Goal: Information Seeking & Learning: Check status

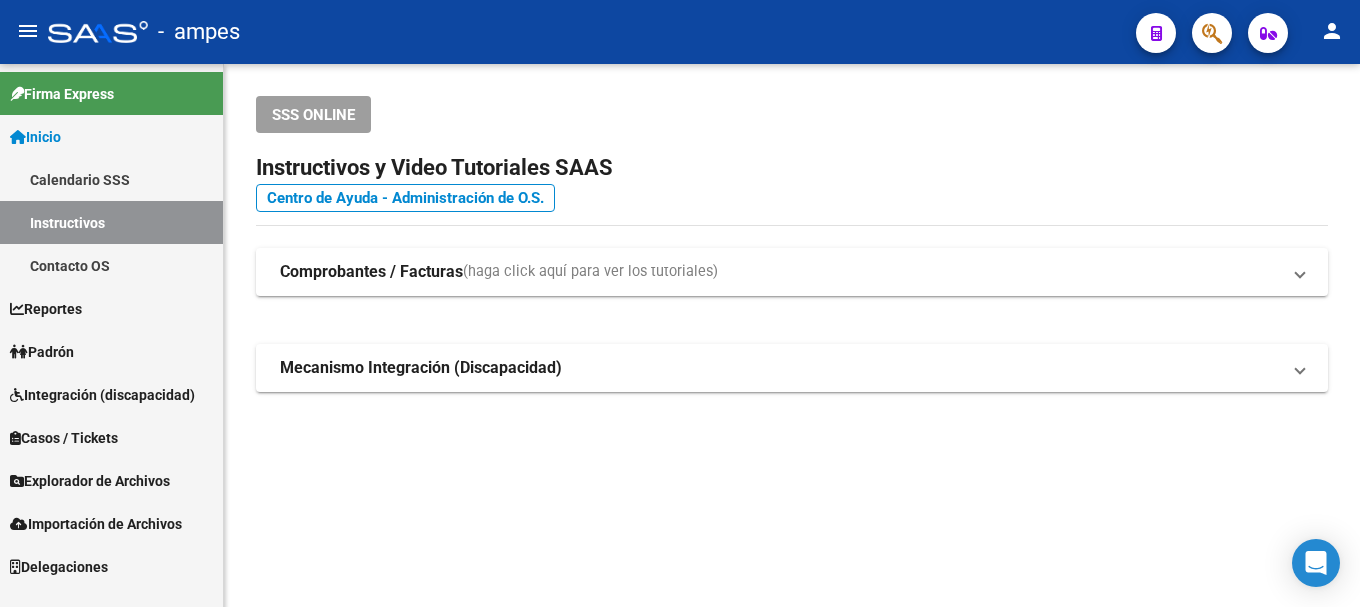
click at [1331, 35] on mat-icon "person" at bounding box center [1332, 31] width 24 height 24
click at [1297, 83] on button "person Mi Perfil" at bounding box center [1291, 84] width 122 height 48
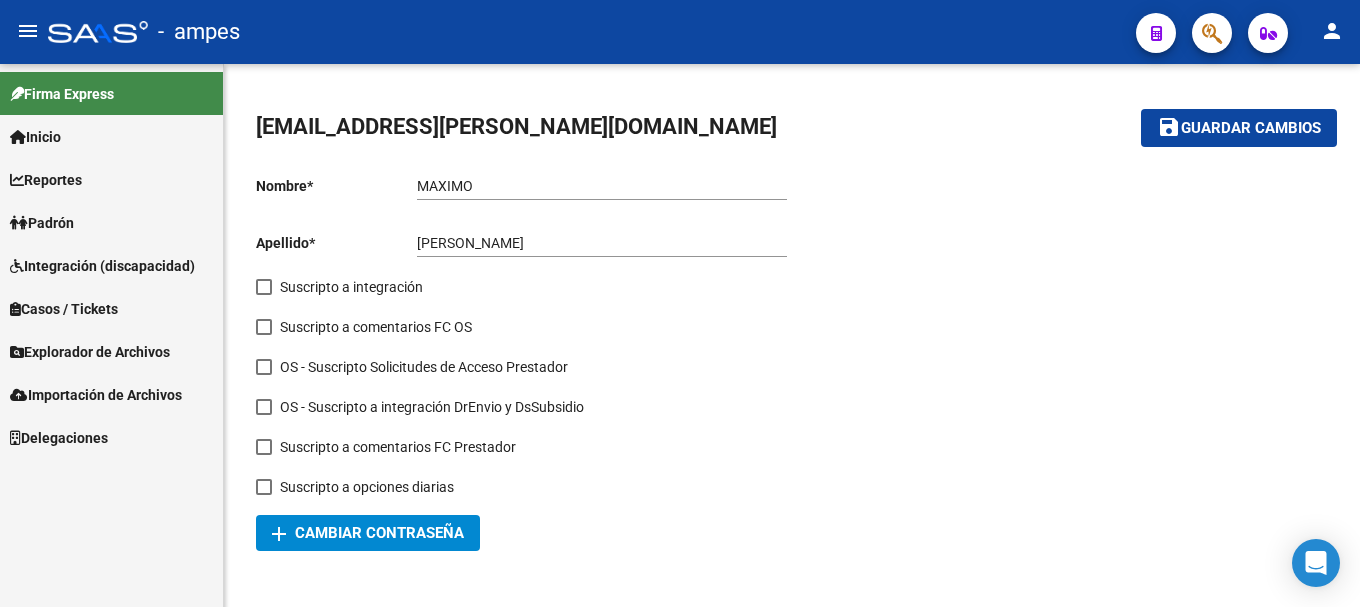
click at [102, 89] on span "Firma Express" at bounding box center [62, 94] width 104 height 22
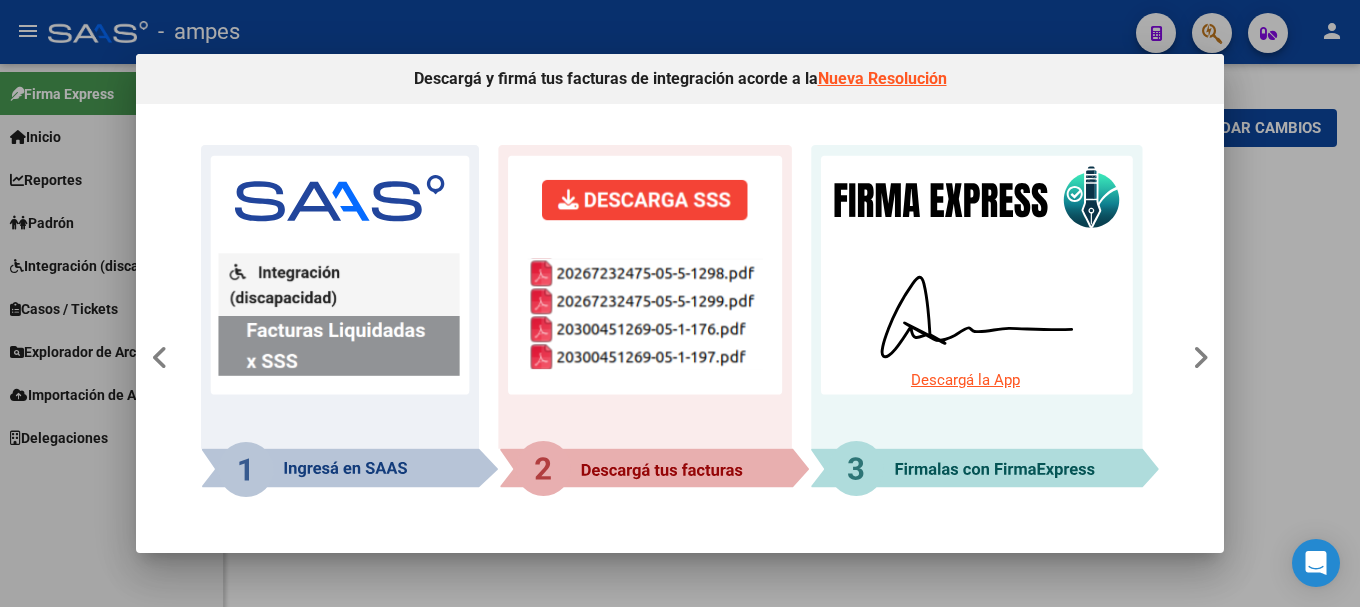
click at [44, 174] on div at bounding box center [680, 303] width 1360 height 607
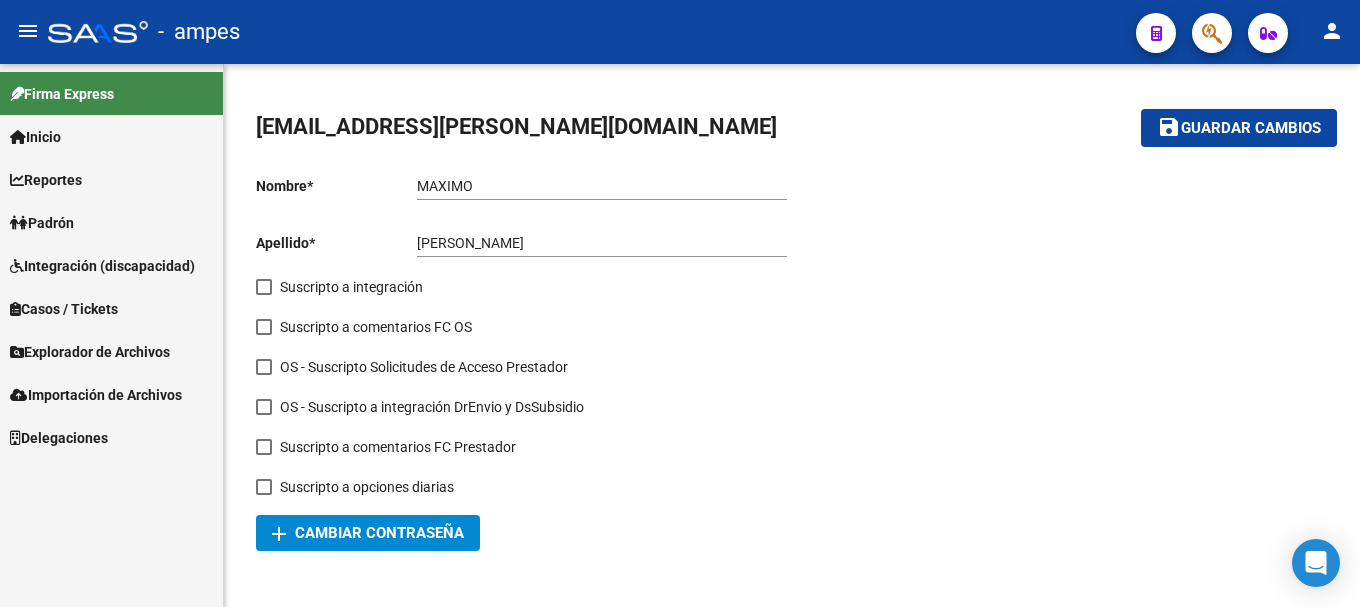
click at [108, 93] on span "Firma Express" at bounding box center [62, 94] width 104 height 22
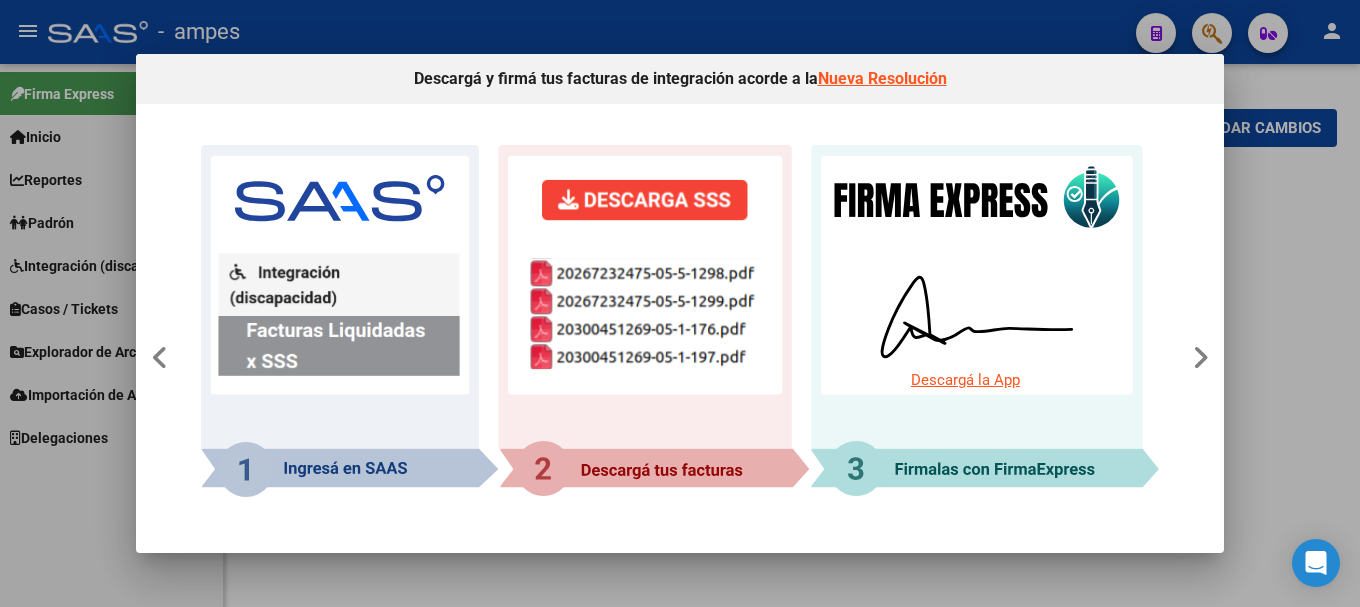
click at [63, 143] on div at bounding box center [680, 303] width 1360 height 607
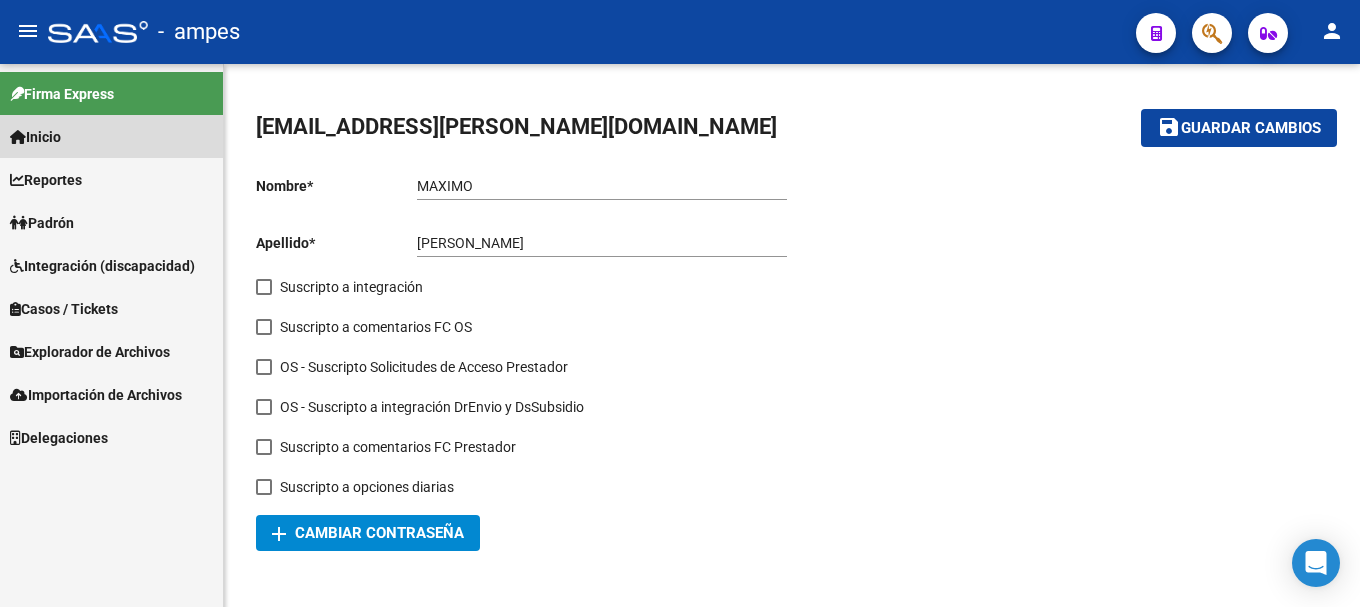
click at [61, 147] on span "Inicio" at bounding box center [35, 137] width 51 height 22
click at [33, 169] on span "Reportes" at bounding box center [46, 180] width 72 height 22
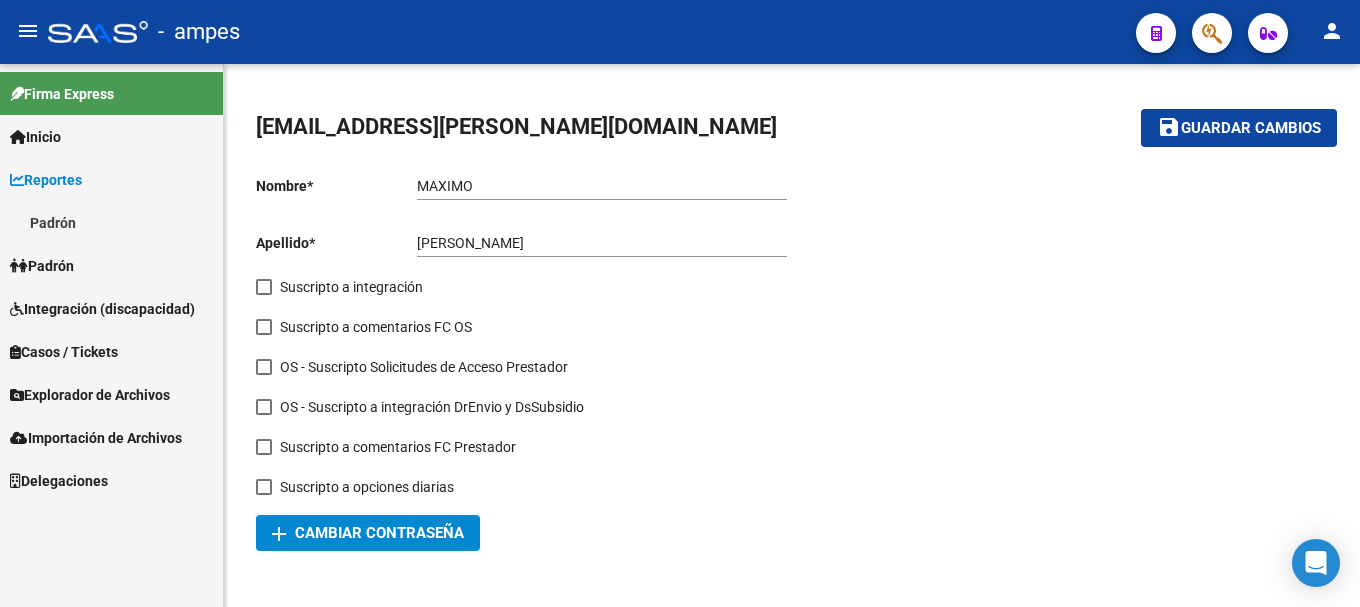
click at [57, 143] on span "Inicio" at bounding box center [35, 137] width 51 height 22
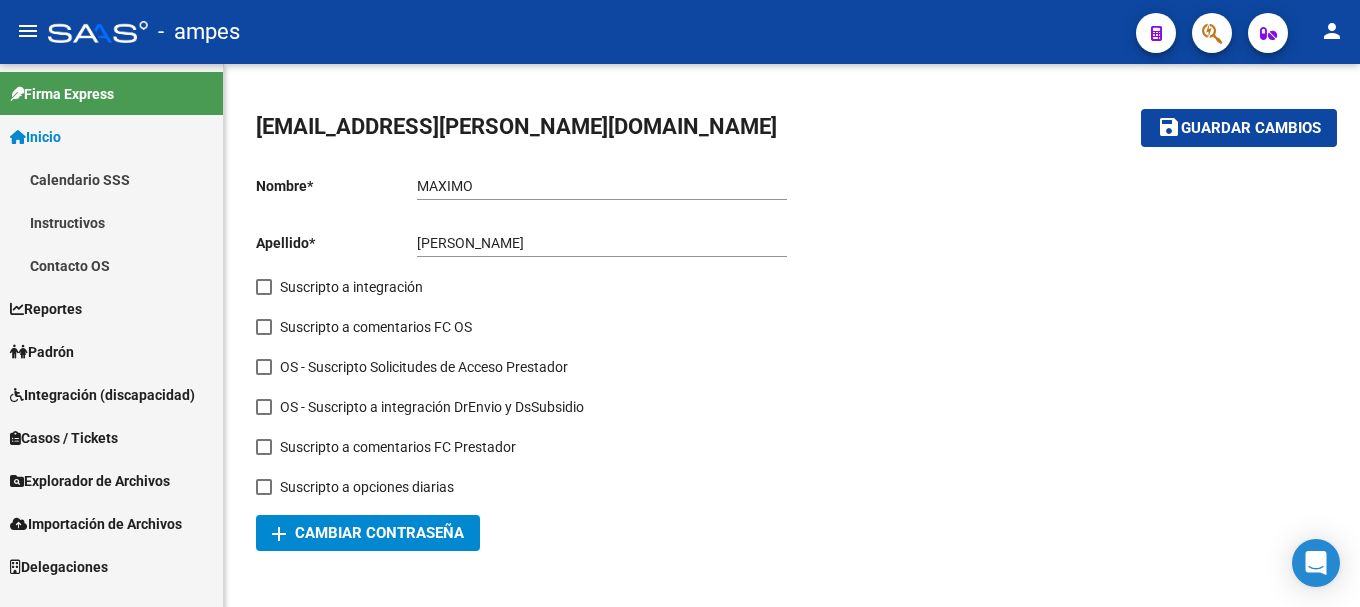
click at [66, 185] on link "Calendario SSS" at bounding box center [111, 179] width 223 height 43
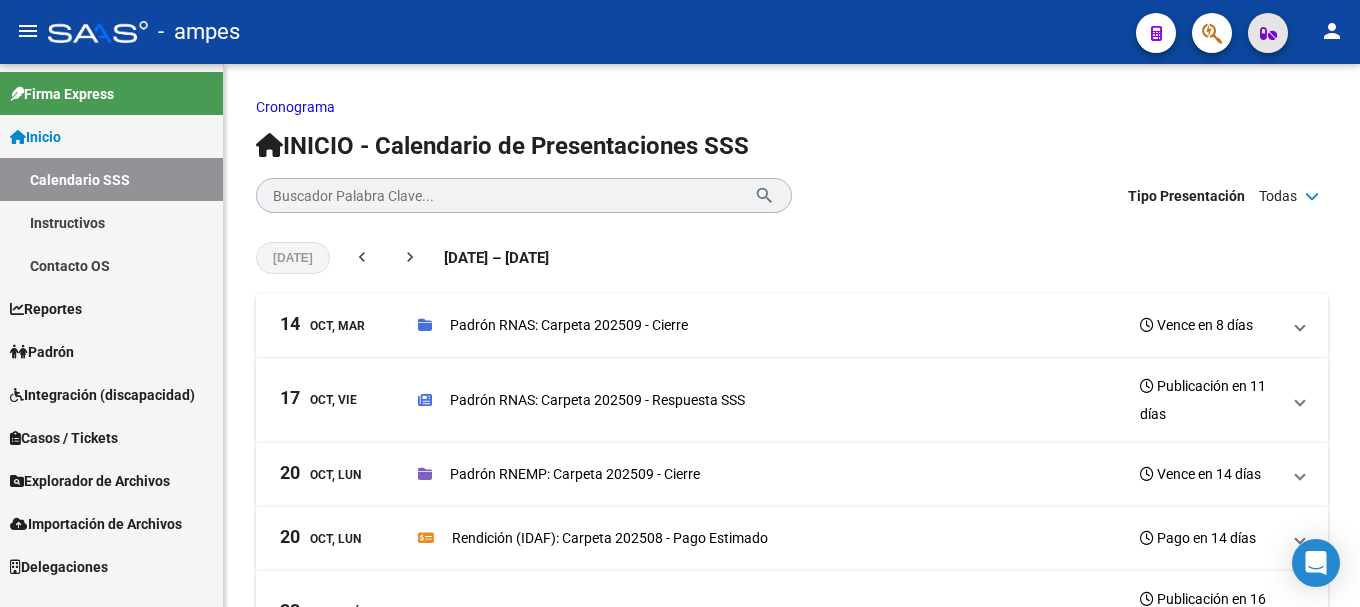
click at [1262, 30] on icon "button" at bounding box center [1268, 33] width 17 height 15
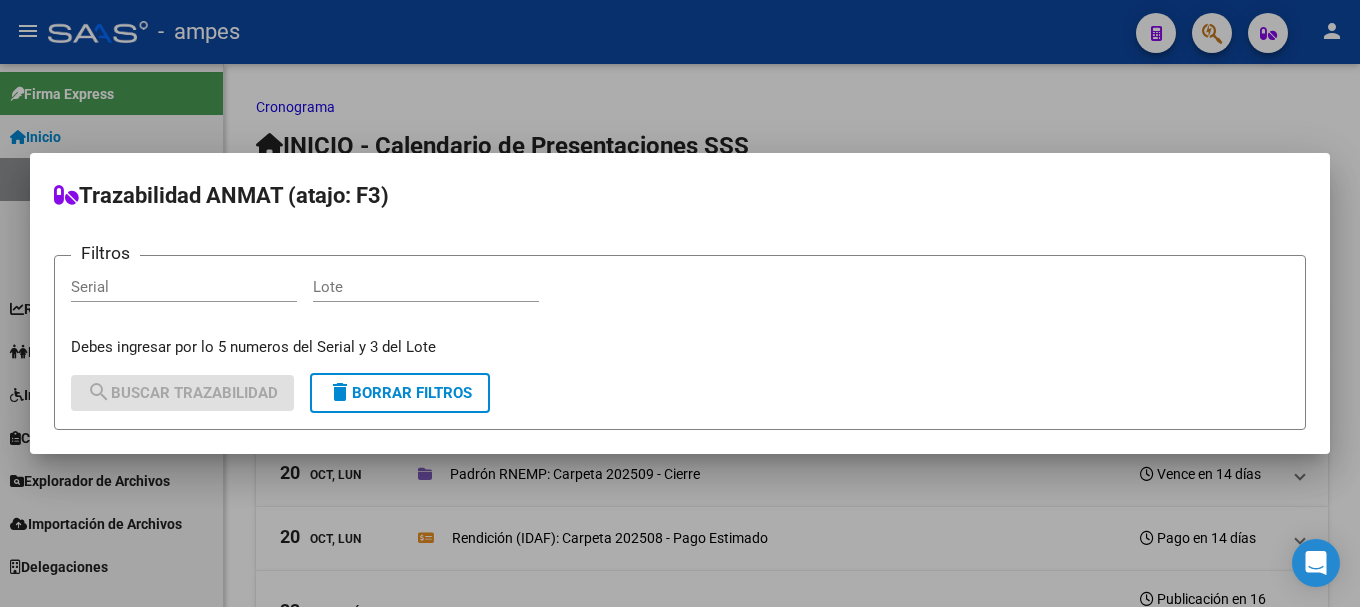
click at [1214, 34] on div at bounding box center [680, 303] width 1360 height 607
click at [1214, 34] on icon "button" at bounding box center [1212, 33] width 20 height 23
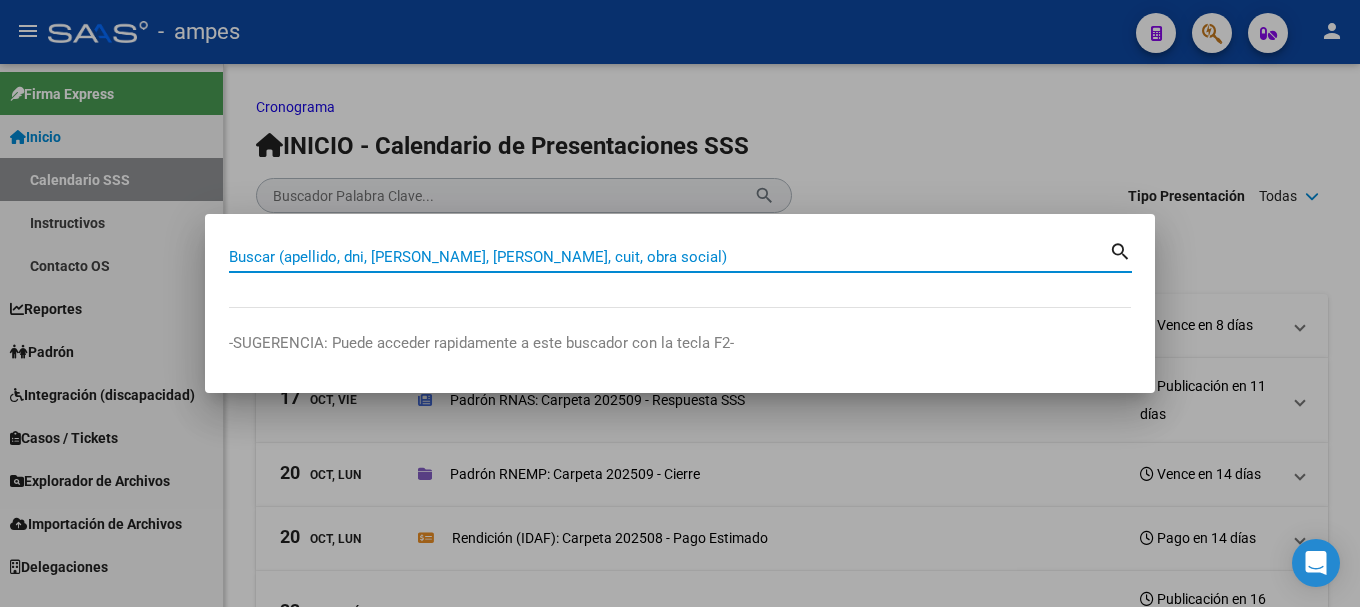
click at [1176, 26] on div at bounding box center [680, 303] width 1360 height 607
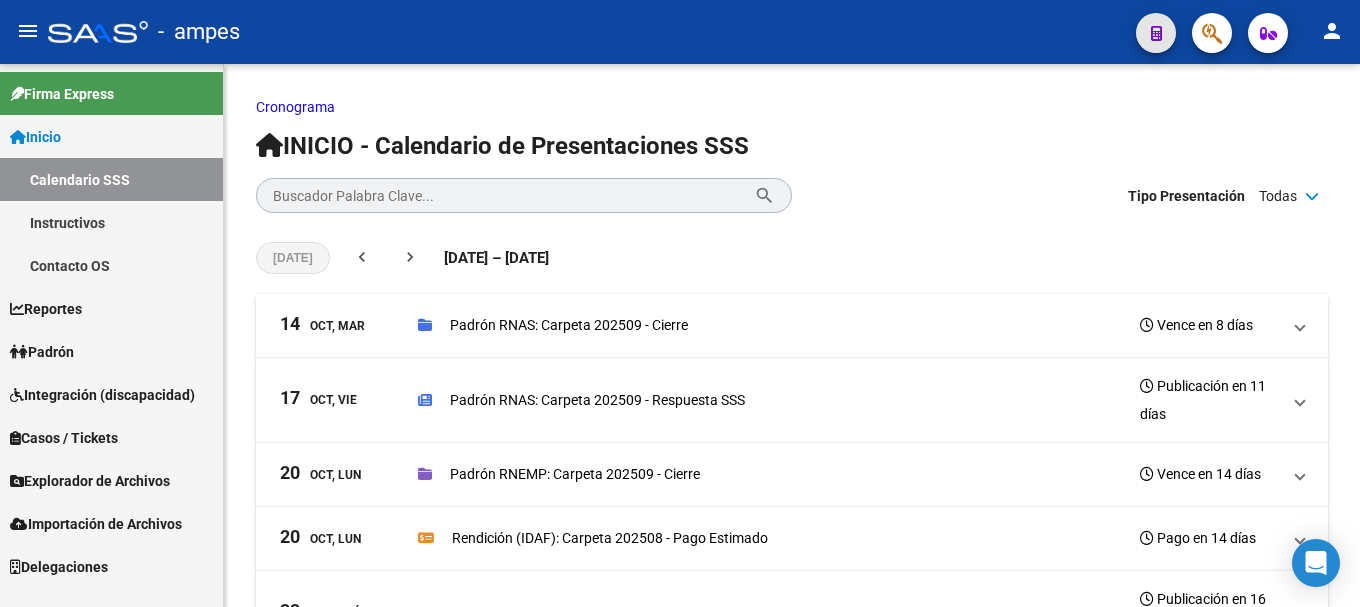
click at [1165, 28] on button "button" at bounding box center [1156, 33] width 40 height 40
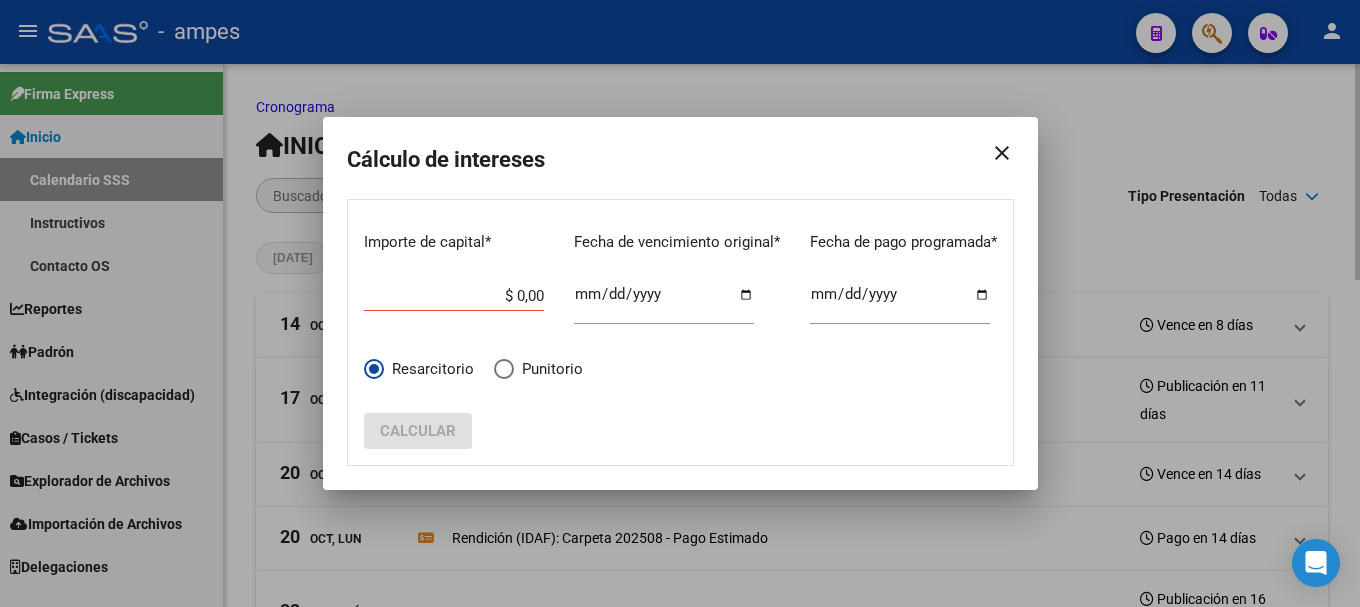
click at [1133, 150] on div at bounding box center [680, 303] width 1360 height 607
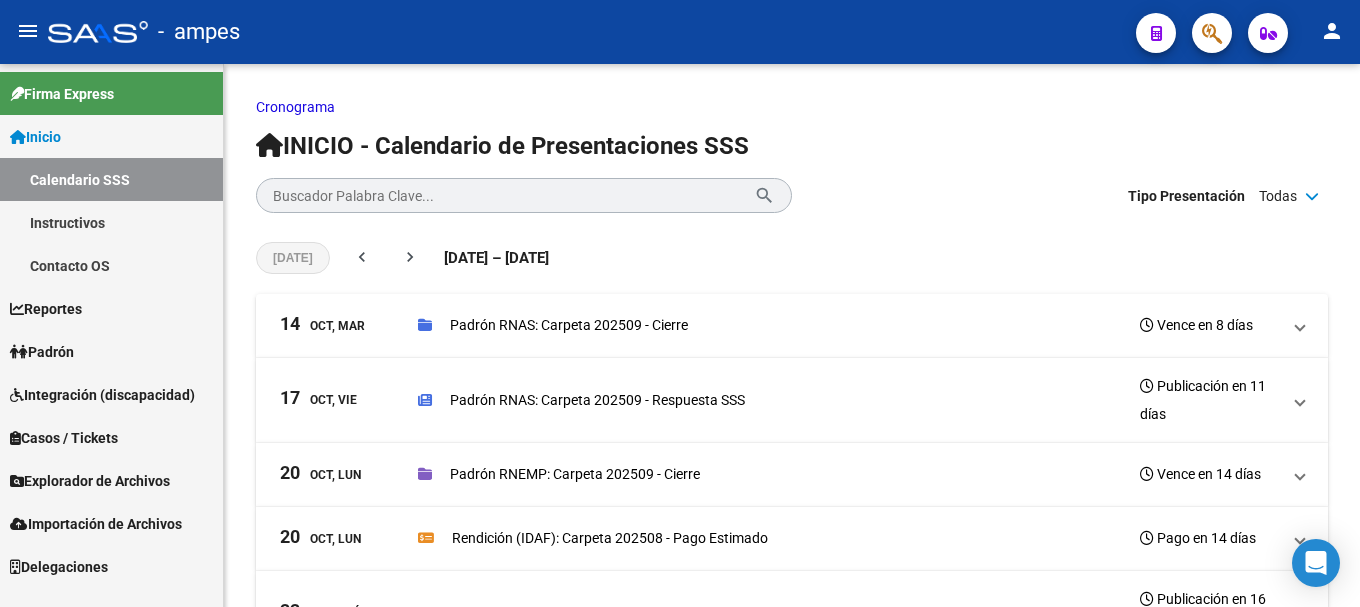
click at [133, 217] on link "Instructivos" at bounding box center [111, 222] width 223 height 43
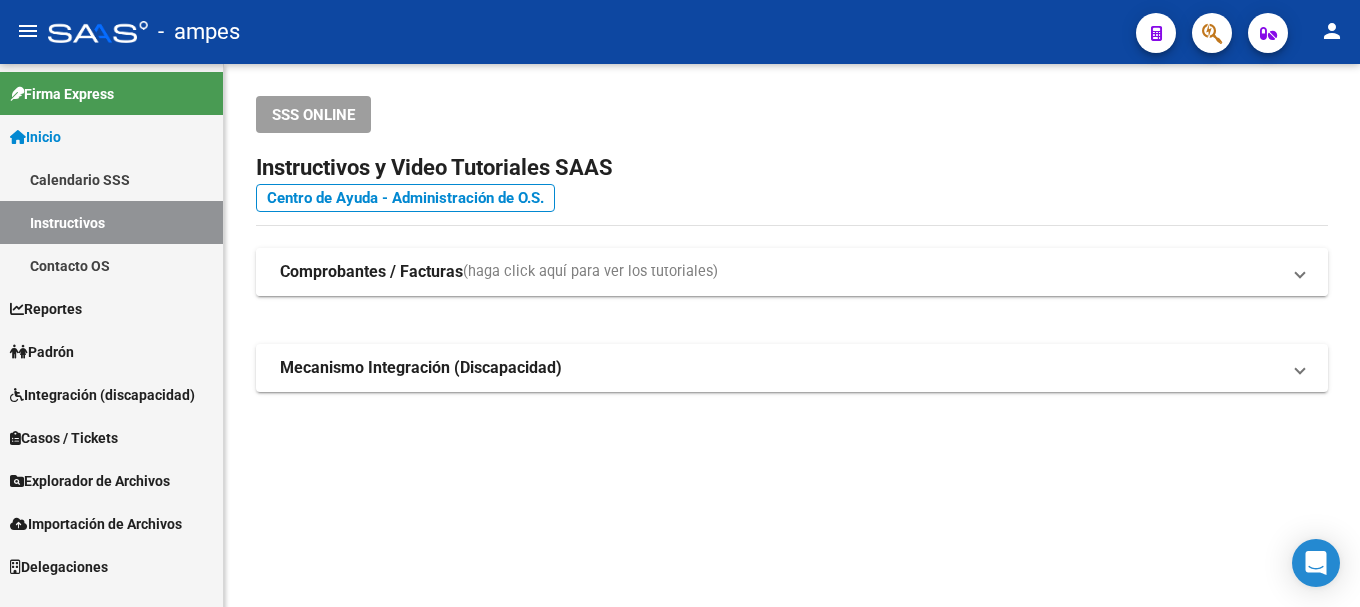
click at [677, 290] on mat-expansion-panel-header "Comprobantes / Facturas (haga click aquí para ver los tutoriales)" at bounding box center [792, 272] width 1072 height 48
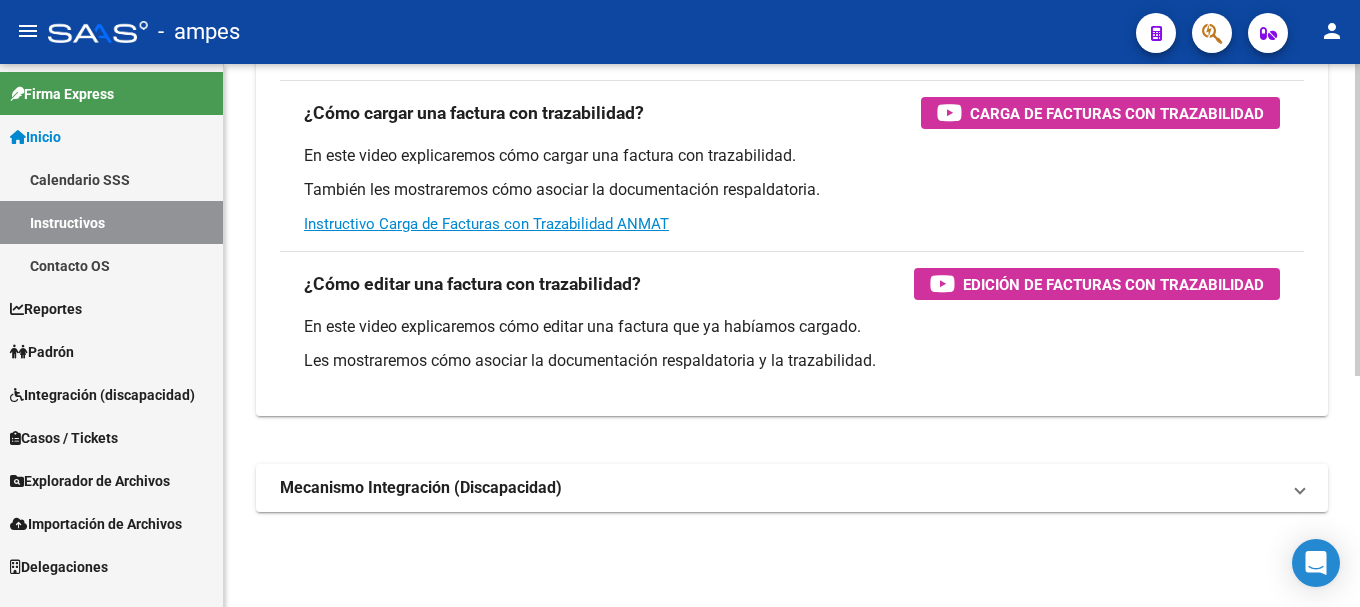
scroll to position [403, 0]
click at [604, 485] on mat-panel-title "Mecanismo Integración (Discapacidad)" at bounding box center [780, 487] width 1000 height 22
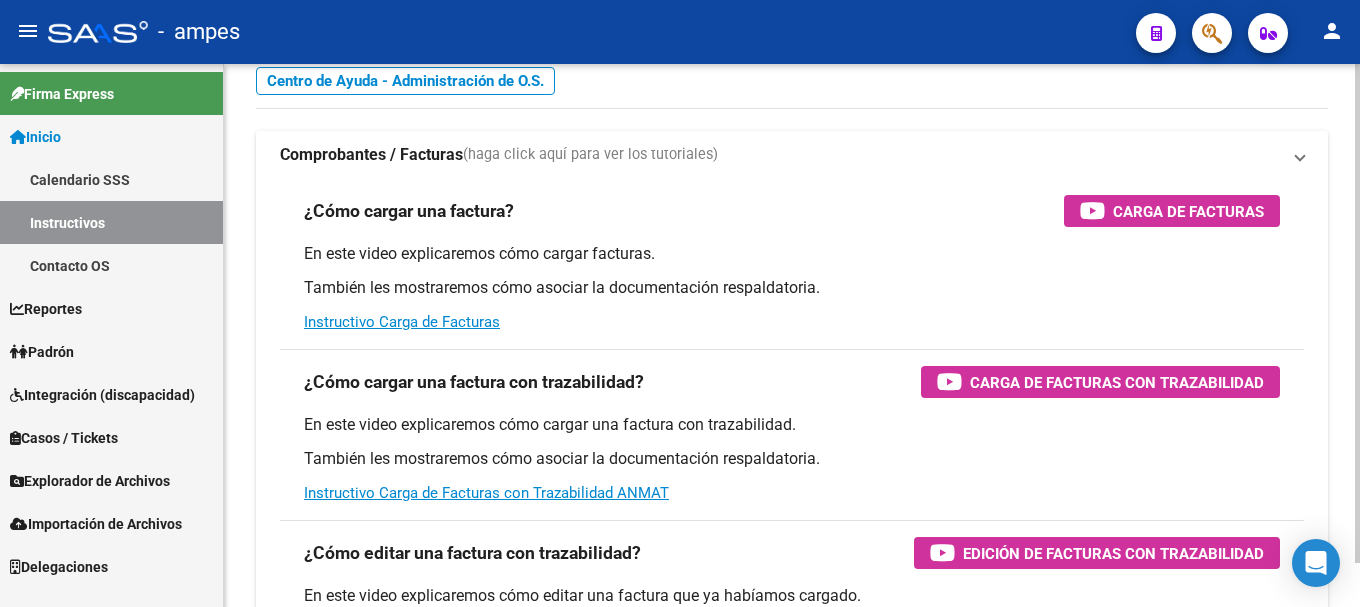
scroll to position [45, 0]
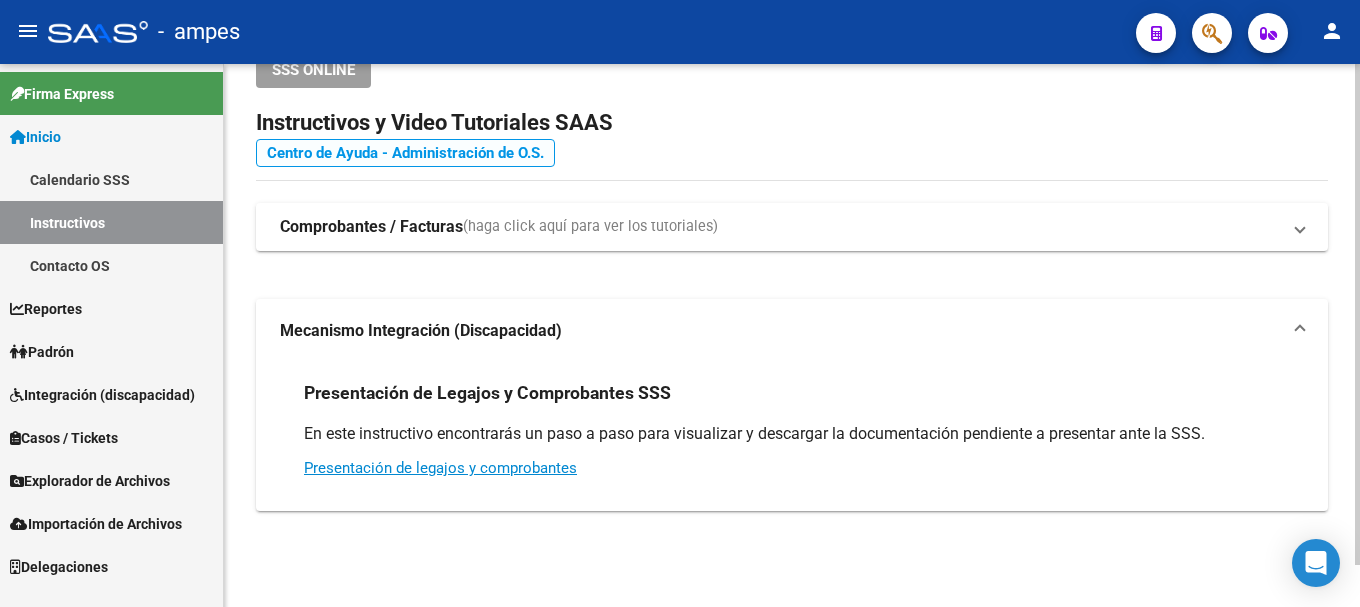
click at [441, 149] on link "Centro de Ayuda - Administración de O.S." at bounding box center [405, 153] width 299 height 28
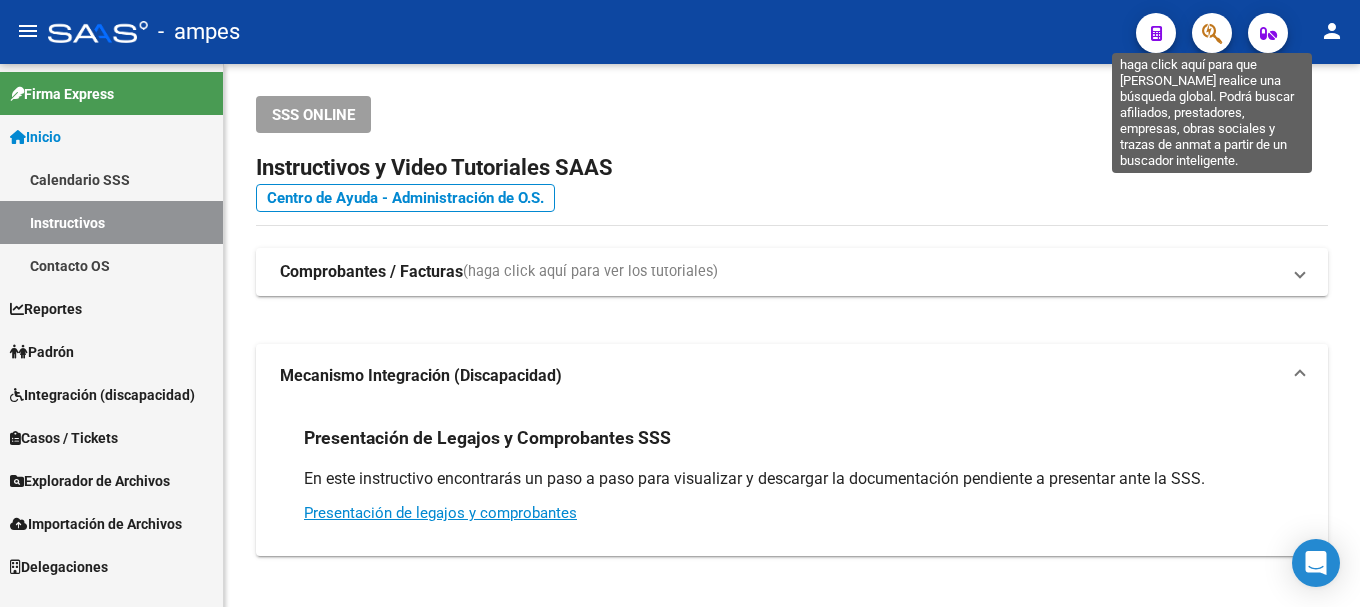
click at [1214, 27] on icon "button" at bounding box center [1212, 33] width 20 height 23
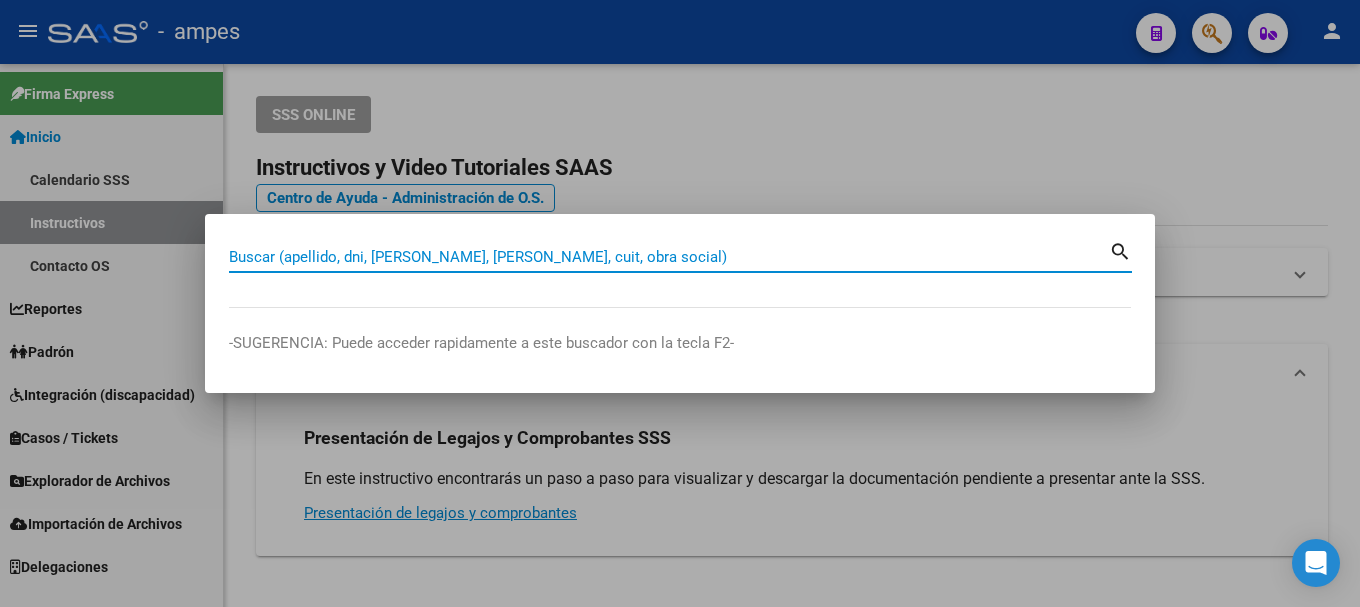
click at [649, 266] on div "Buscar (apellido, dni, [PERSON_NAME], nro traspaso, cuit, obra social) search" at bounding box center [680, 264] width 903 height 53
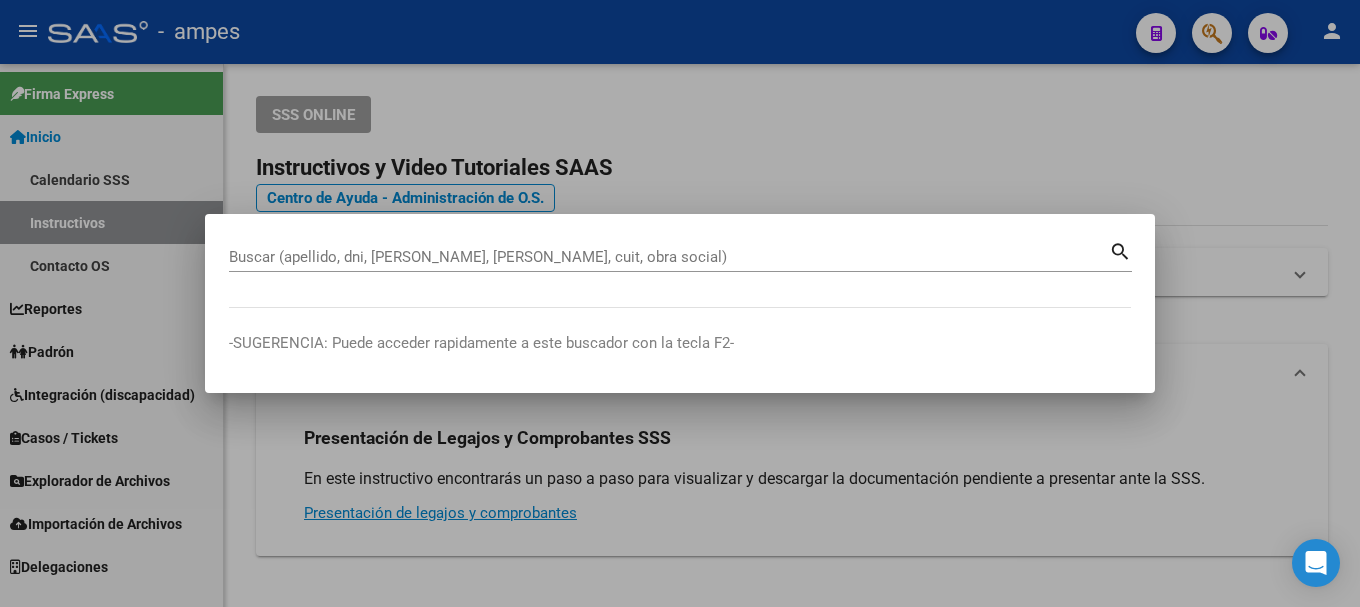
click at [654, 254] on input "Buscar (apellido, dni, [PERSON_NAME], [PERSON_NAME], cuit, obra social)" at bounding box center [669, 257] width 880 height 18
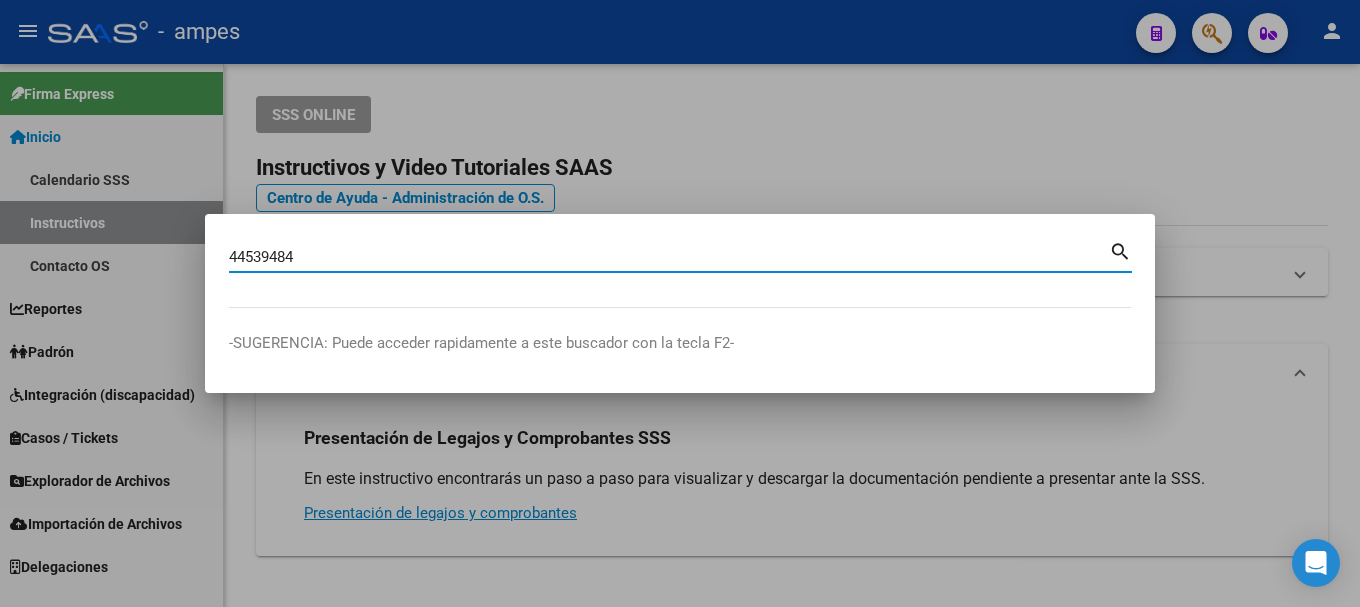
type input "44539484"
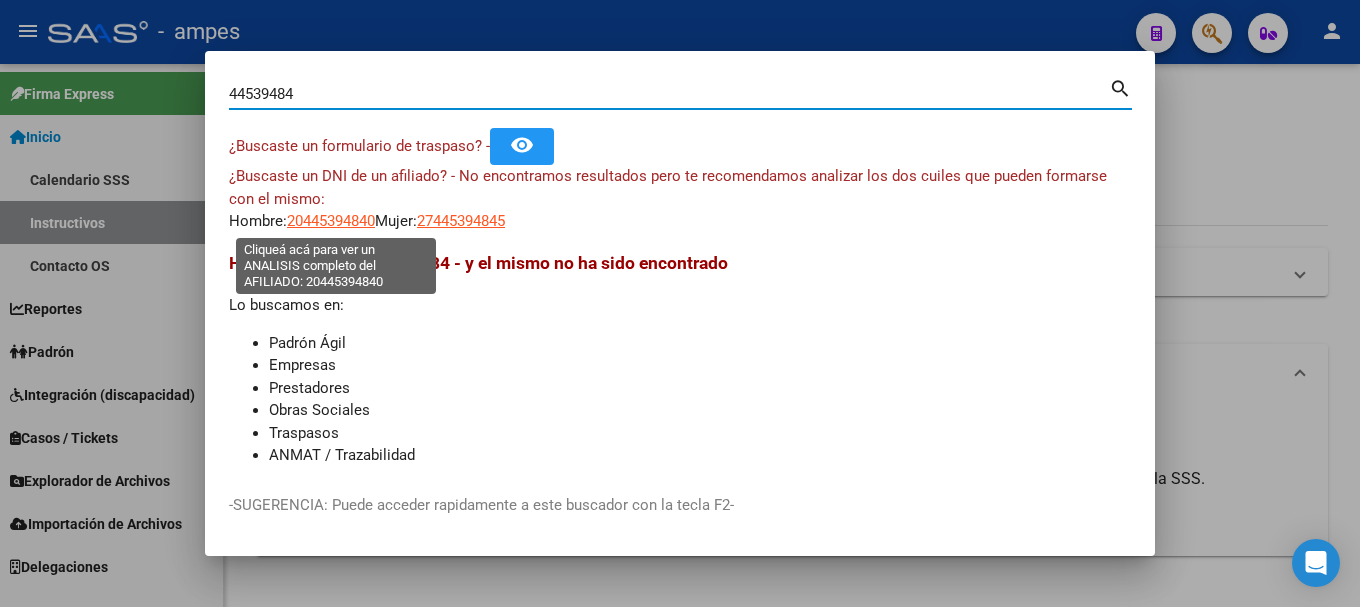
click at [318, 216] on span "20445394840" at bounding box center [331, 221] width 88 height 18
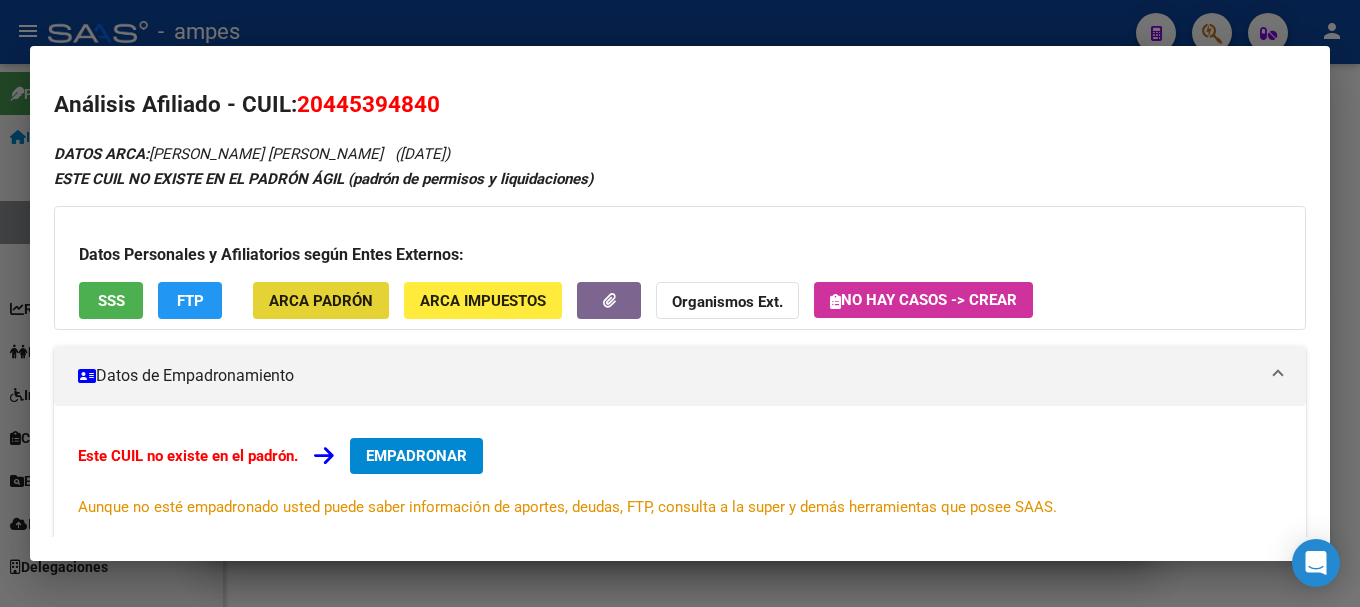
click at [323, 315] on button "ARCA Padrón" at bounding box center [321, 300] width 136 height 37
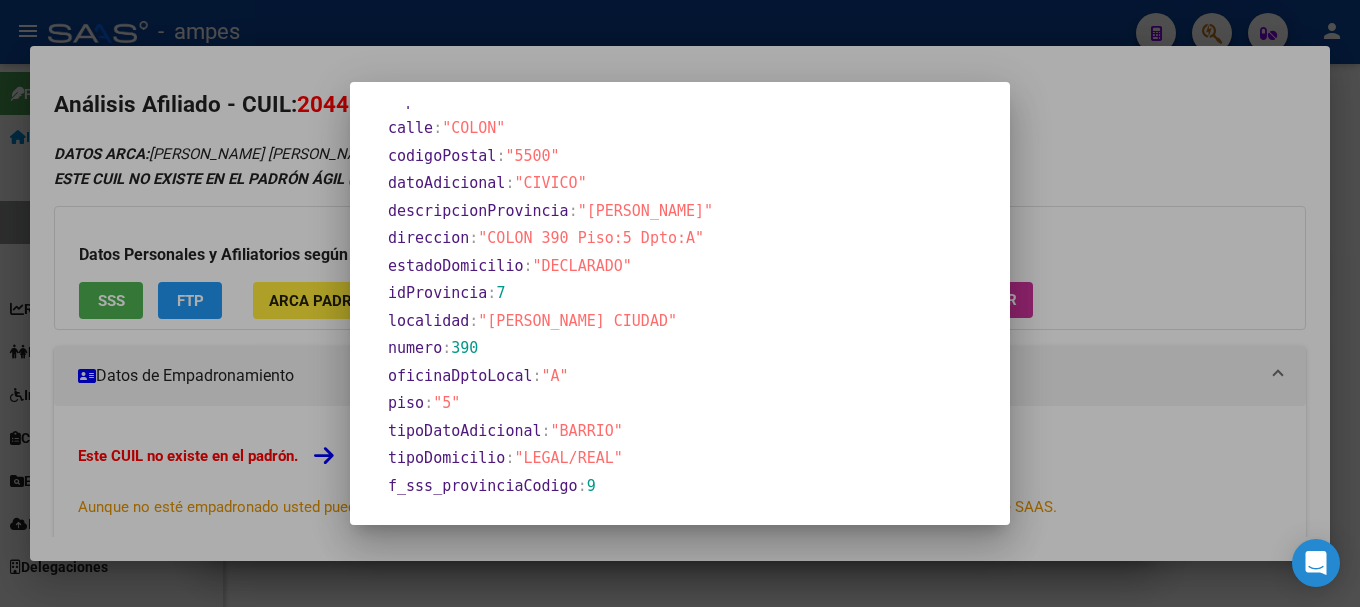
scroll to position [1248, 0]
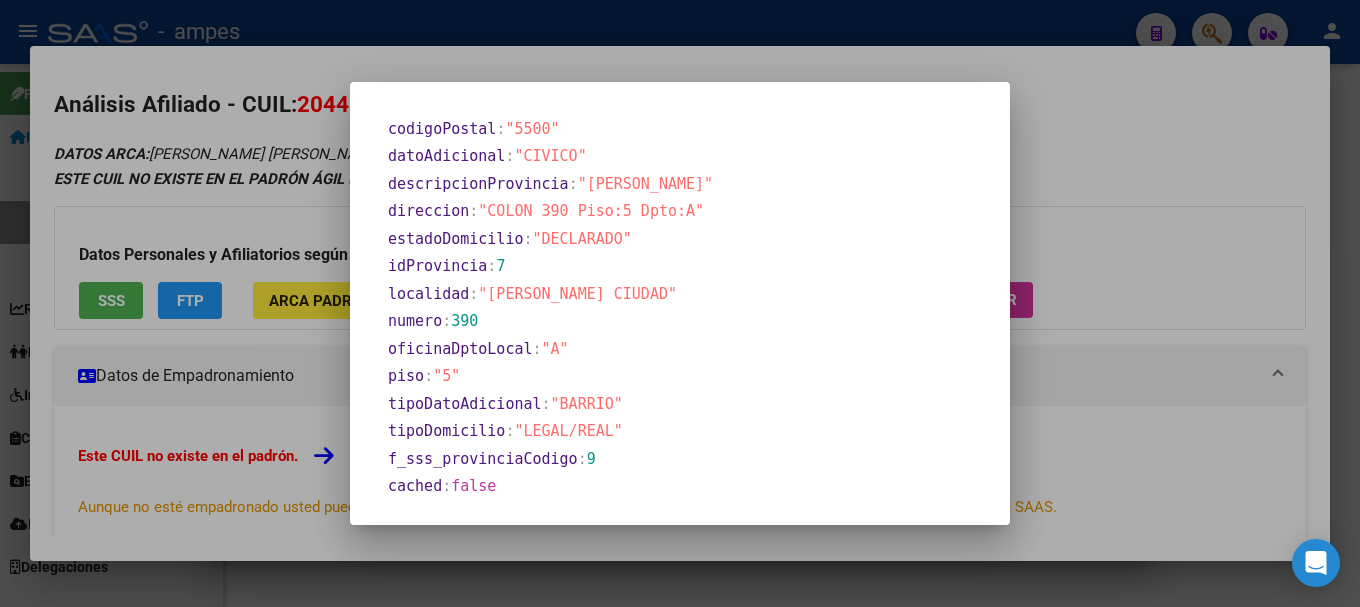
click at [307, 210] on div at bounding box center [680, 303] width 1360 height 607
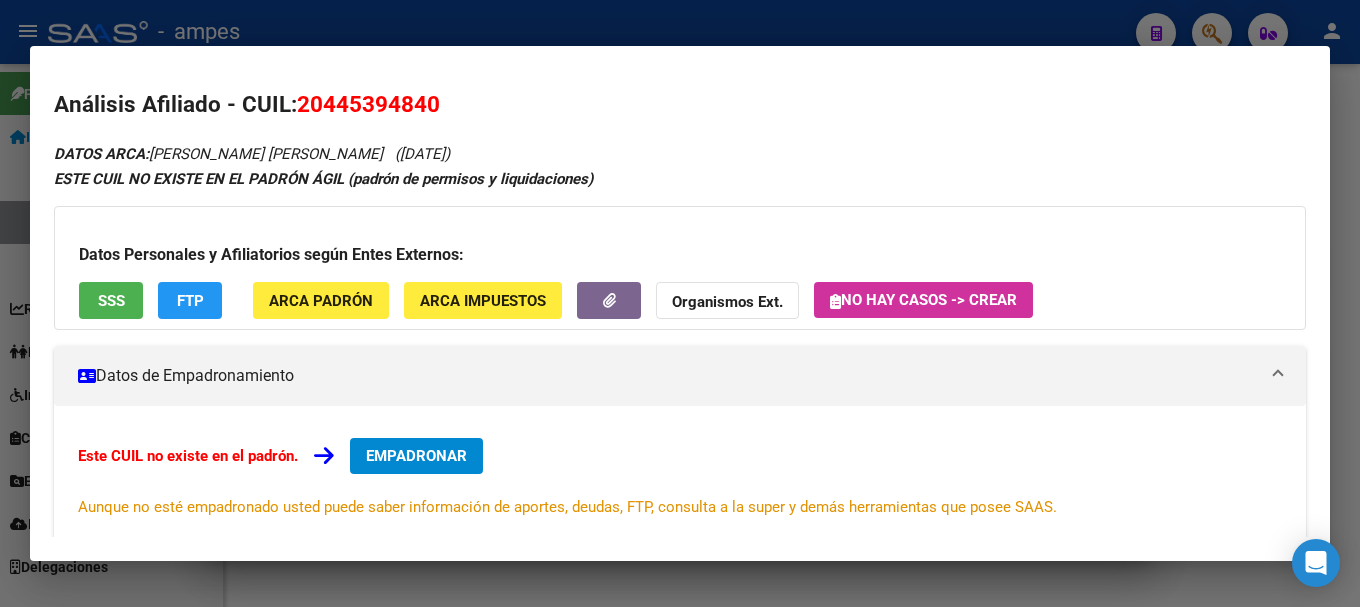
click at [357, 308] on span "ARCA Padrón" at bounding box center [321, 301] width 104 height 18
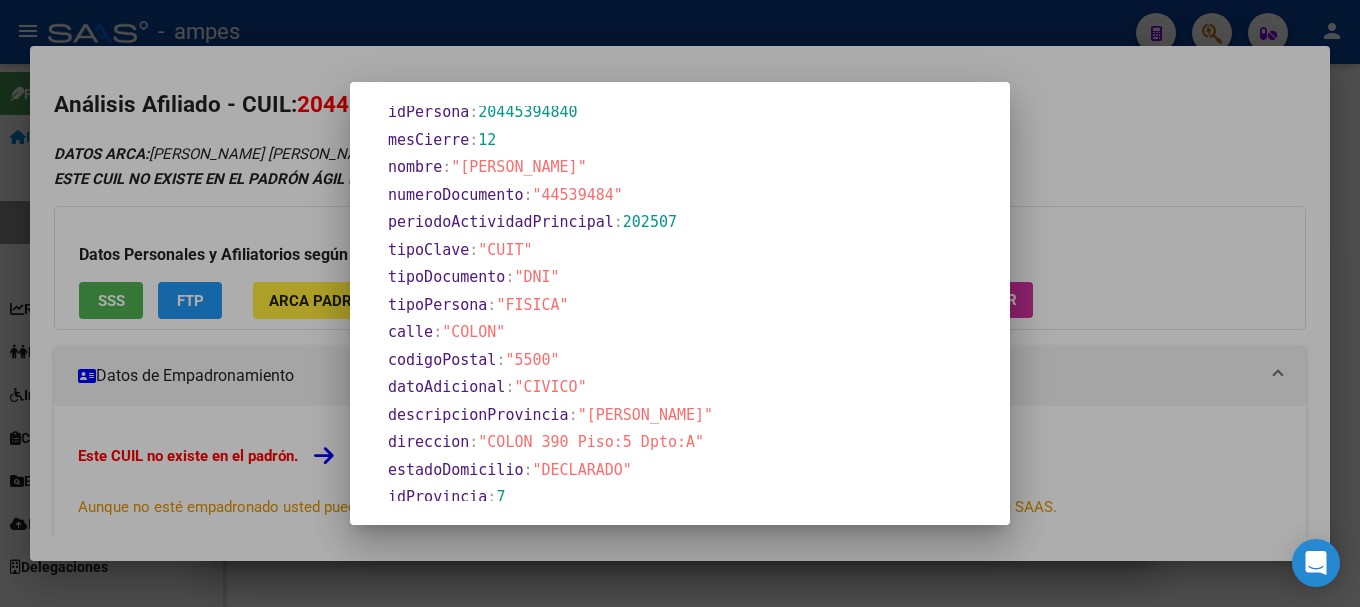
scroll to position [748, 0]
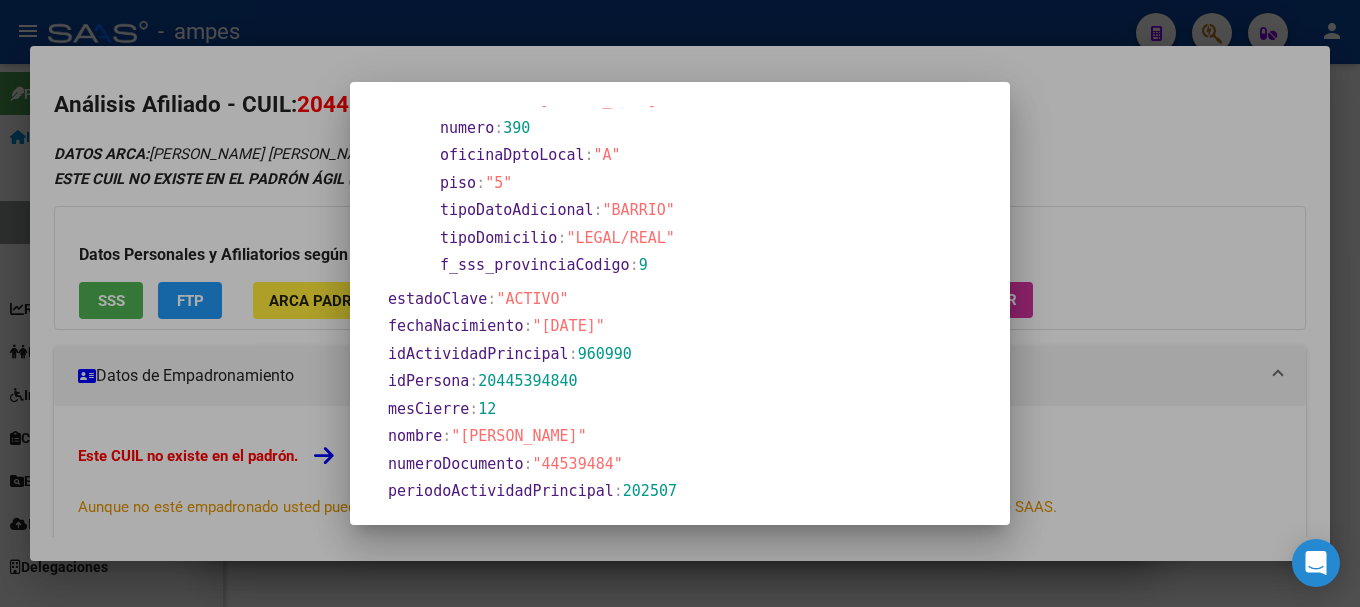
drag, startPoint x: 426, startPoint y: 357, endPoint x: 794, endPoint y: 352, distance: 367.9
click at [693, 350] on section "idActividadPrincipal : 960990" at bounding box center [654, 354] width 533 height 23
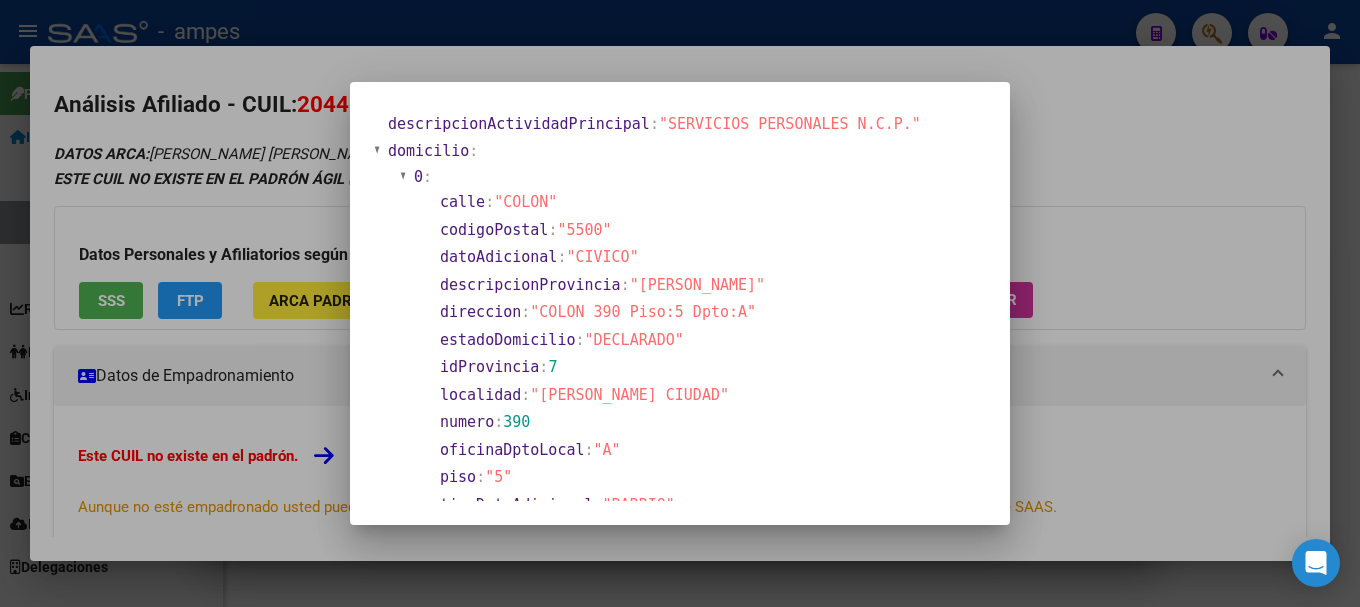
scroll to position [0, 0]
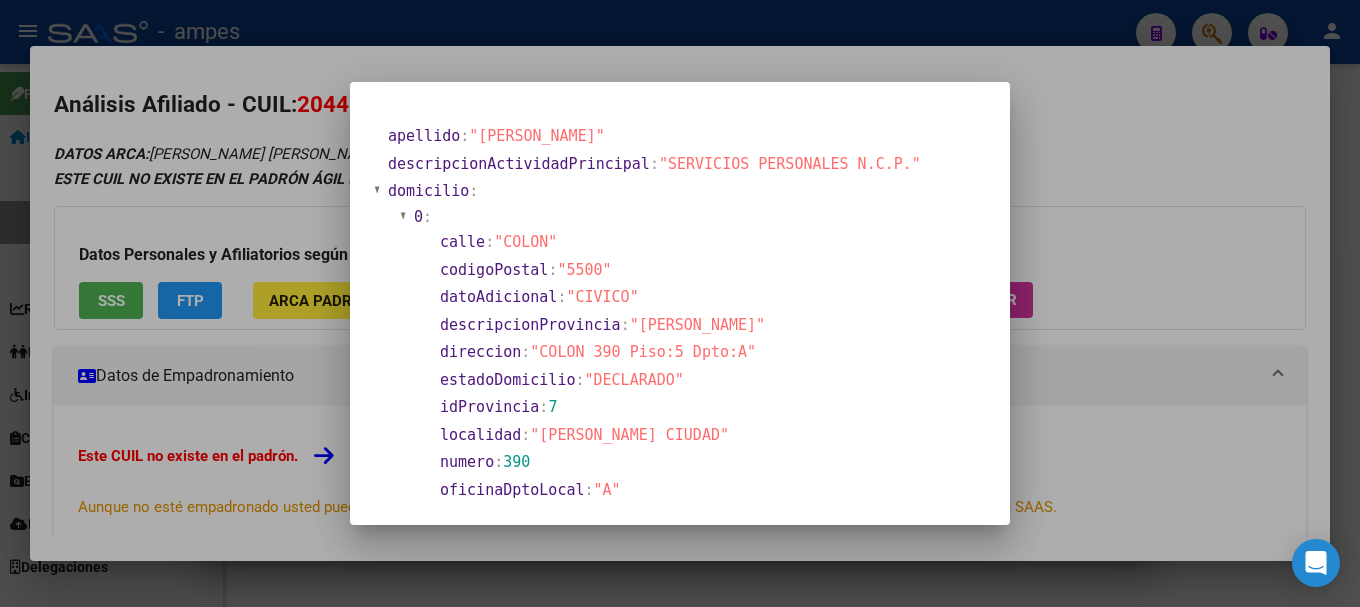
click at [447, 238] on span "calle" at bounding box center [462, 242] width 45 height 18
click at [1068, 227] on div at bounding box center [680, 303] width 1360 height 607
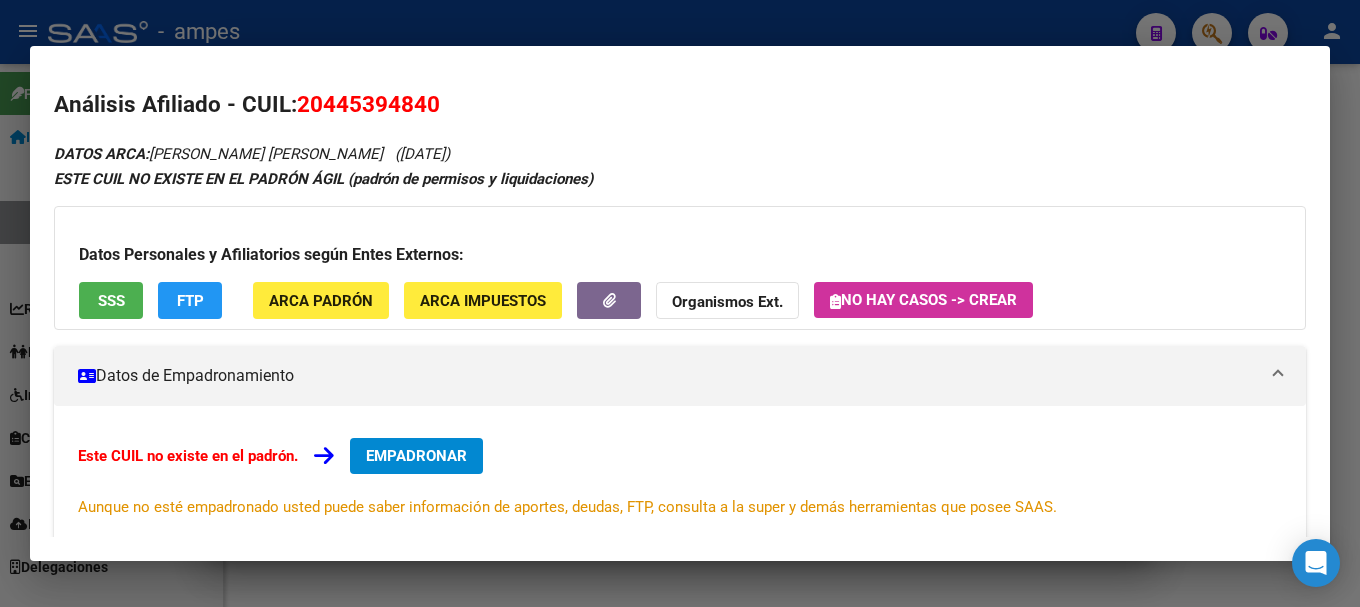
click at [185, 297] on span "FTP" at bounding box center [190, 301] width 27 height 18
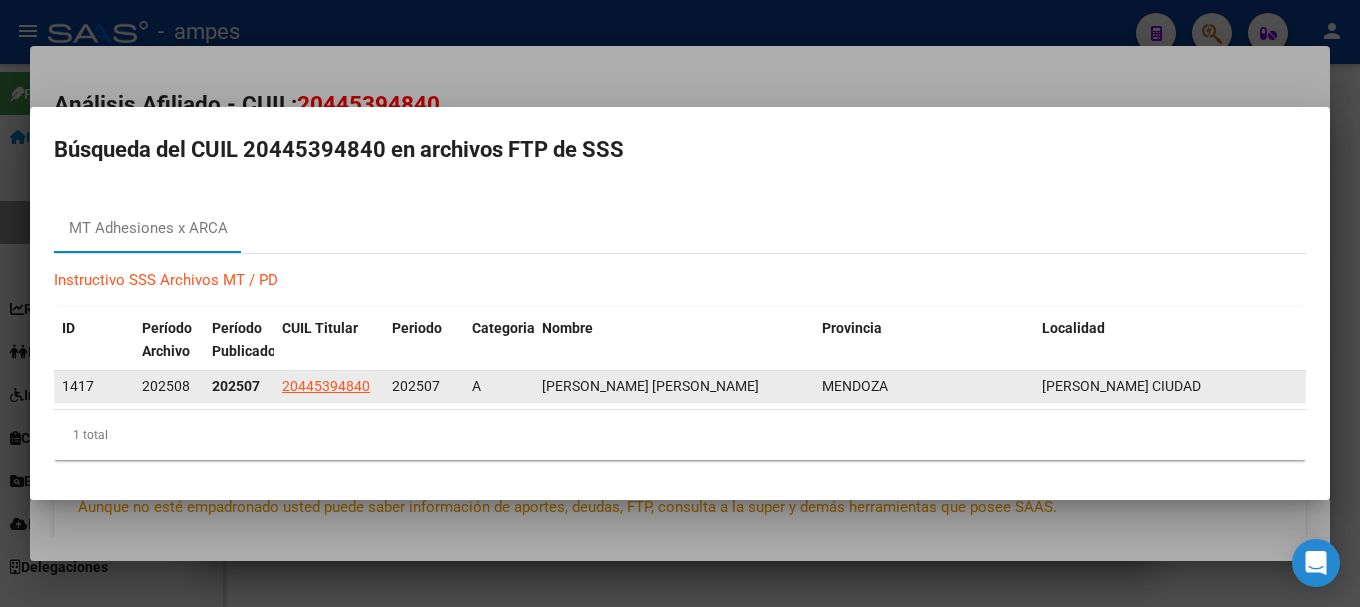
click at [245, 385] on strong "202507" at bounding box center [236, 386] width 48 height 16
click at [427, 392] on span "202507" at bounding box center [416, 386] width 48 height 16
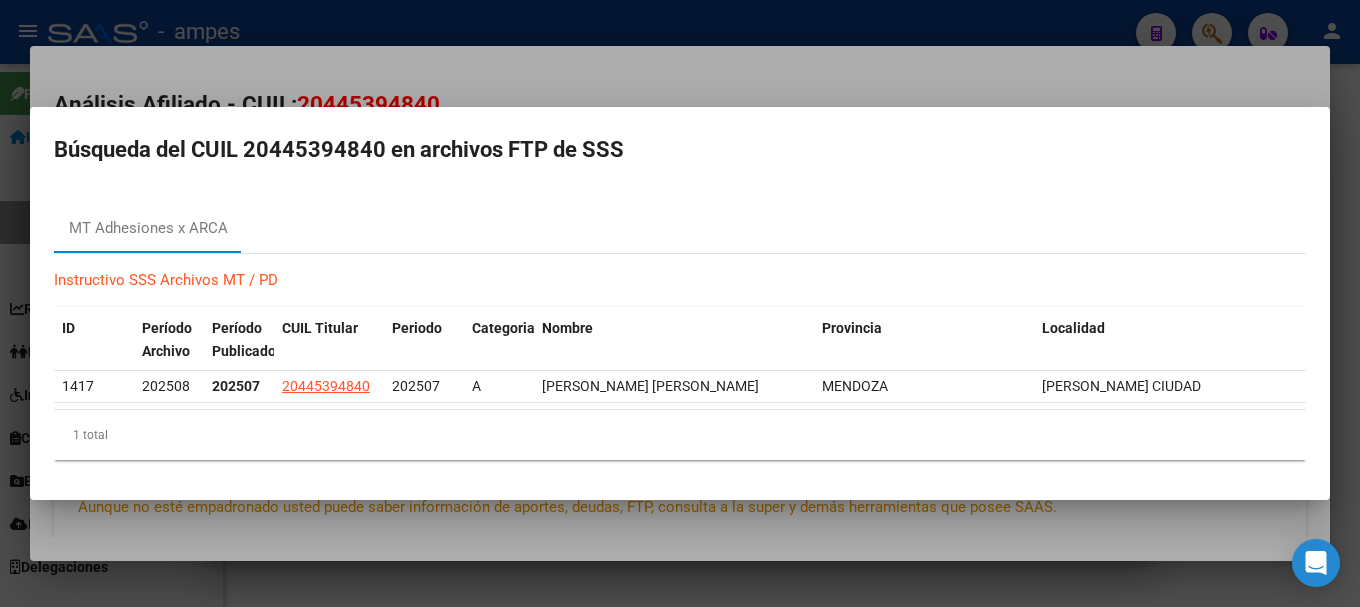
drag, startPoint x: 224, startPoint y: 443, endPoint x: 273, endPoint y: 434, distance: 49.8
click at [238, 435] on div "1 total" at bounding box center [680, 435] width 1252 height 50
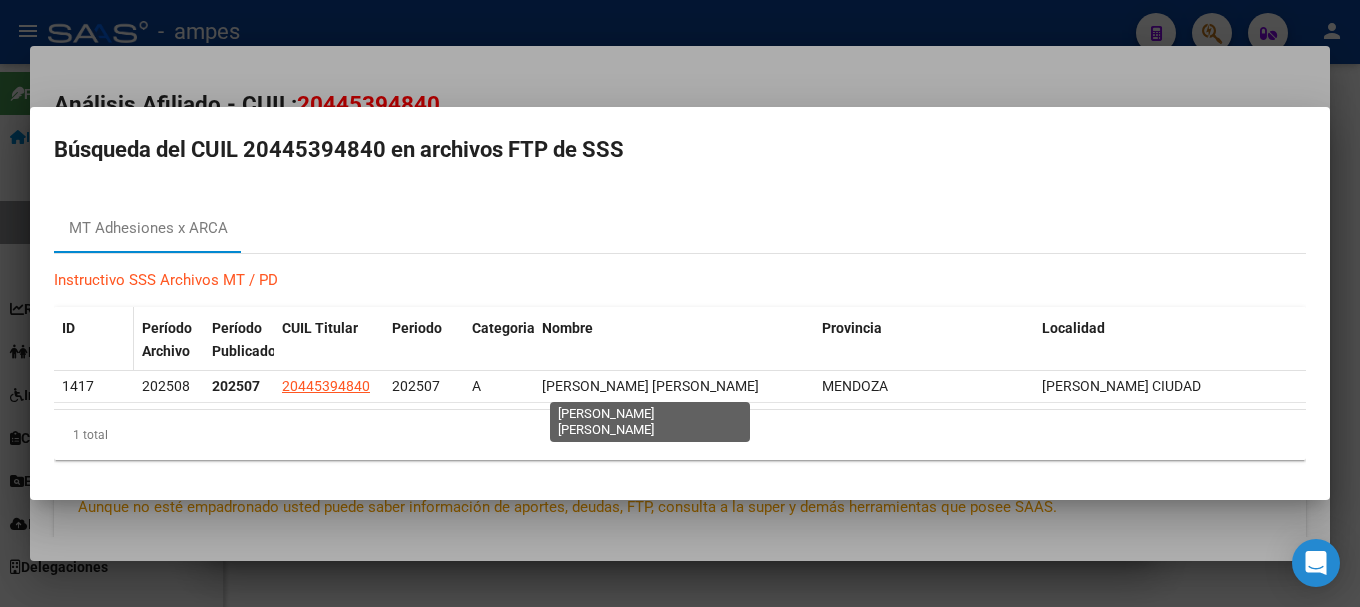
drag, startPoint x: 624, startPoint y: 382, endPoint x: 124, endPoint y: 364, distance: 500.2
click at [100, 361] on div "ID Período Archivo Período Publicado CUIL Titular Periodo Categoria Nombre Prov…" at bounding box center [680, 383] width 1252 height 153
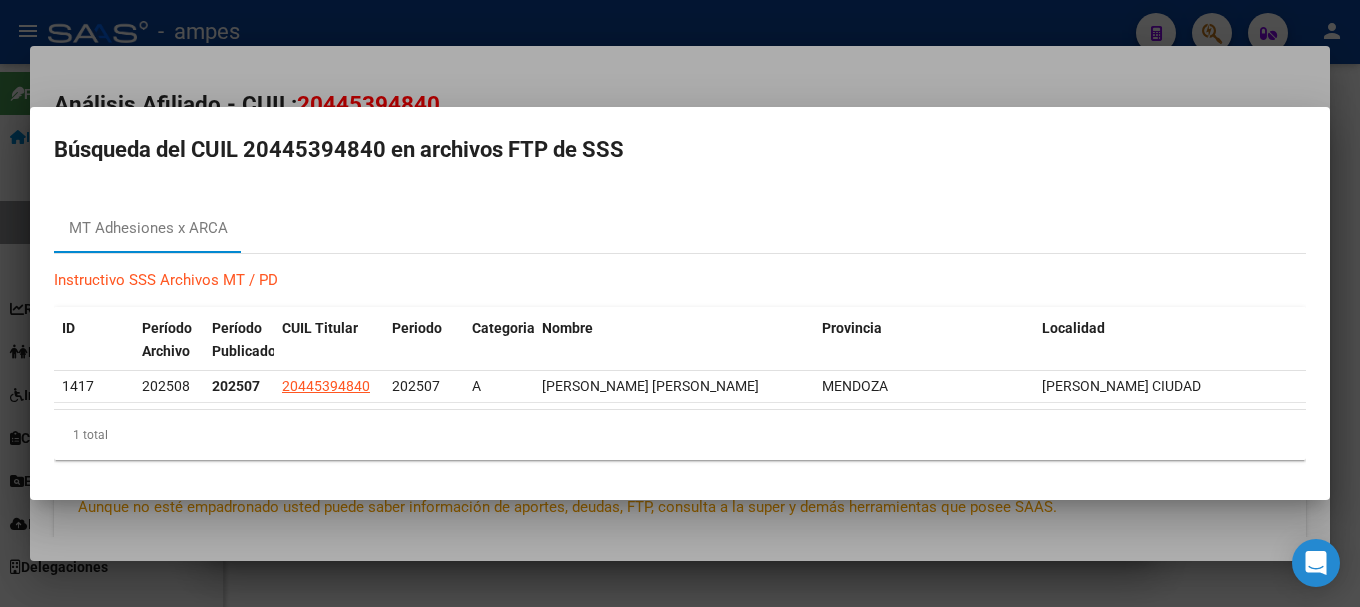
drag, startPoint x: 513, startPoint y: 430, endPoint x: 530, endPoint y: 430, distance: 17.0
click at [515, 430] on div "1 total" at bounding box center [680, 435] width 1252 height 50
drag, startPoint x: 1194, startPoint y: 378, endPoint x: 48, endPoint y: 389, distance: 1145.8
click at [45, 389] on mat-dialog-content "MT Adhesiones x ARCA Instructivo SSS Archivos MT / PD ID Período Archivo Períod…" at bounding box center [680, 333] width 1300 height 288
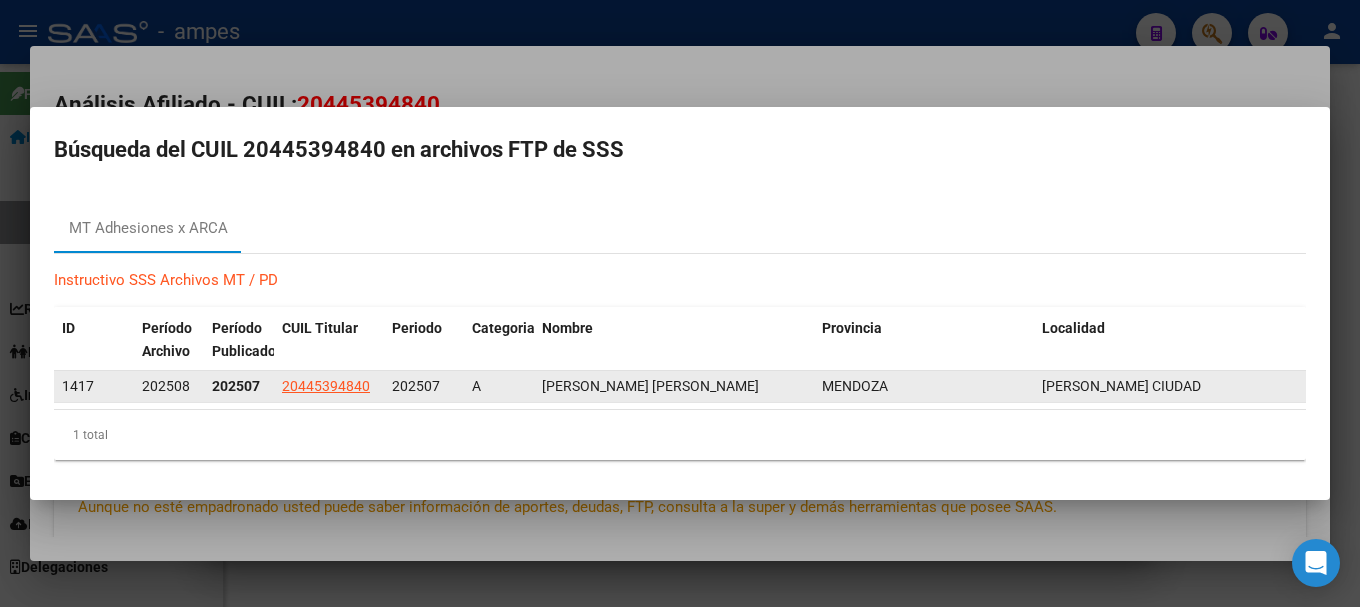
click at [83, 390] on span "1417" at bounding box center [78, 386] width 32 height 16
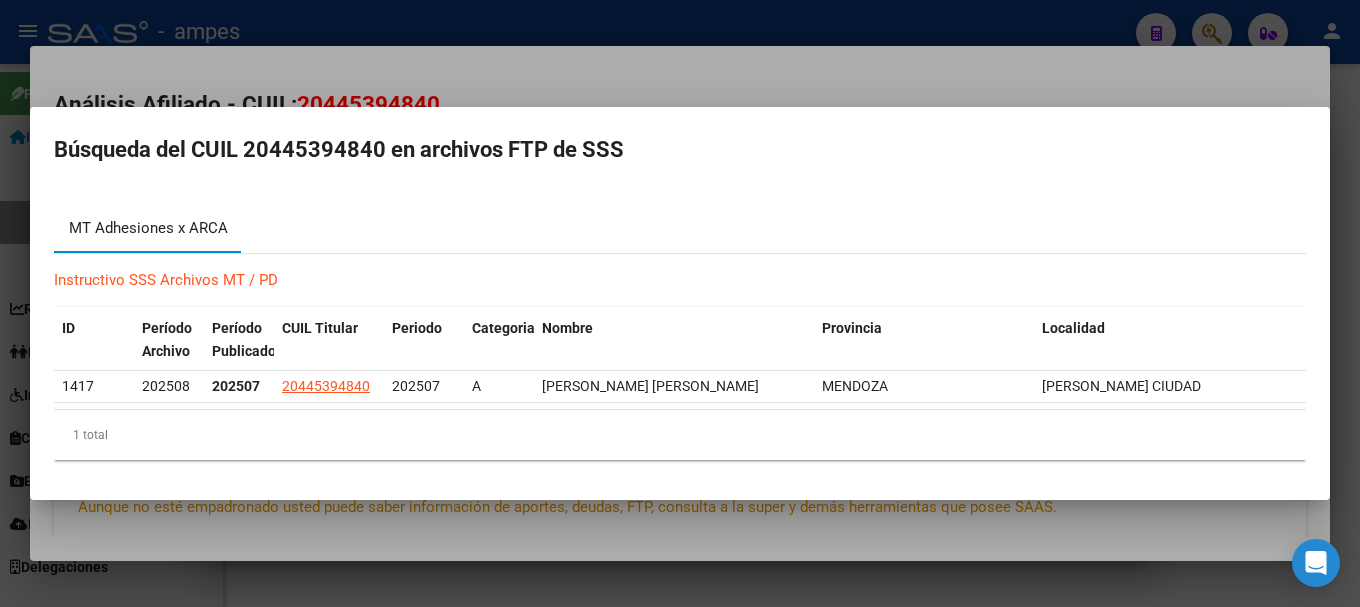
click at [176, 229] on div "MT Adhesiones x ARCA" at bounding box center [148, 228] width 159 height 23
click at [186, 527] on div at bounding box center [680, 303] width 1360 height 607
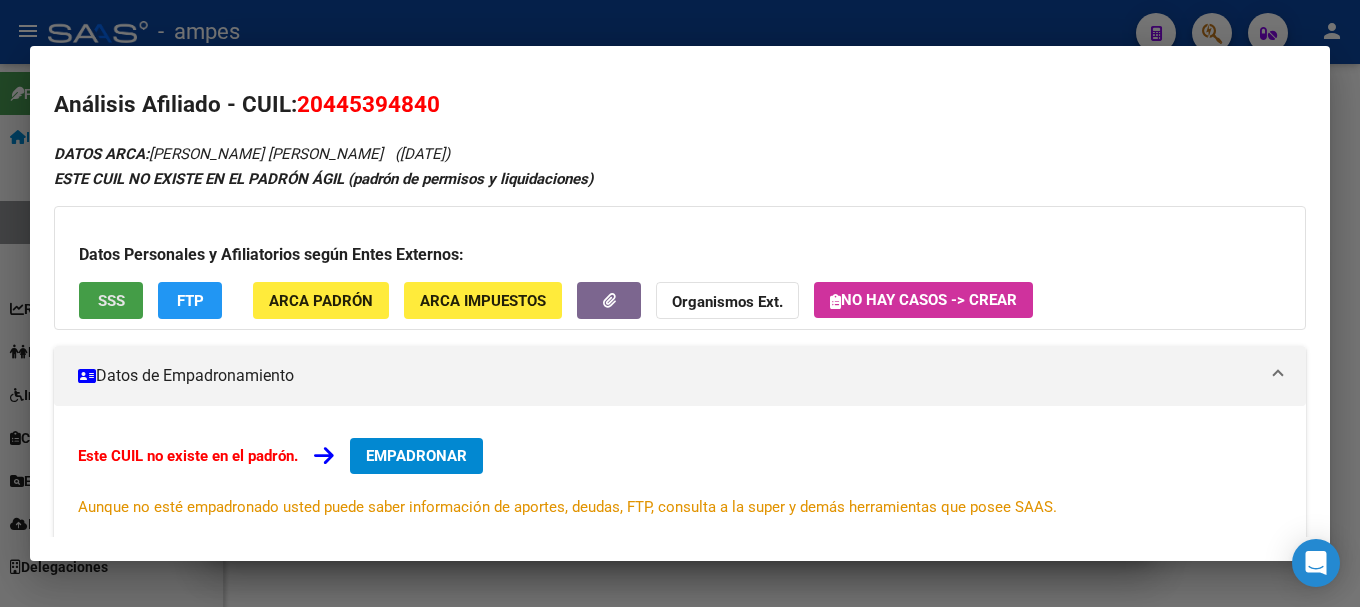
click at [110, 308] on span "SSS" at bounding box center [111, 301] width 27 height 18
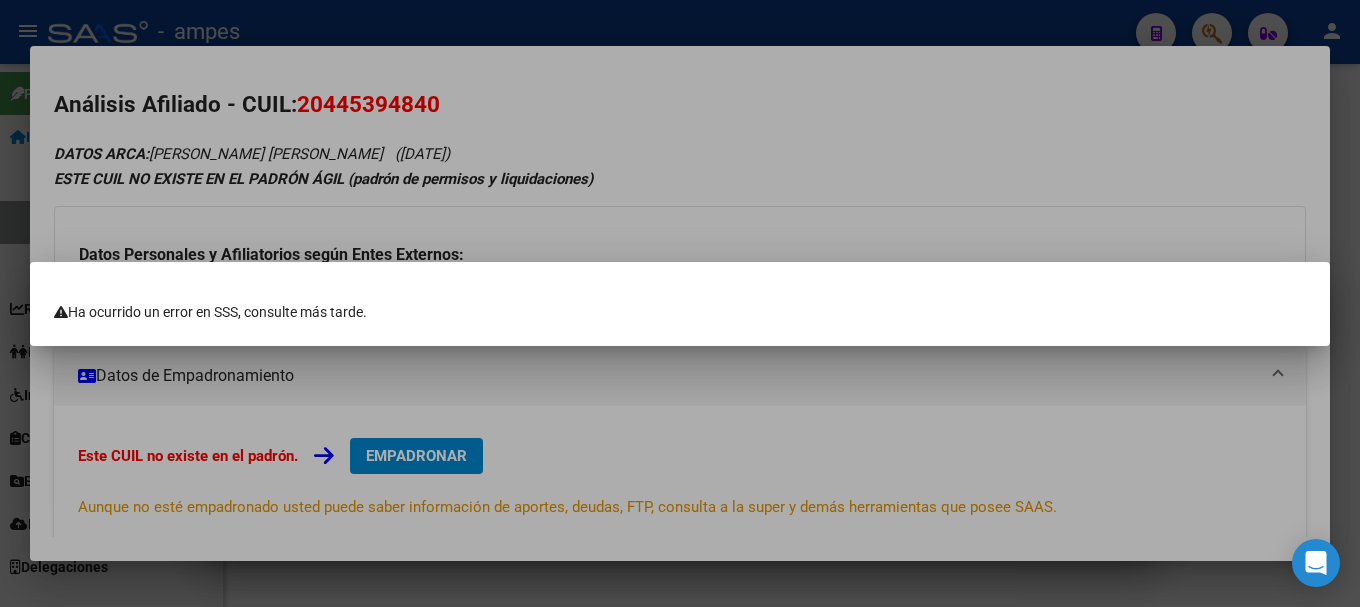
click at [349, 356] on div at bounding box center [680, 303] width 1360 height 607
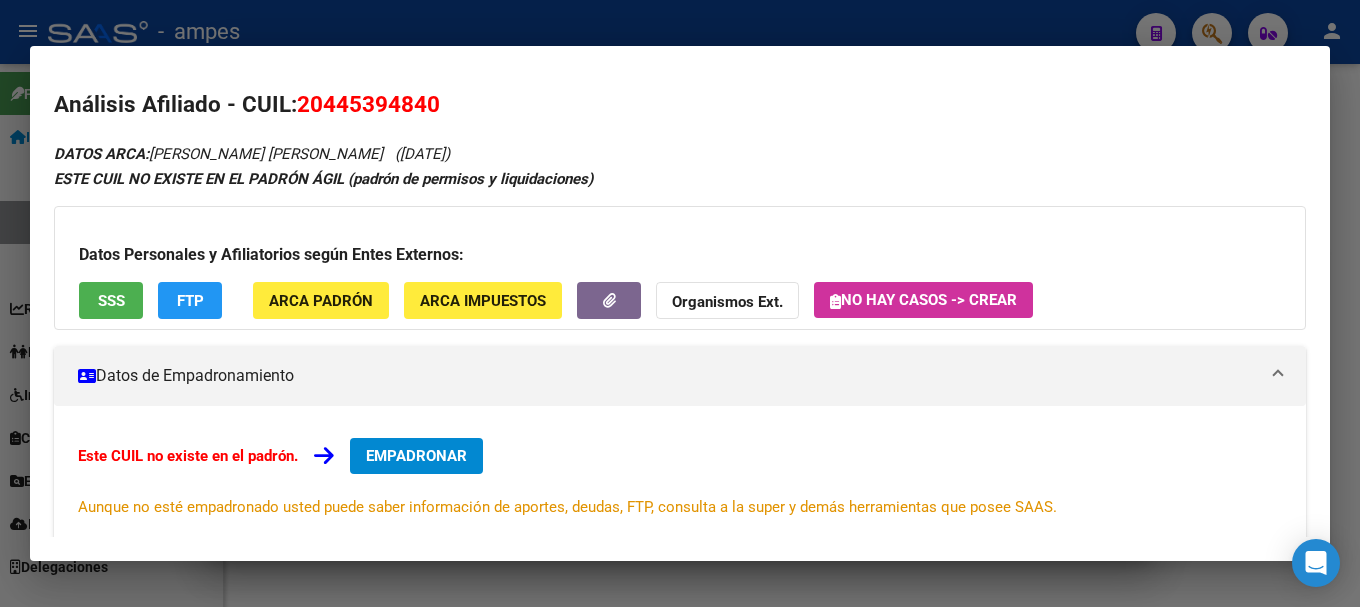
click at [0, 251] on div at bounding box center [680, 303] width 1360 height 607
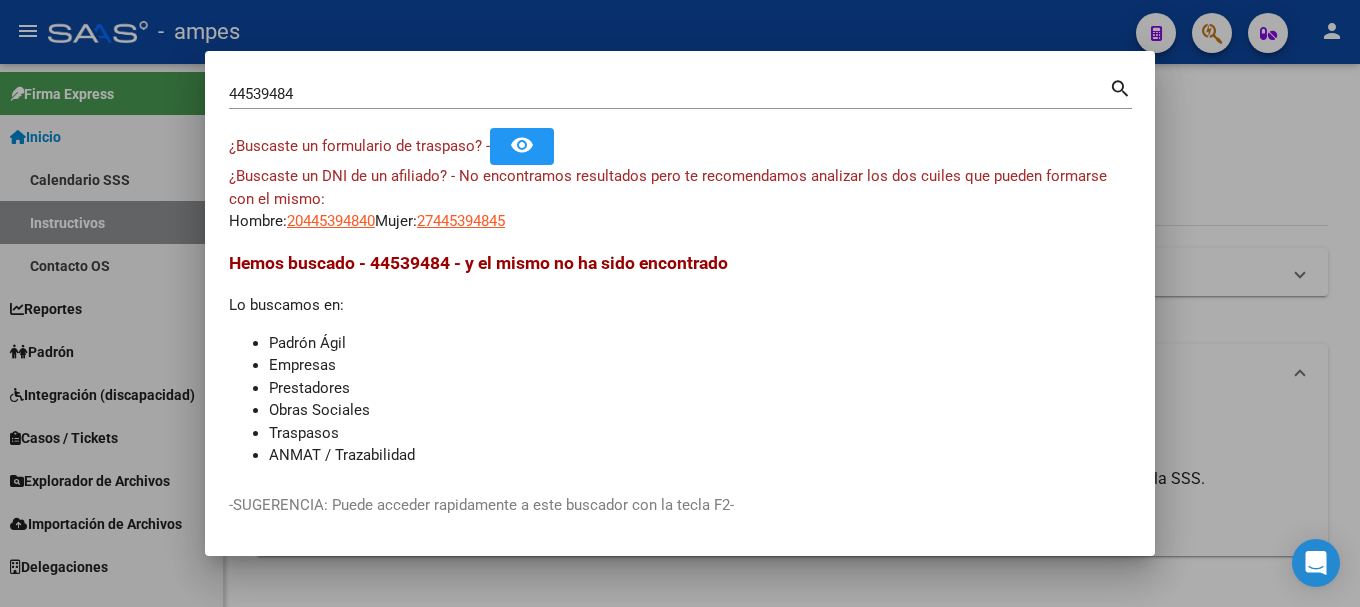
click at [534, 138] on mat-icon "remove_red_eye" at bounding box center [522, 145] width 24 height 24
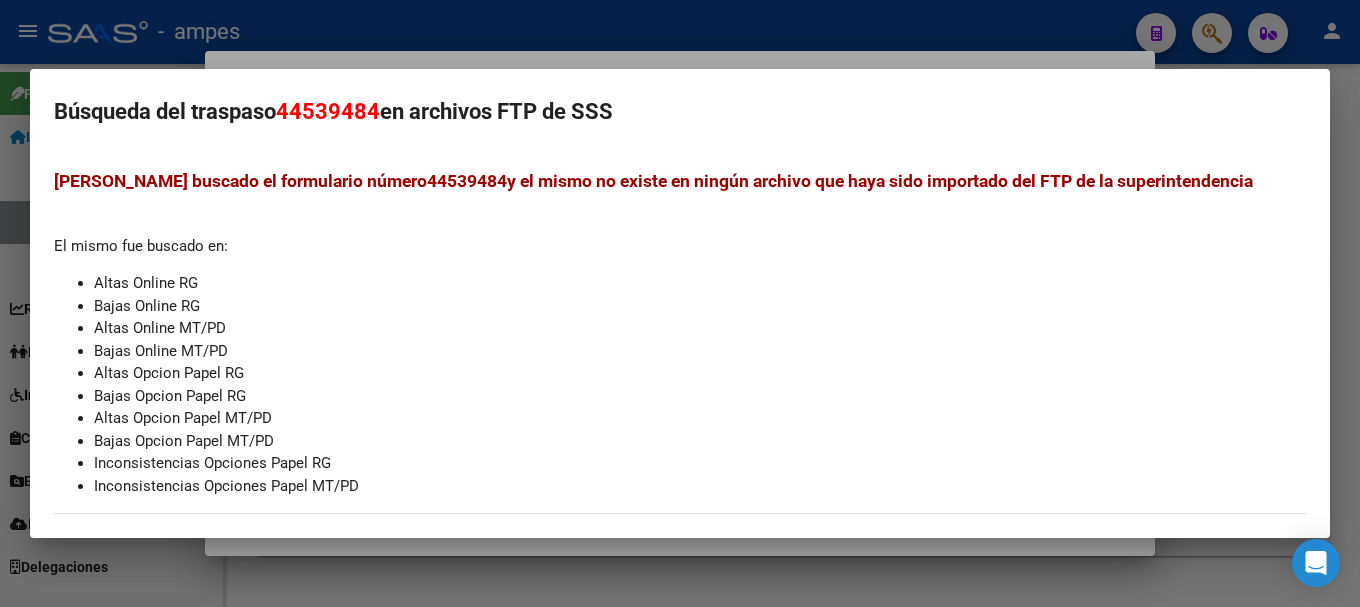
click at [436, 57] on div at bounding box center [680, 303] width 1360 height 607
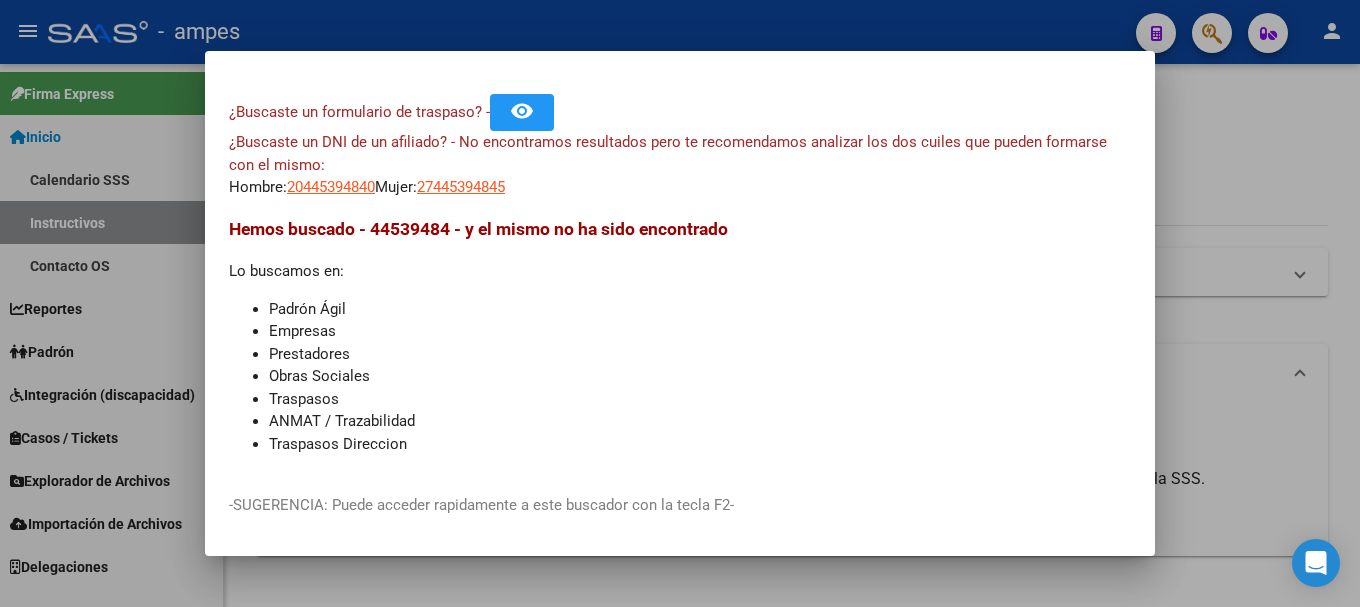
scroll to position [51, 0]
click at [1332, 165] on div at bounding box center [680, 303] width 1360 height 607
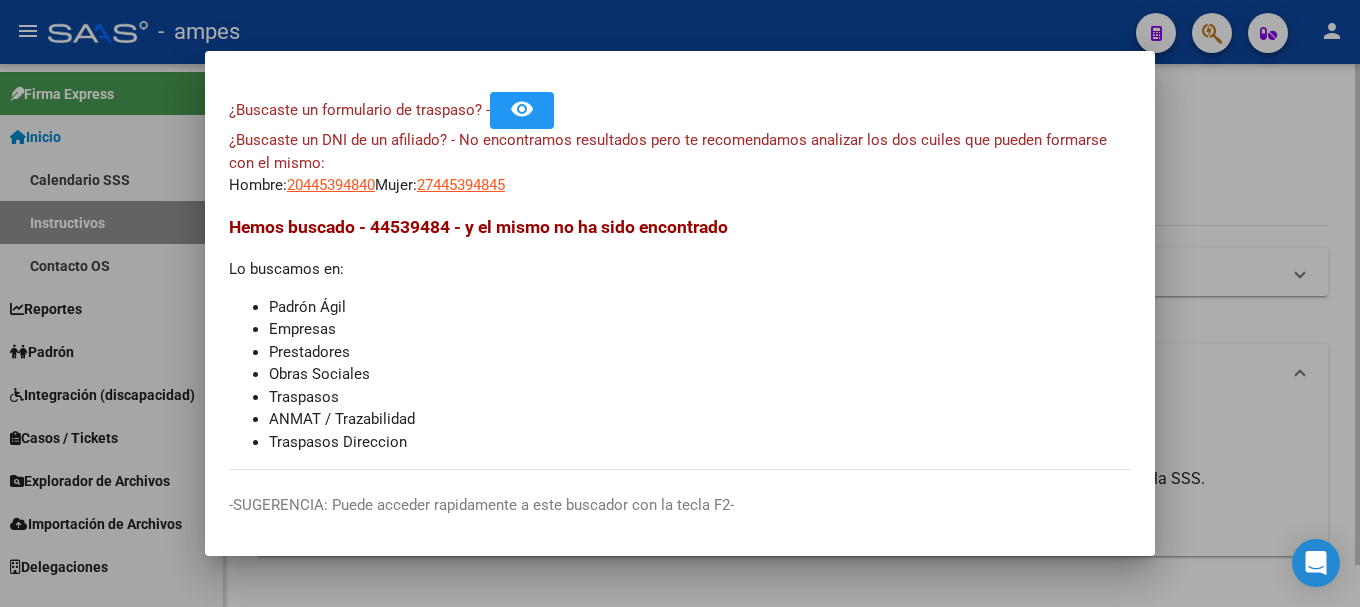
scroll to position [0, 0]
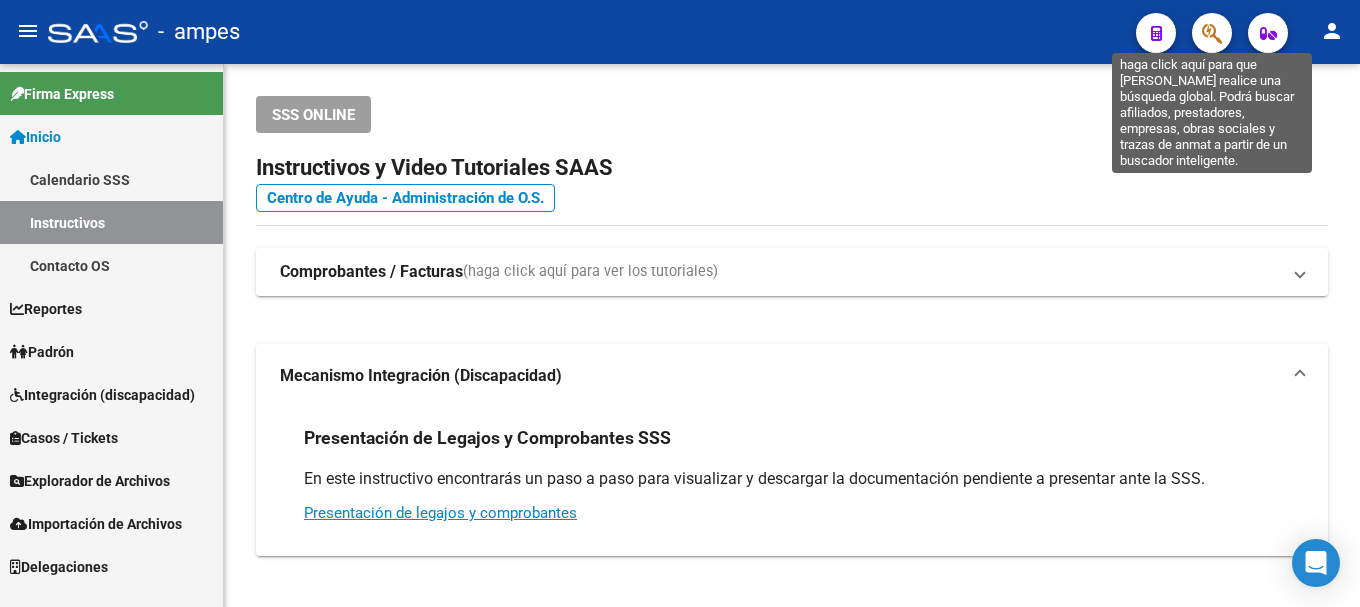
click at [1213, 30] on icon "button" at bounding box center [1212, 33] width 20 height 23
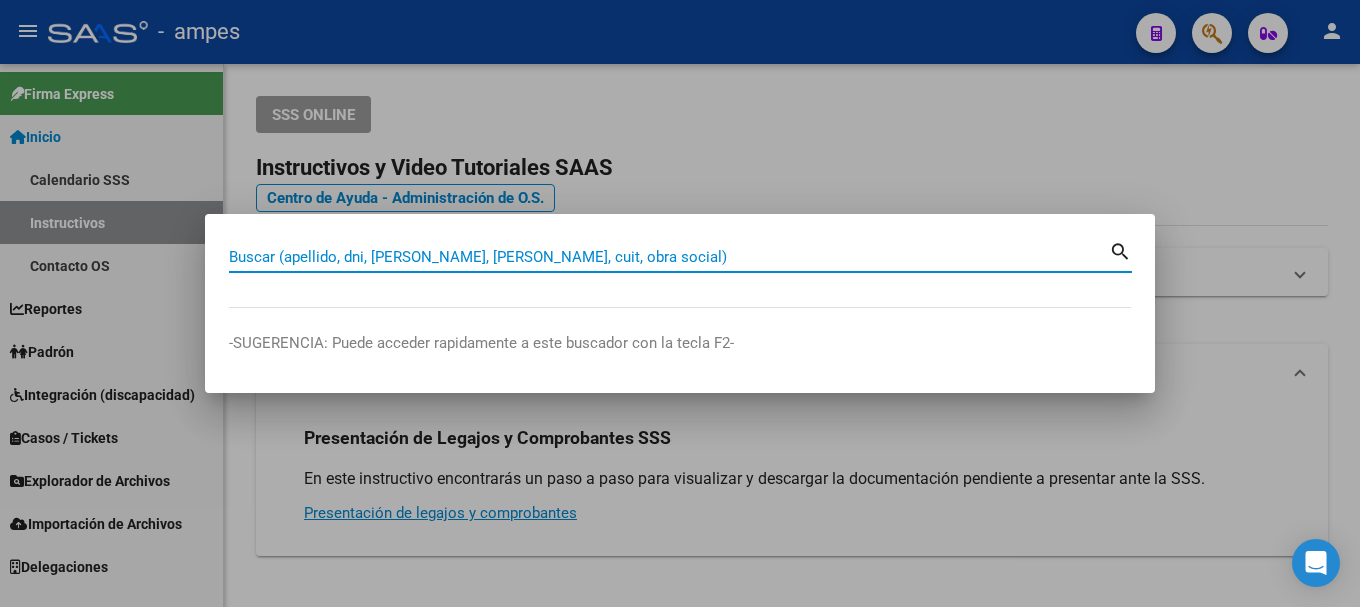
click at [583, 256] on input "Buscar (apellido, dni, [PERSON_NAME], [PERSON_NAME], cuit, obra social)" at bounding box center [669, 257] width 880 height 18
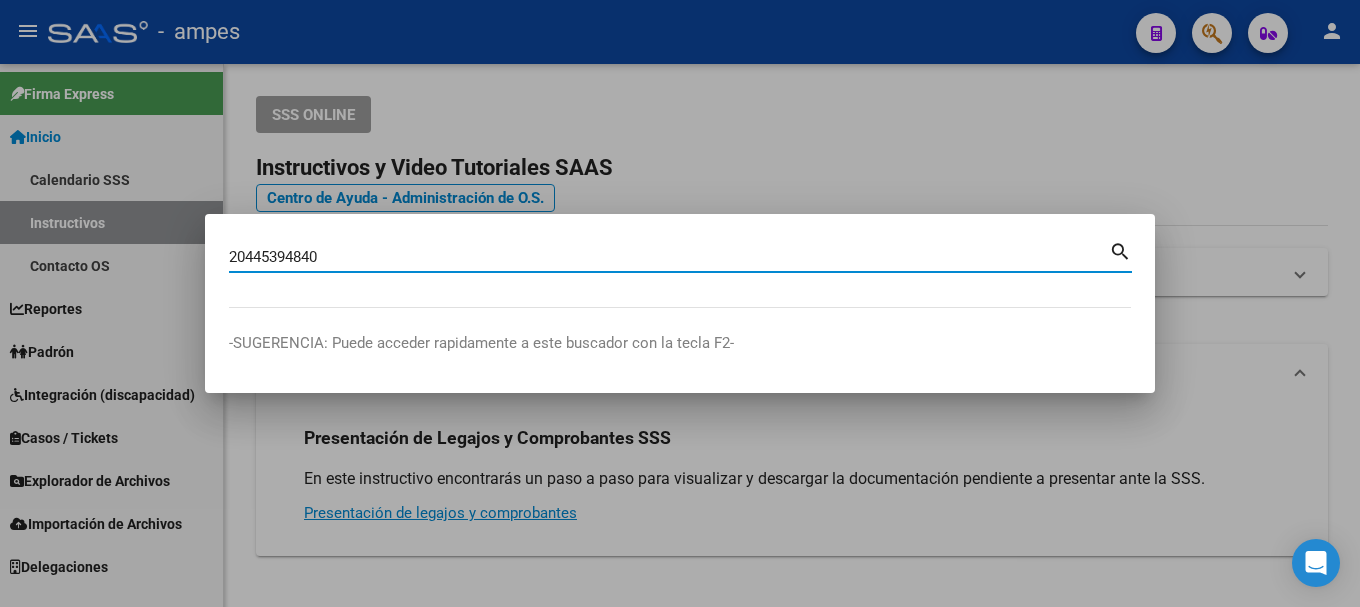
type input "20445394840"
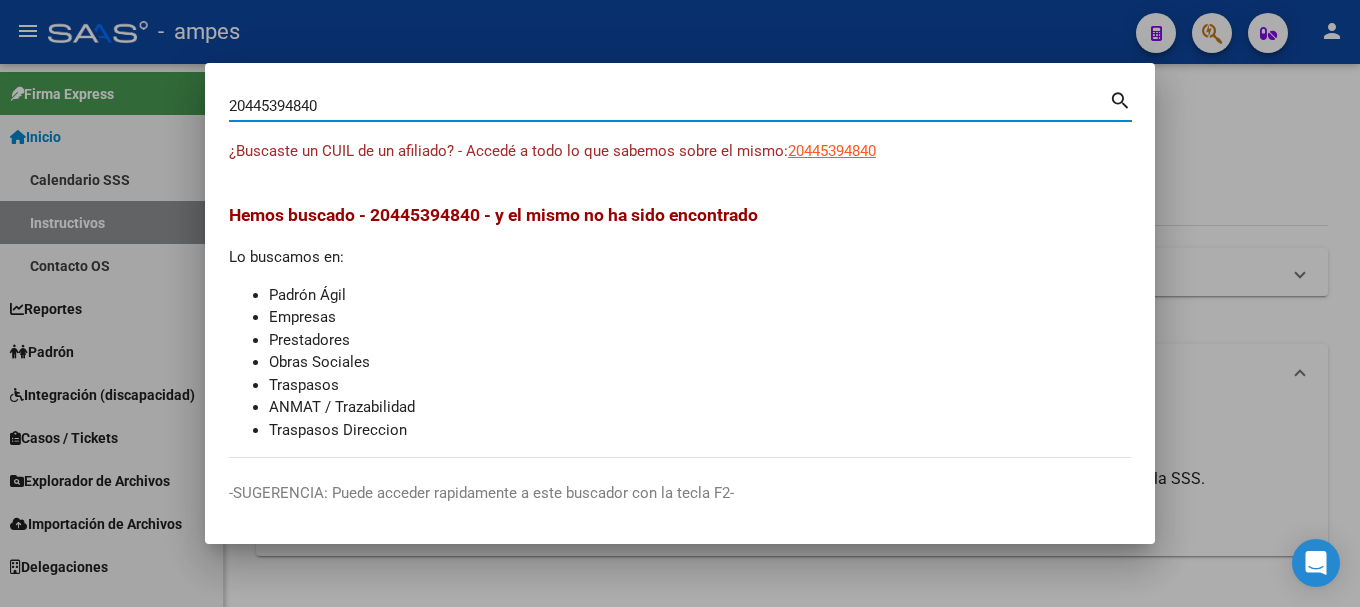
click at [312, 286] on li "Padrón Ágil" at bounding box center [700, 295] width 862 height 23
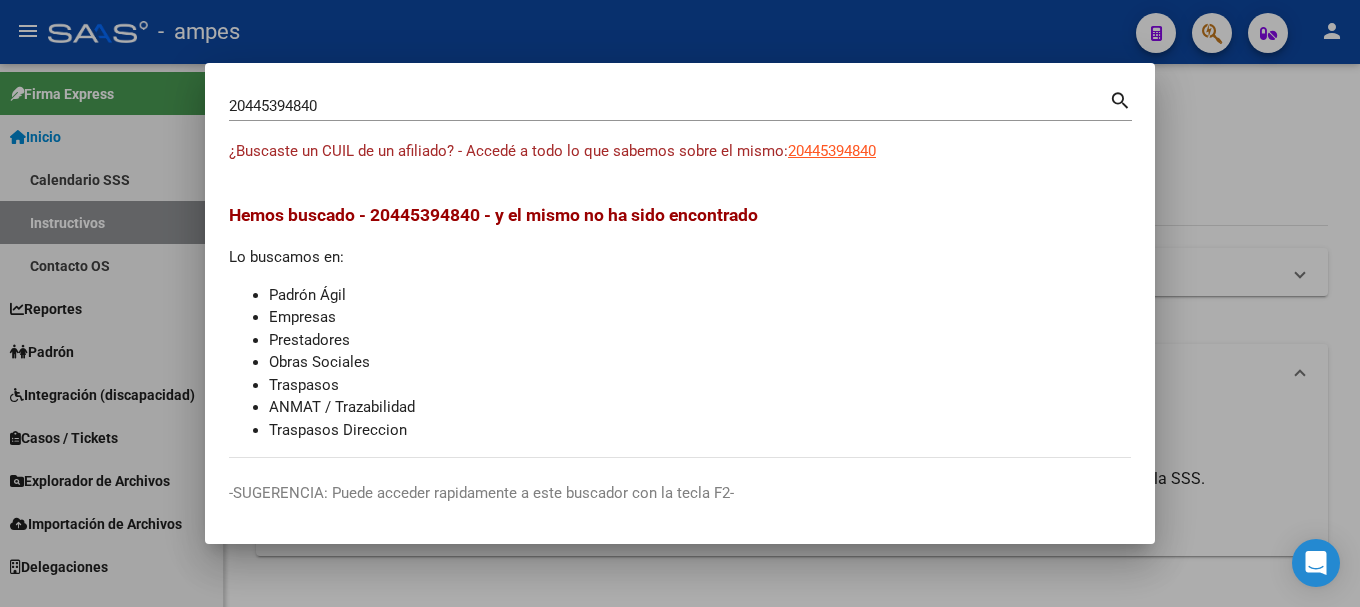
click at [305, 291] on li "Padrón Ágil" at bounding box center [700, 295] width 862 height 23
click at [1190, 141] on div at bounding box center [680, 303] width 1360 height 607
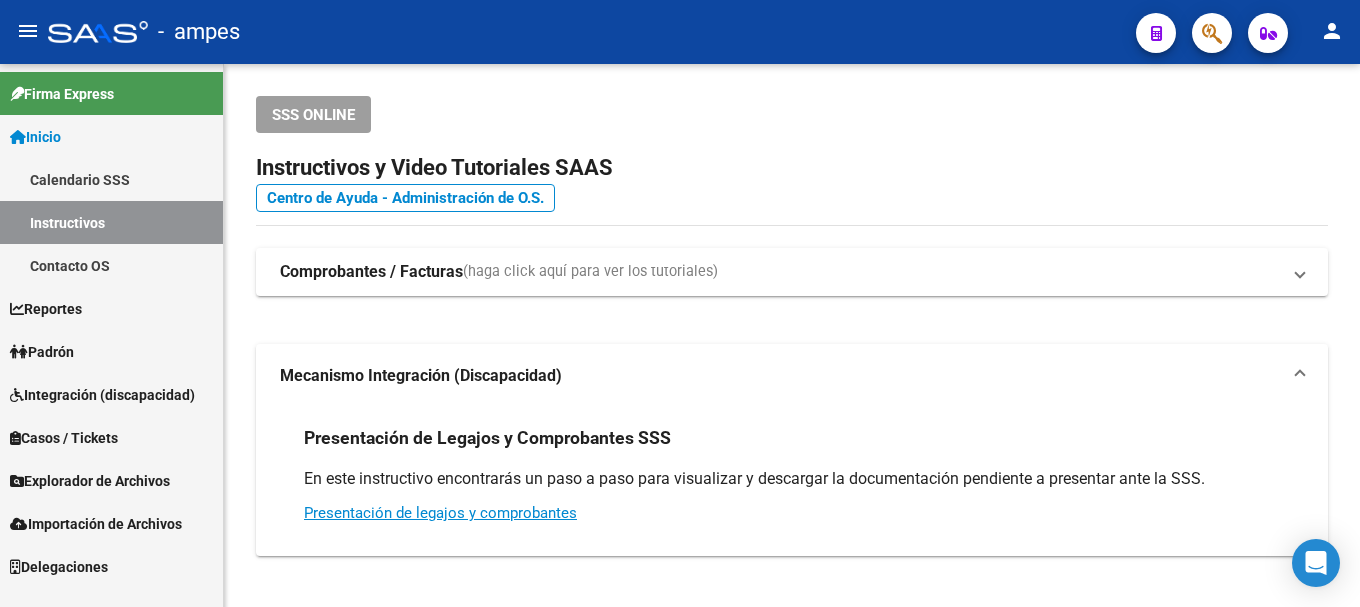
click at [127, 167] on link "Calendario SSS" at bounding box center [111, 179] width 223 height 43
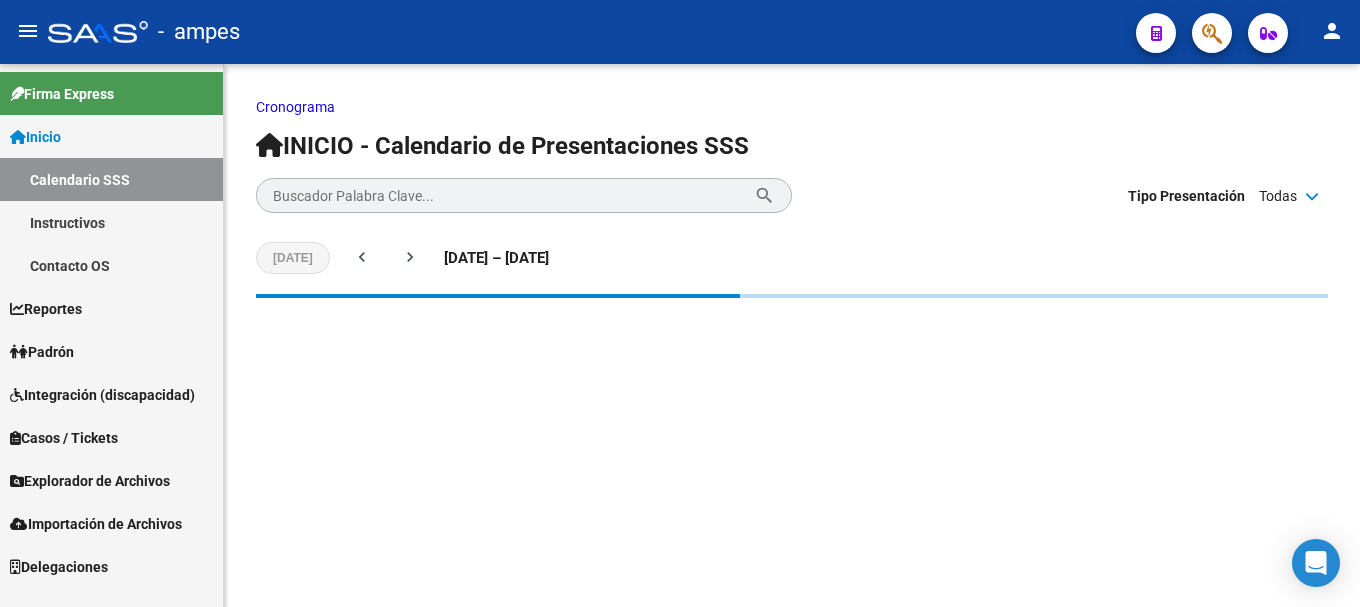
click at [108, 264] on link "Contacto OS" at bounding box center [111, 265] width 223 height 43
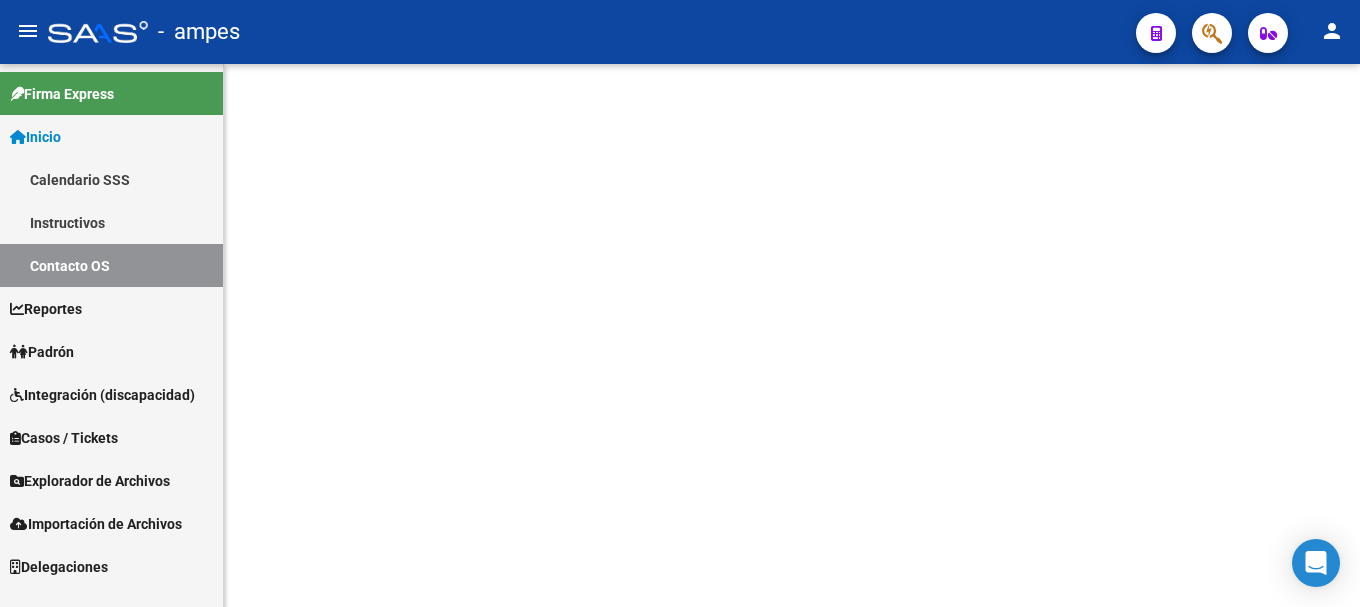
click at [101, 143] on link "Inicio" at bounding box center [111, 136] width 223 height 43
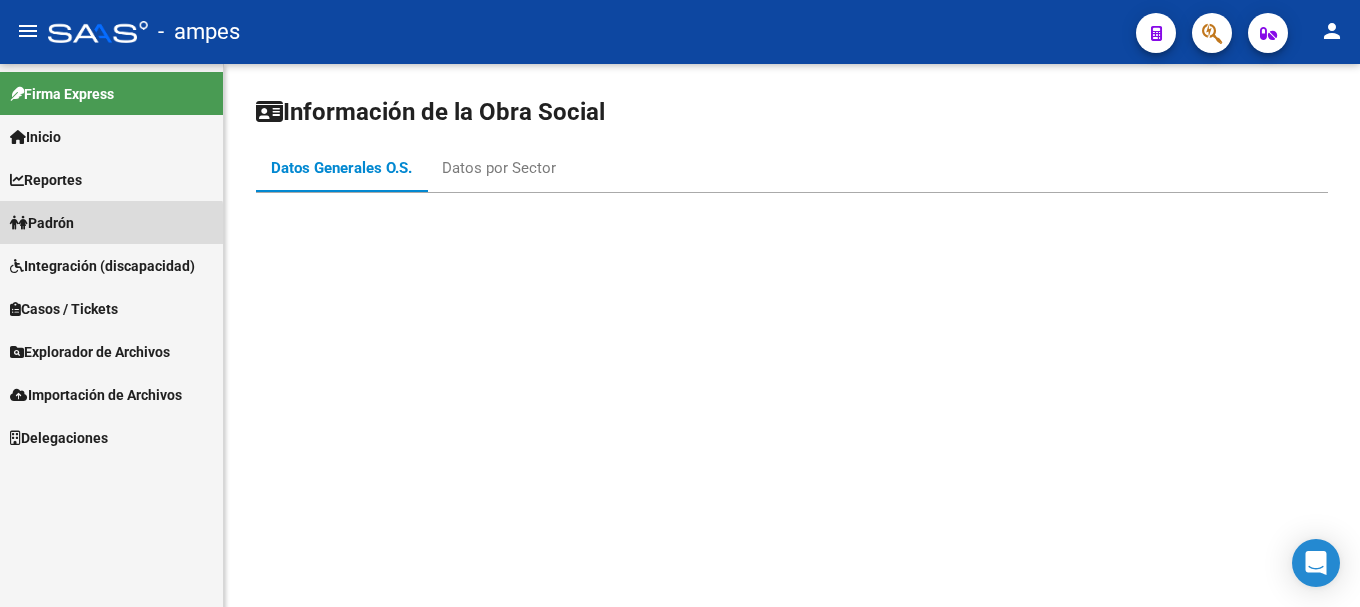
click at [108, 225] on link "Padrón" at bounding box center [111, 222] width 223 height 43
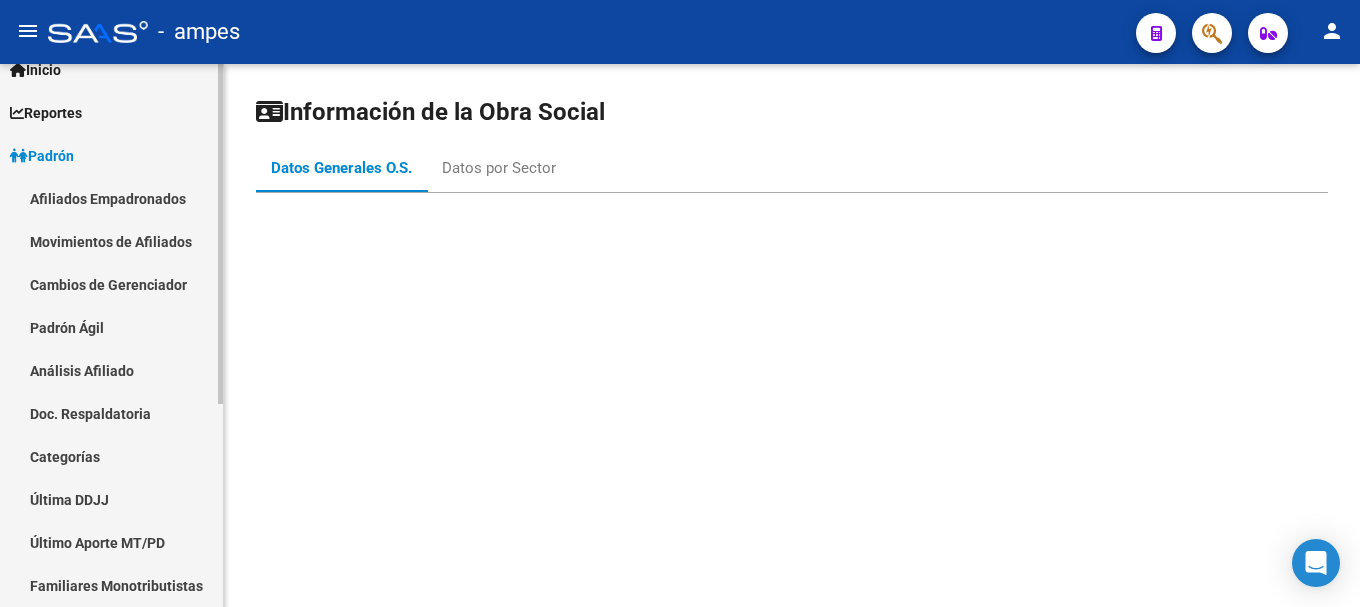
scroll to position [100, 0]
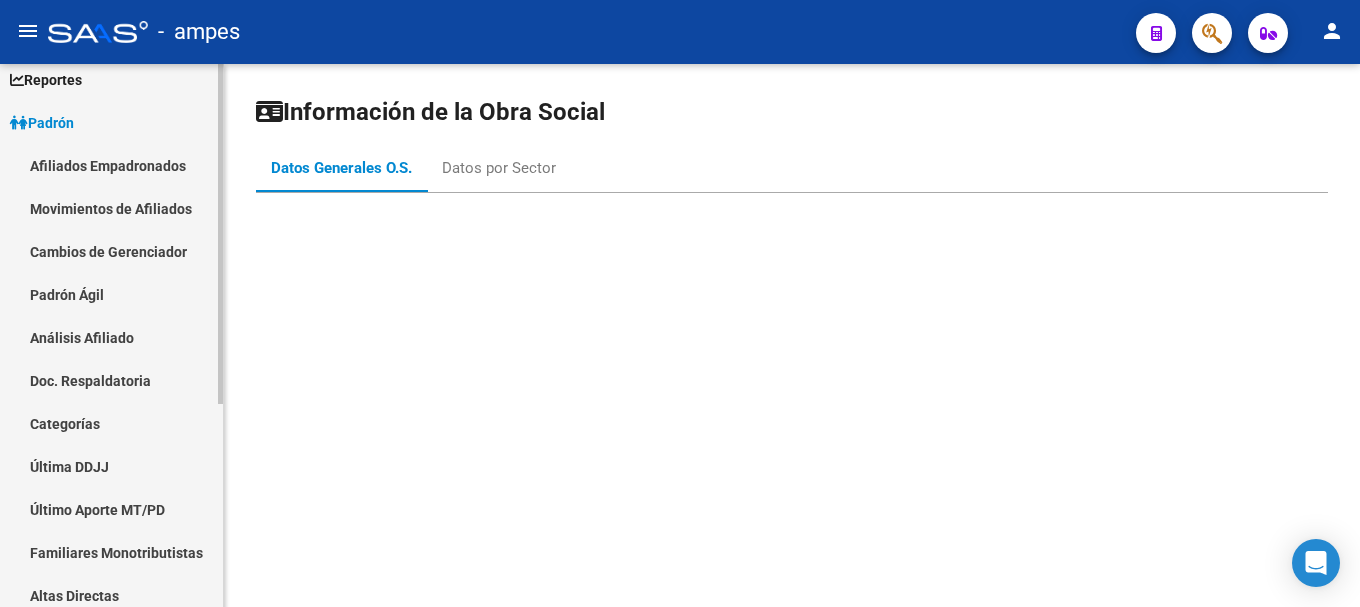
click at [133, 200] on link "Movimientos de Afiliados" at bounding box center [111, 208] width 223 height 43
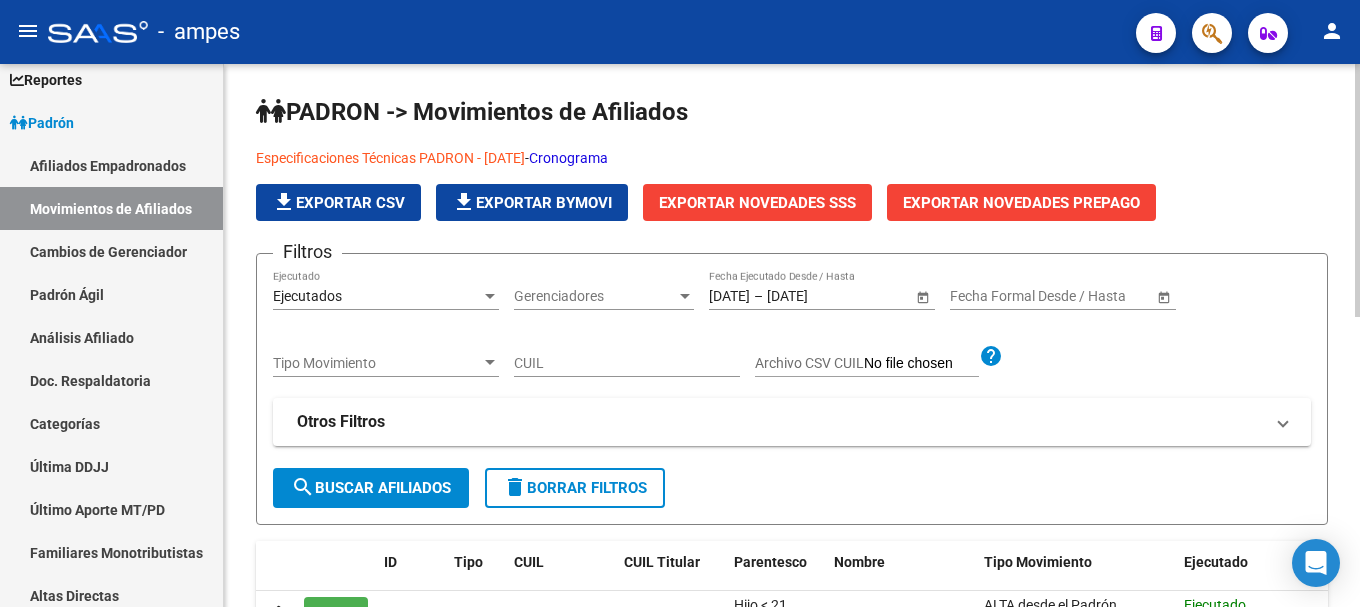
click at [533, 363] on input "CUIL" at bounding box center [627, 363] width 226 height 17
type input "20445394840"
click at [389, 496] on button "search Buscar Afiliados" at bounding box center [371, 488] width 196 height 40
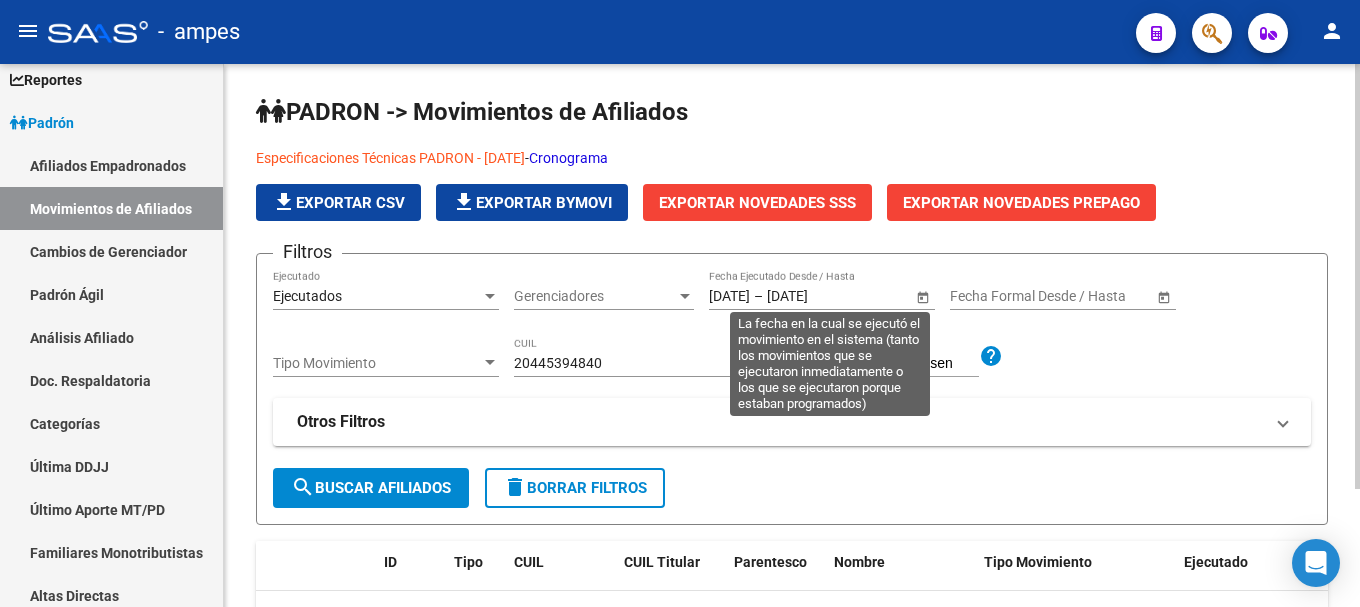
click at [738, 307] on div "[DATE] [DATE] – [DATE] [DATE] Fecha Ejecutado Desde / Hasta" at bounding box center [810, 290] width 203 height 40
click at [925, 301] on span "Open calendar" at bounding box center [923, 297] width 48 height 48
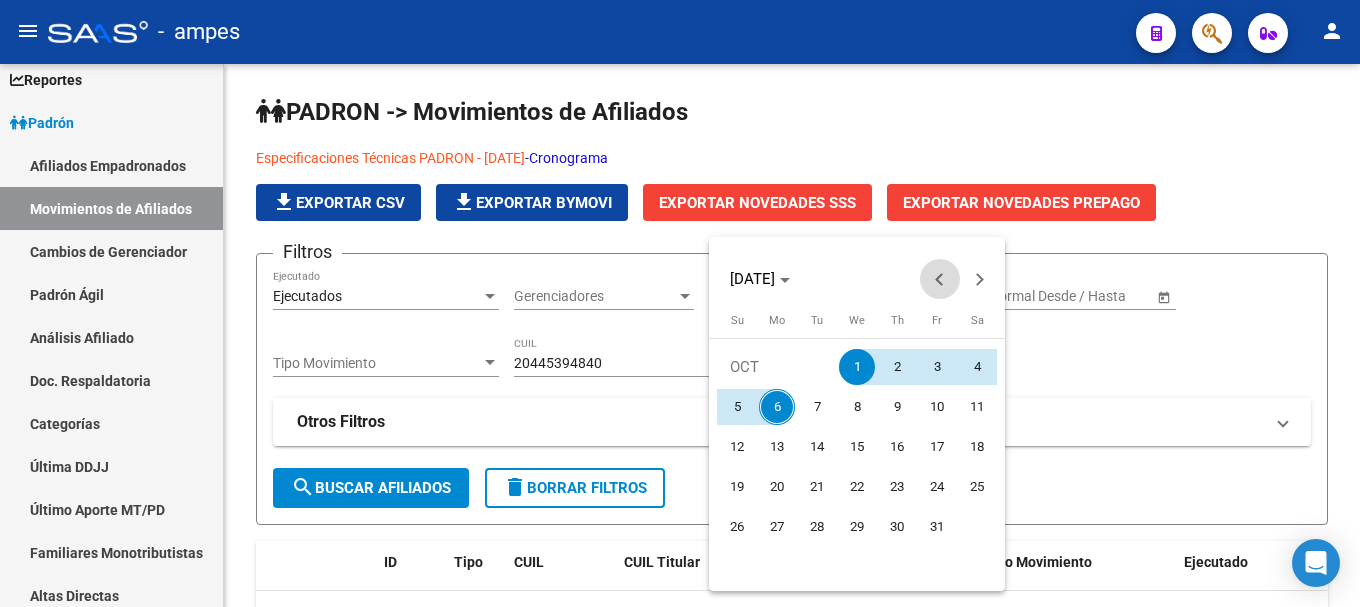
click at [935, 283] on span "Previous month" at bounding box center [940, 279] width 40 height 40
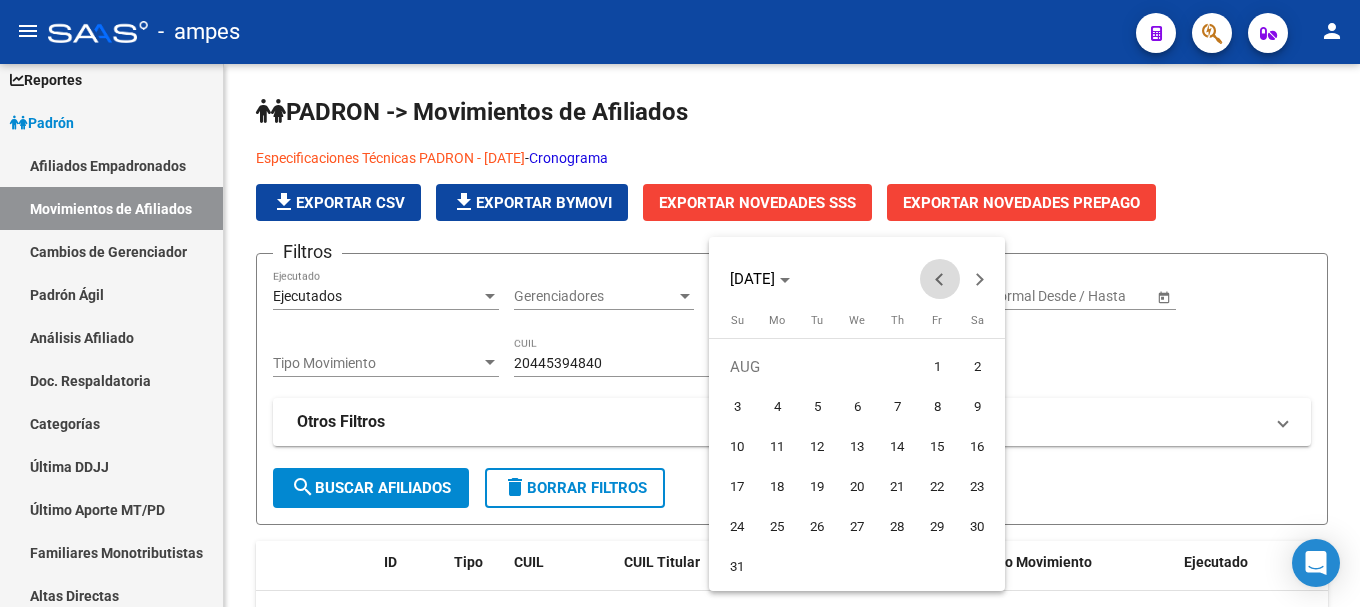
click at [935, 283] on span "Previous month" at bounding box center [940, 279] width 40 height 40
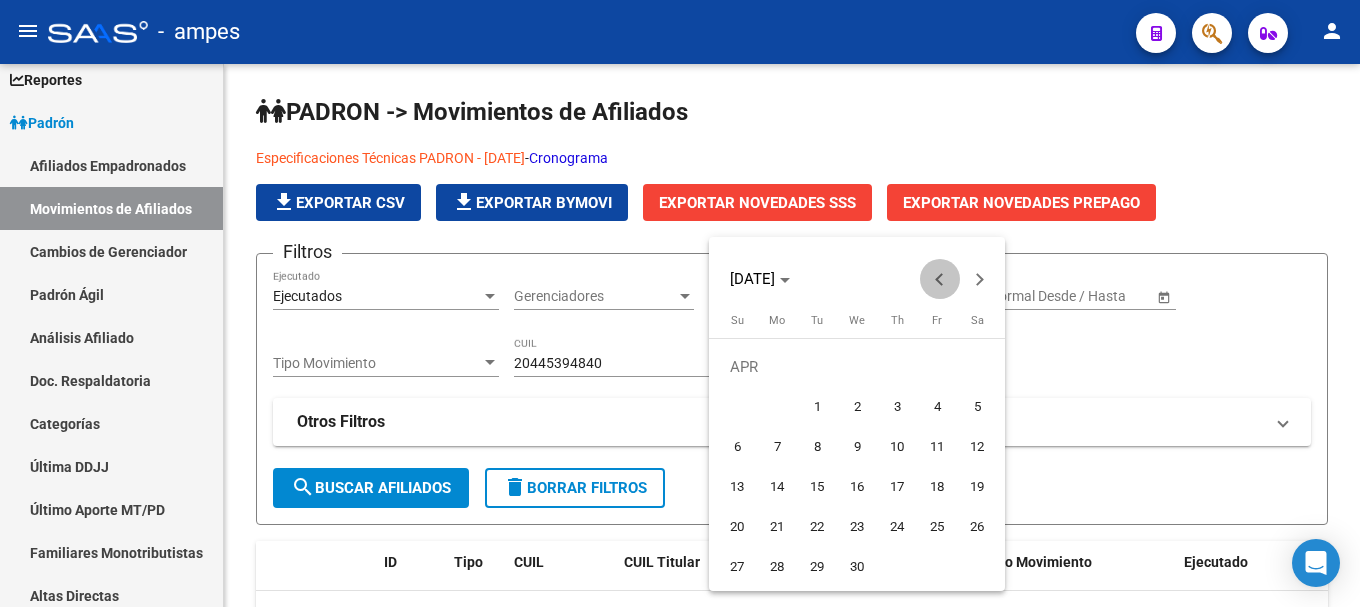
click at [935, 283] on span "Previous month" at bounding box center [940, 279] width 40 height 40
click at [844, 416] on span "5" at bounding box center [857, 407] width 36 height 36
type input "[DATE]"
click at [983, 285] on span "Next month" at bounding box center [980, 279] width 40 height 40
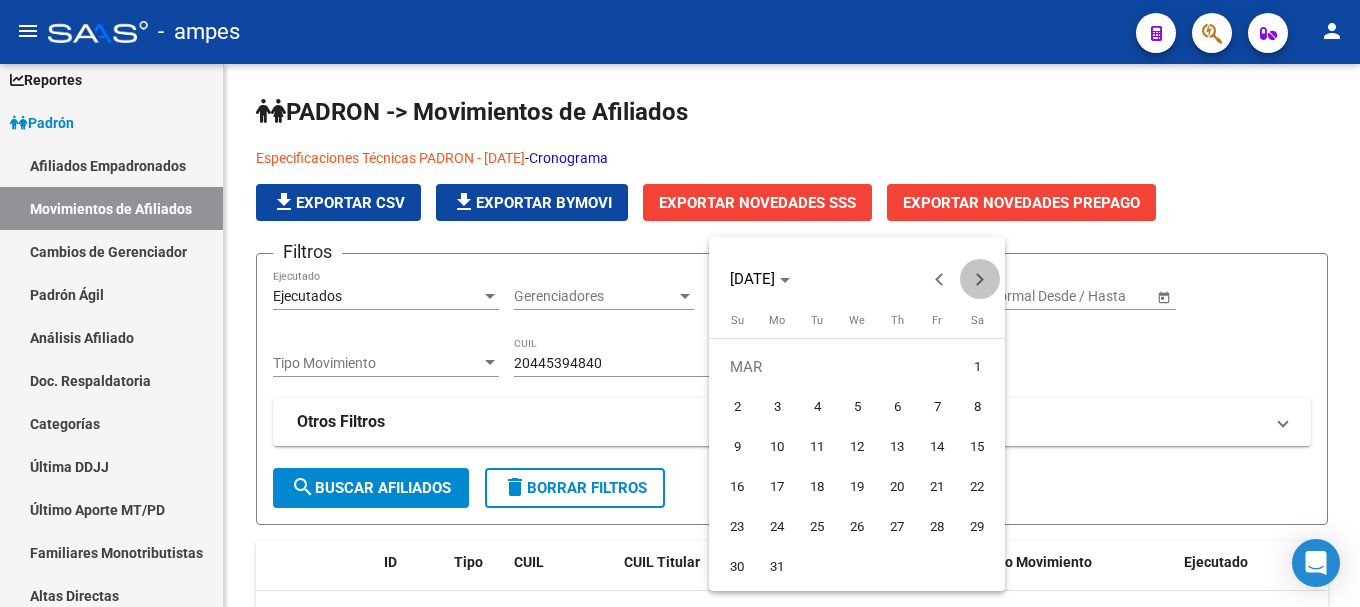
click at [983, 285] on span "Next month" at bounding box center [980, 279] width 40 height 40
click at [983, 286] on span "Next month" at bounding box center [980, 279] width 40 height 40
click at [983, 288] on span "Next month" at bounding box center [980, 279] width 40 height 40
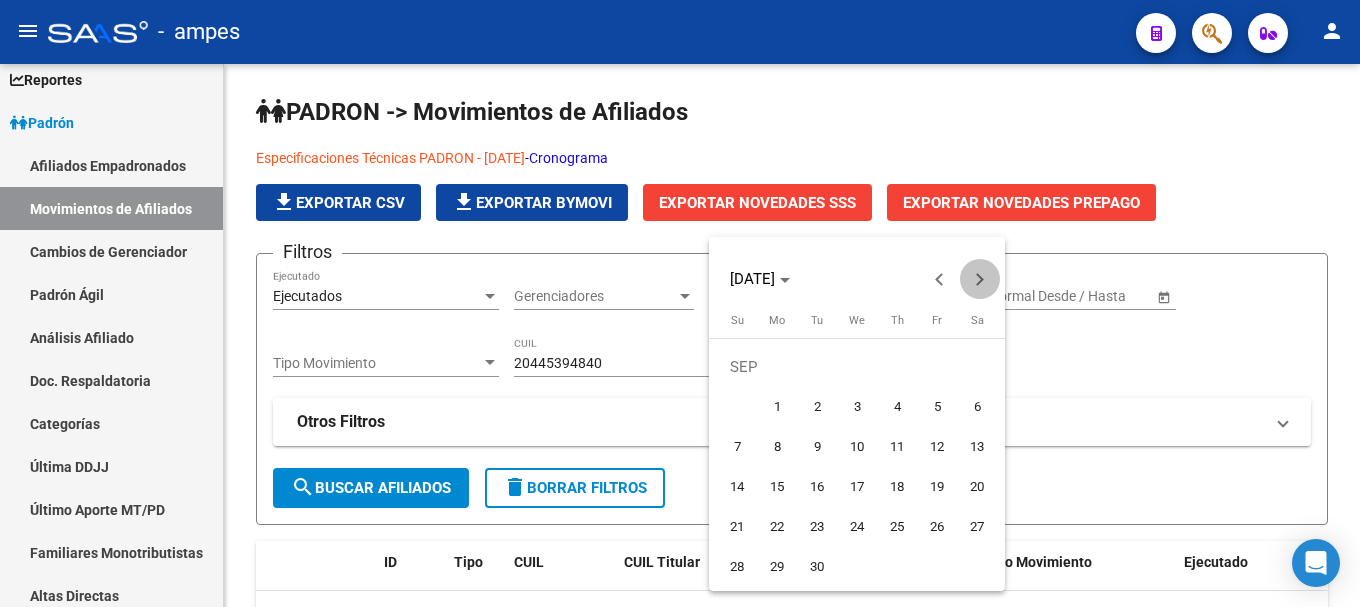
click at [983, 288] on span "Next month" at bounding box center [980, 279] width 40 height 40
click at [985, 286] on span "Next month" at bounding box center [980, 279] width 40 height 40
click at [986, 286] on span "Next month" at bounding box center [980, 279] width 40 height 40
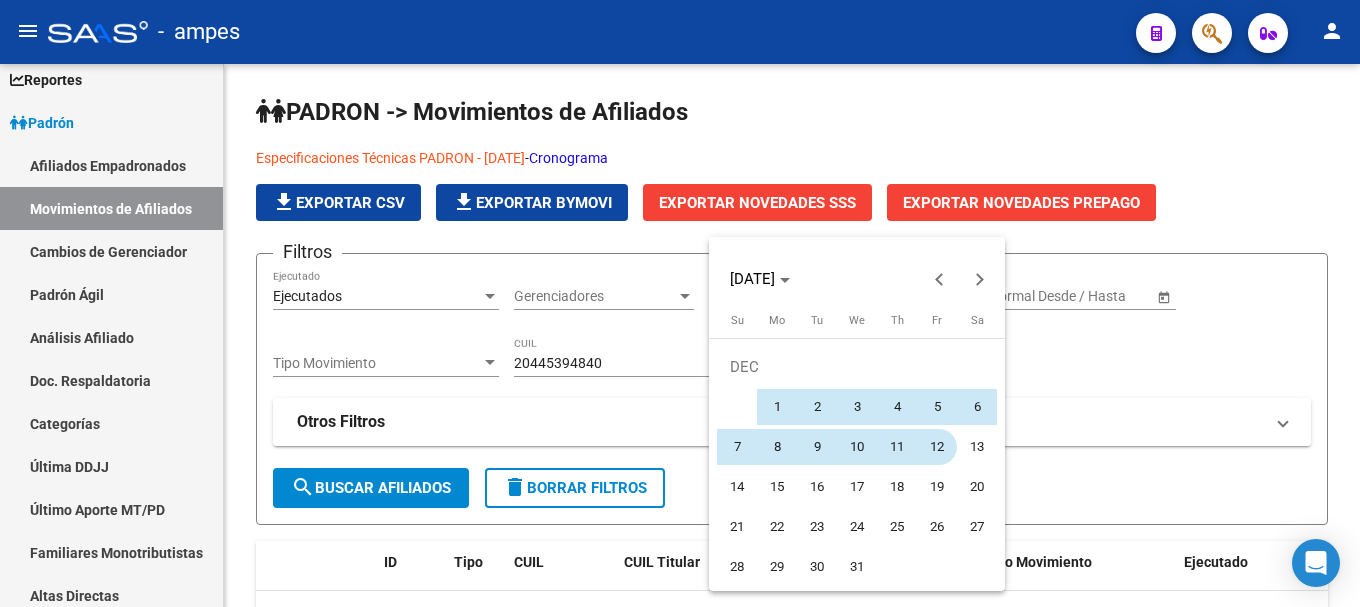
click at [948, 458] on span "12" at bounding box center [937, 447] width 36 height 36
type input "[DATE]"
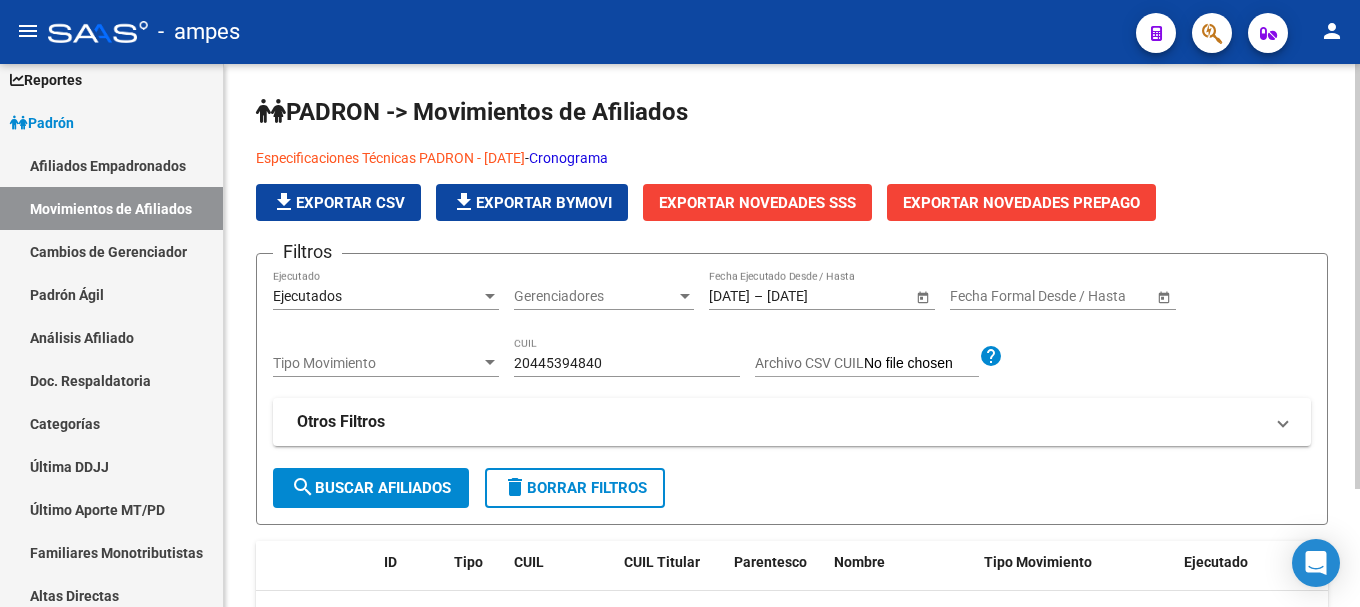
click at [443, 492] on span "search Buscar Afiliados" at bounding box center [371, 488] width 160 height 18
click at [145, 246] on link "Cambios de Gerenciador" at bounding box center [111, 251] width 223 height 43
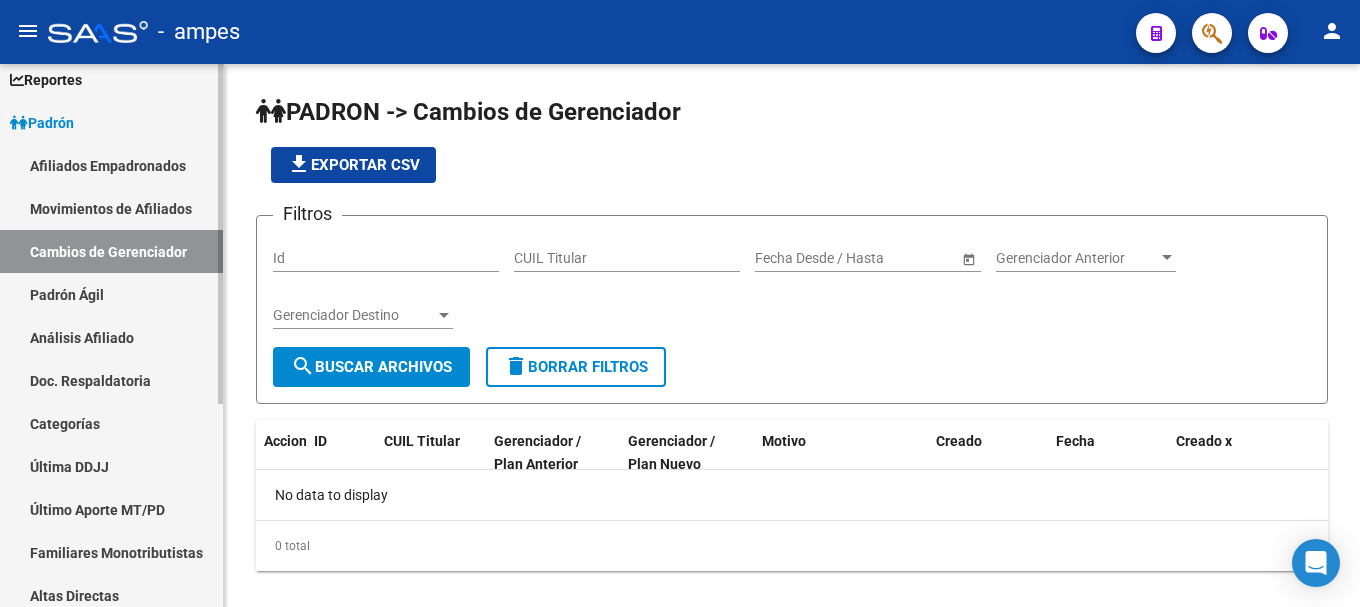
click at [161, 308] on link "Padrón Ágil" at bounding box center [111, 294] width 223 height 43
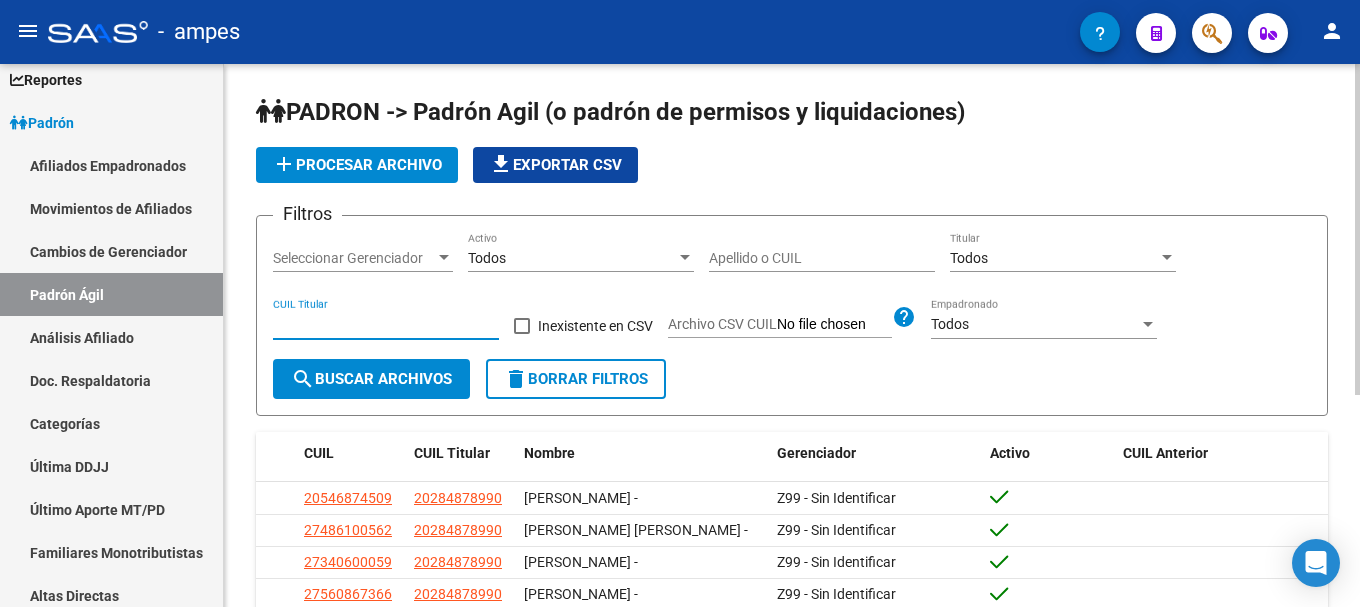
click at [383, 323] on input "CUIL Titular" at bounding box center [386, 324] width 226 height 17
type input "20-44539484-0"
click at [374, 363] on button "search Buscar Archivos" at bounding box center [371, 379] width 197 height 40
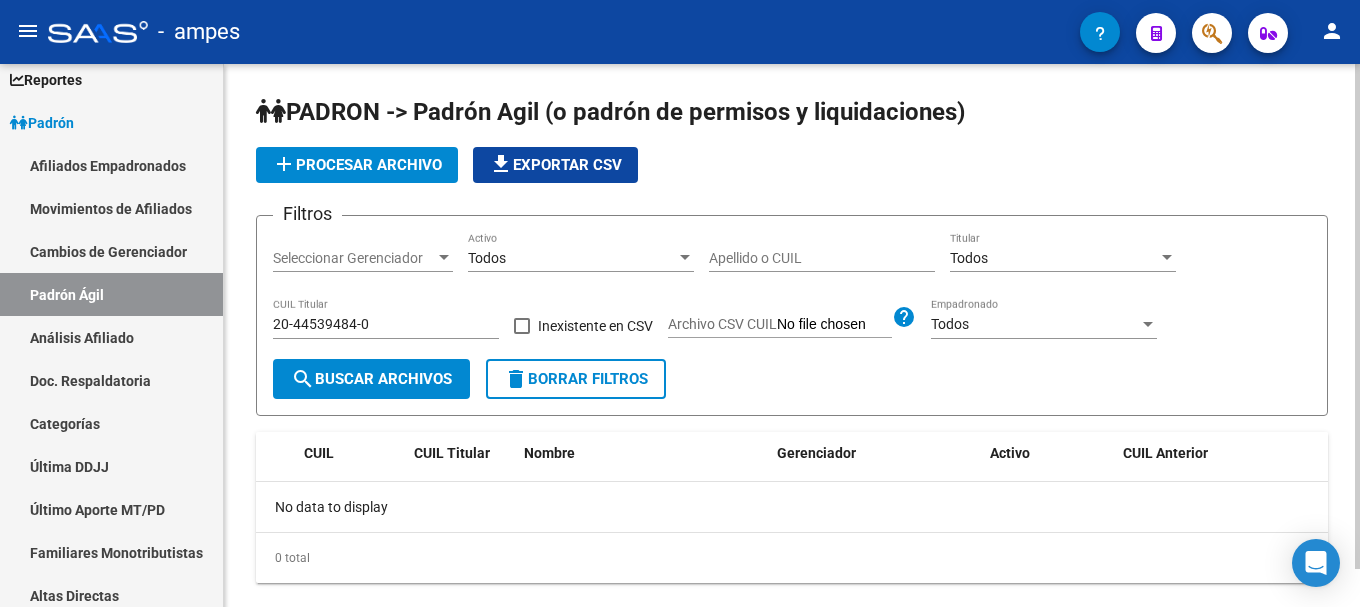
scroll to position [41, 0]
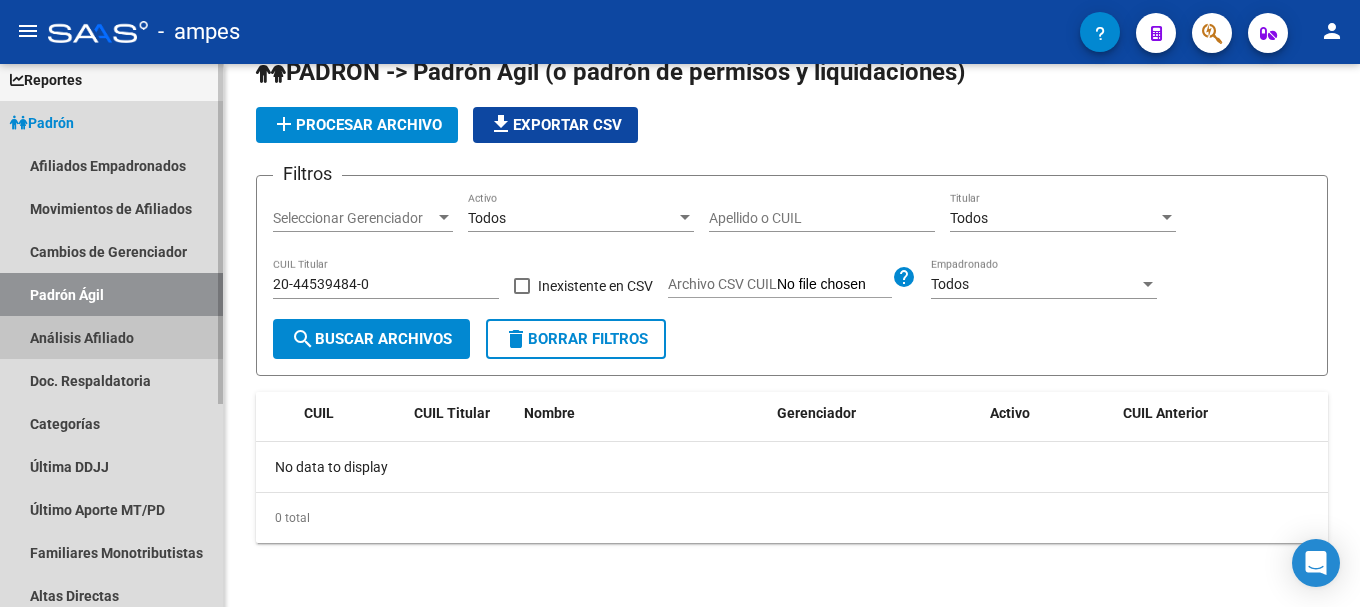
click at [42, 352] on link "Análisis Afiliado" at bounding box center [111, 337] width 223 height 43
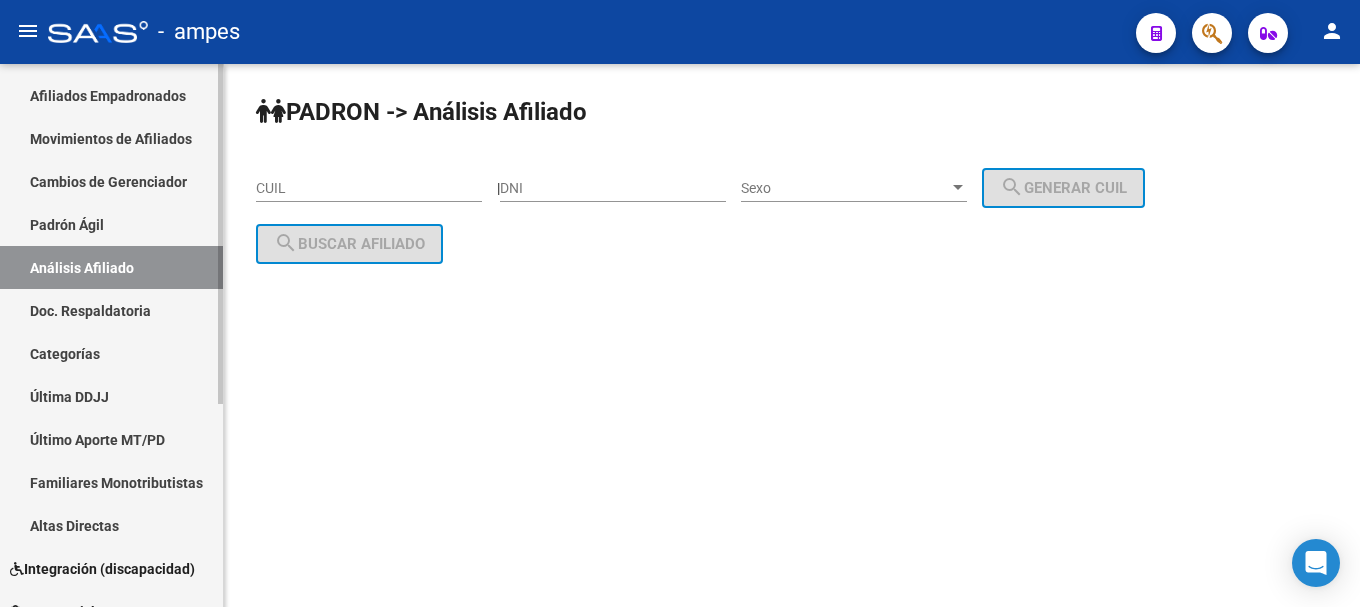
scroll to position [200, 0]
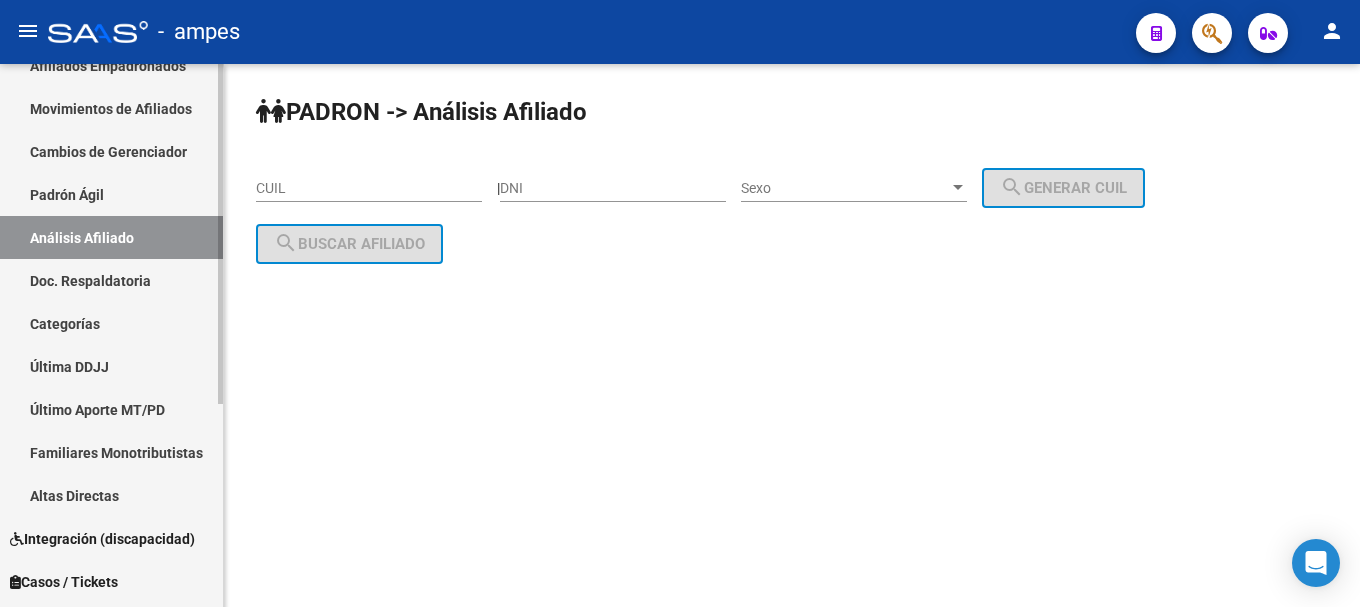
click at [121, 366] on link "Última DDJJ" at bounding box center [111, 366] width 223 height 43
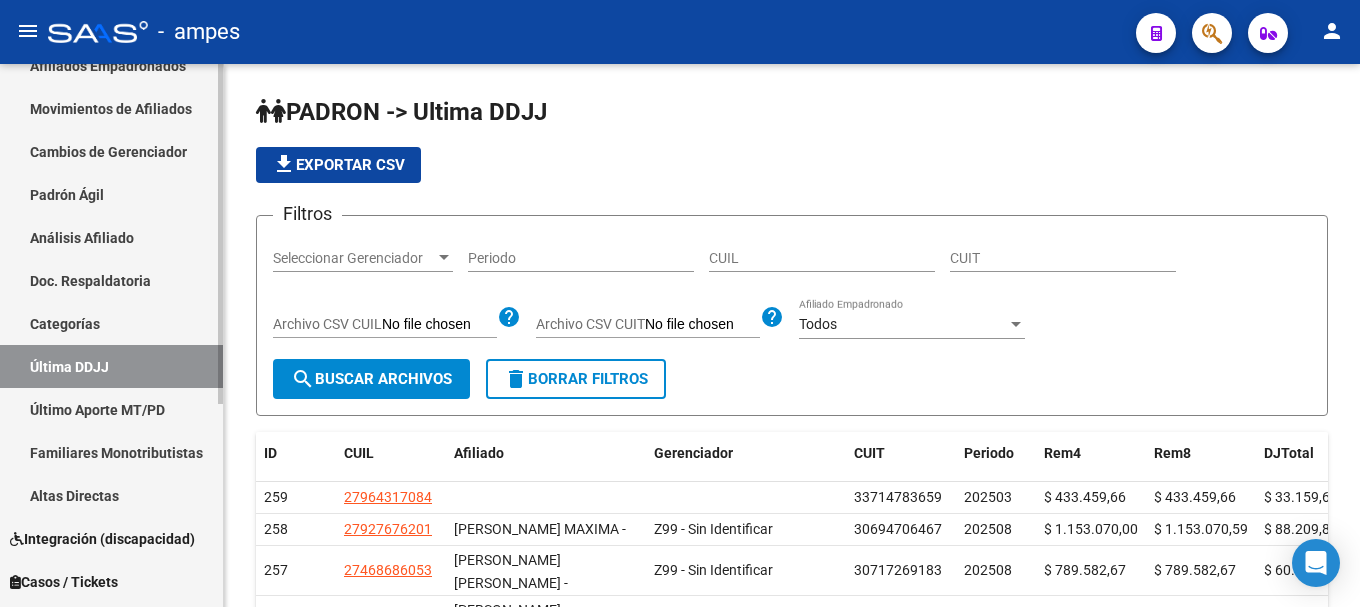
click at [112, 397] on link "Último Aporte MT/PD" at bounding box center [111, 409] width 223 height 43
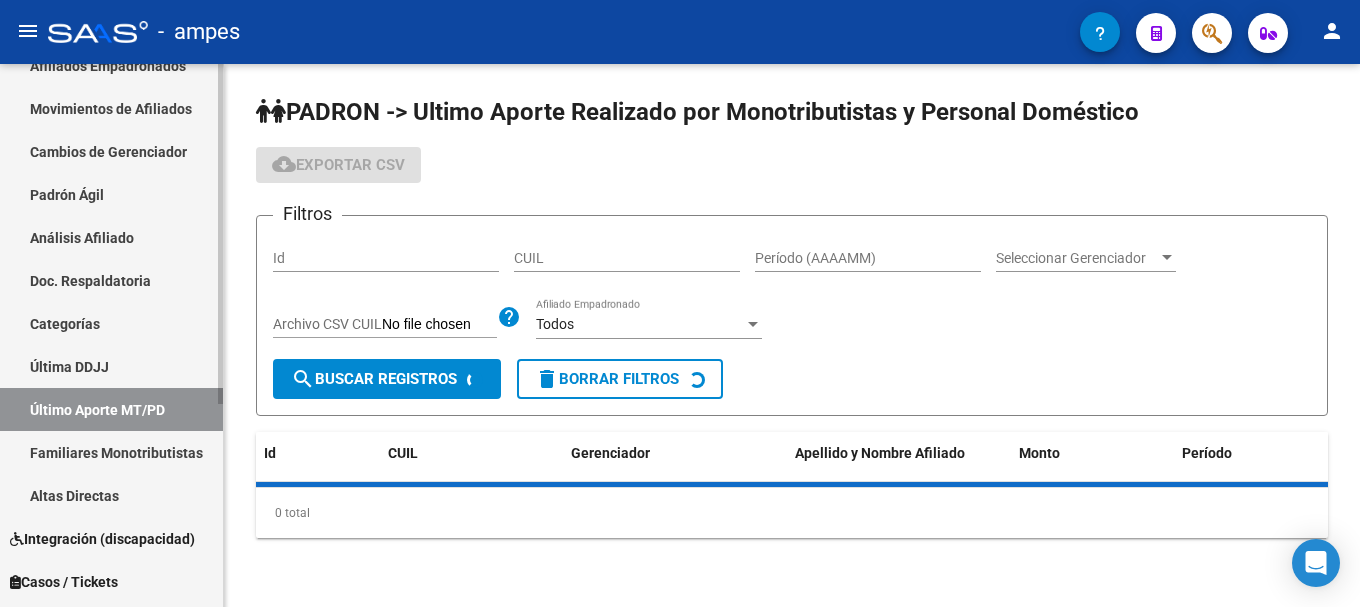
click at [128, 457] on link "Familiares Monotributistas" at bounding box center [111, 452] width 223 height 43
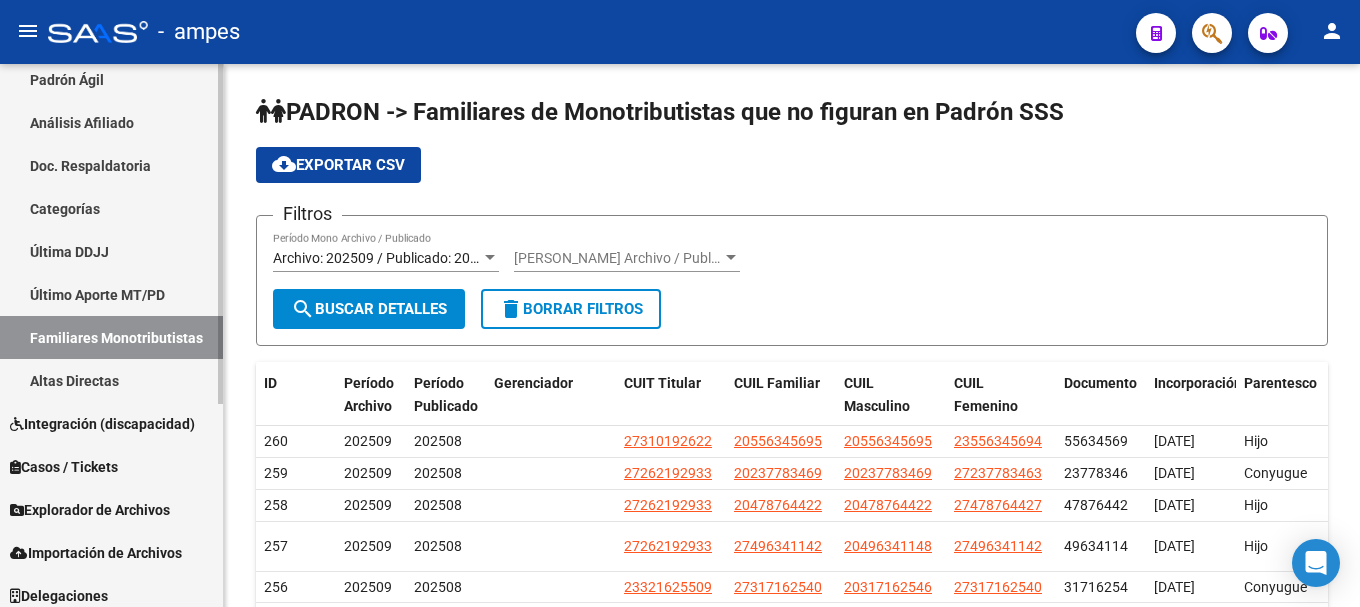
scroll to position [325, 0]
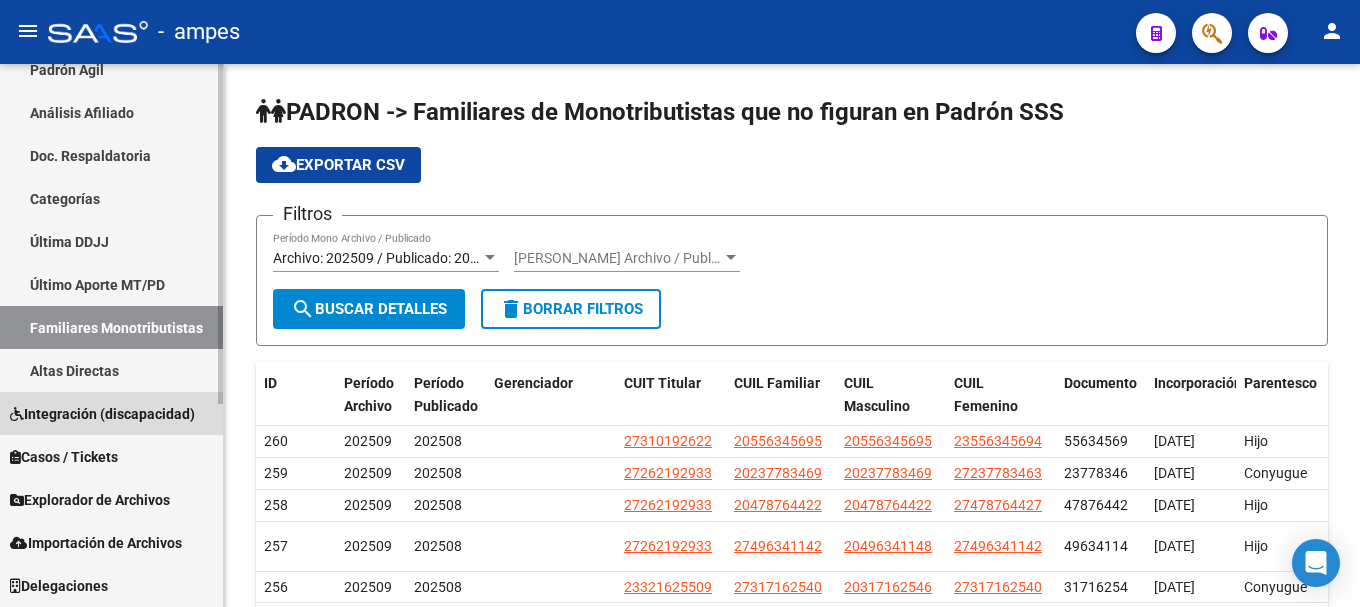
click at [141, 426] on link "Integración (discapacidad)" at bounding box center [111, 413] width 223 height 43
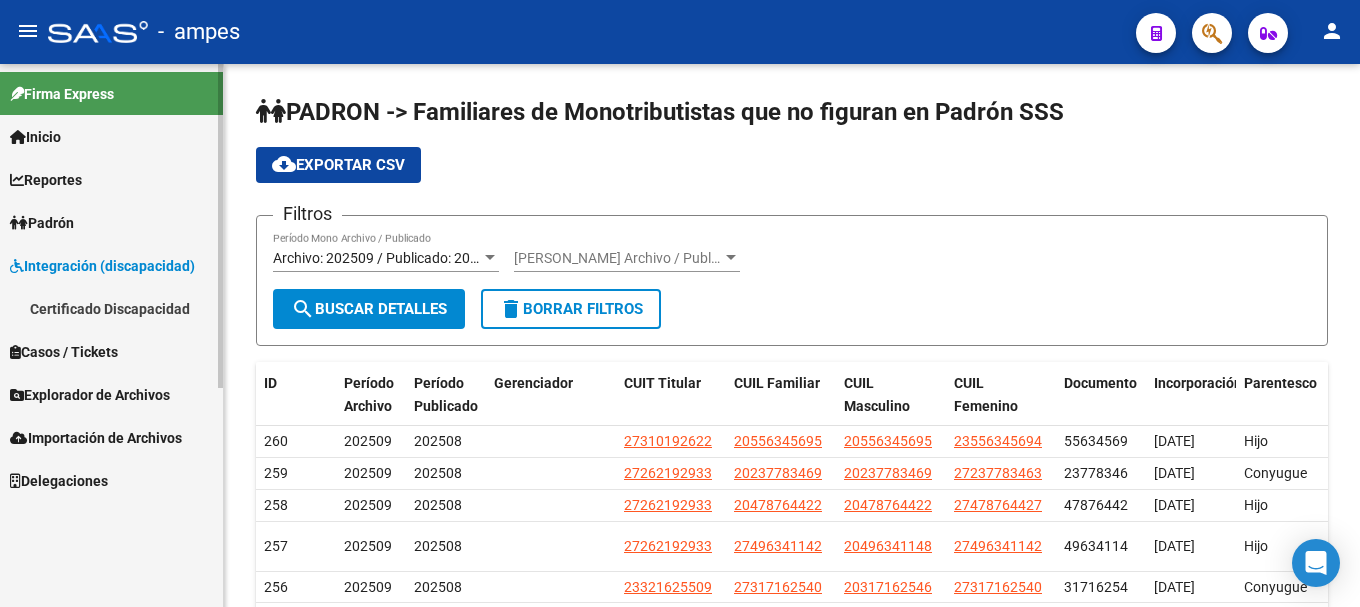
scroll to position [0, 0]
click at [128, 315] on link "Certificado Discapacidad" at bounding box center [111, 308] width 223 height 43
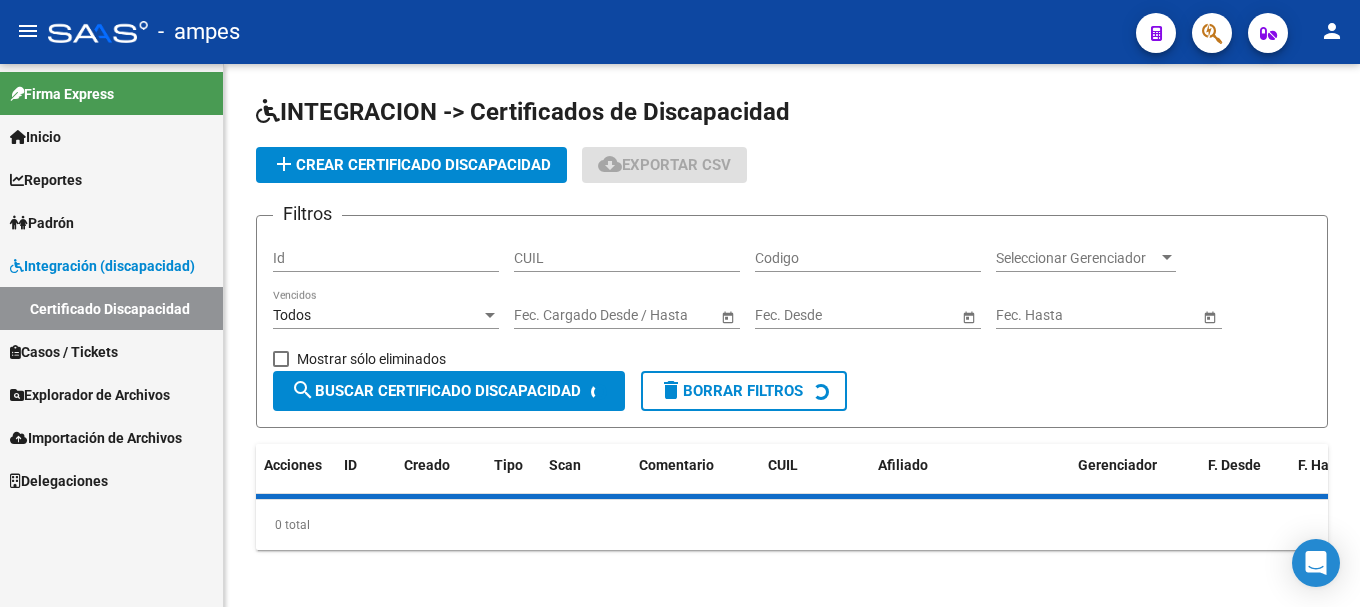
click at [107, 355] on span "Casos / Tickets" at bounding box center [64, 352] width 108 height 22
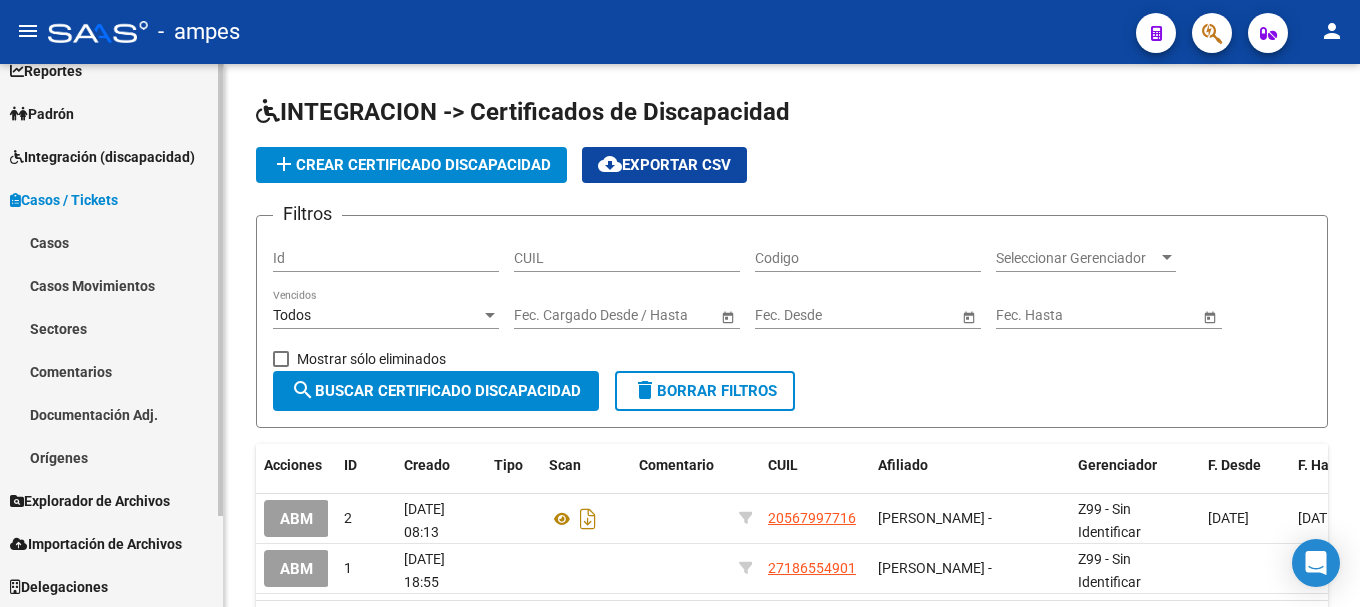
scroll to position [110, 0]
click at [94, 506] on span "Explorador de Archivos" at bounding box center [90, 500] width 160 height 22
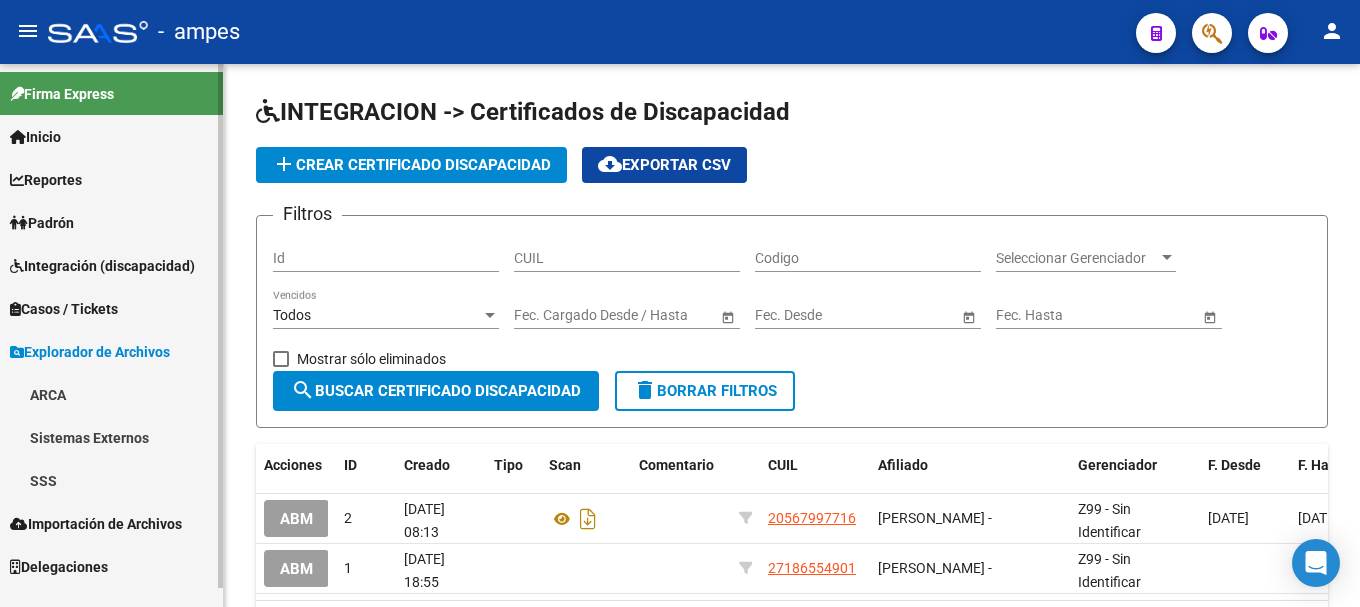
scroll to position [0, 0]
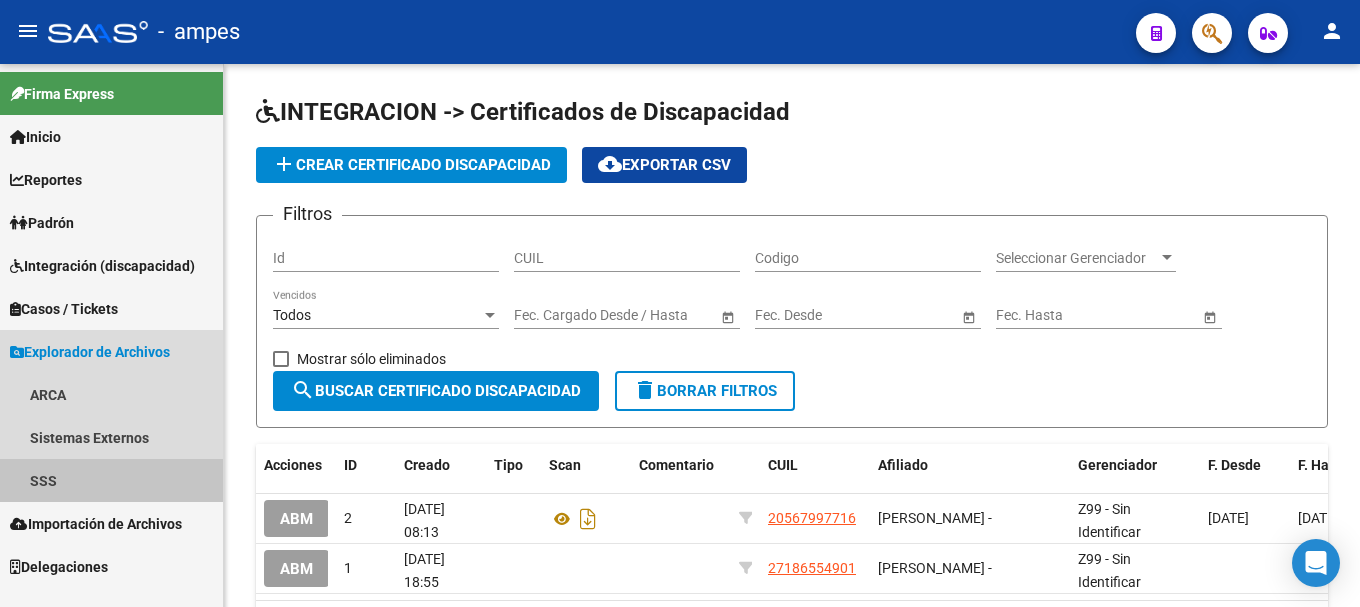
click at [94, 485] on link "SSS" at bounding box center [111, 480] width 223 height 43
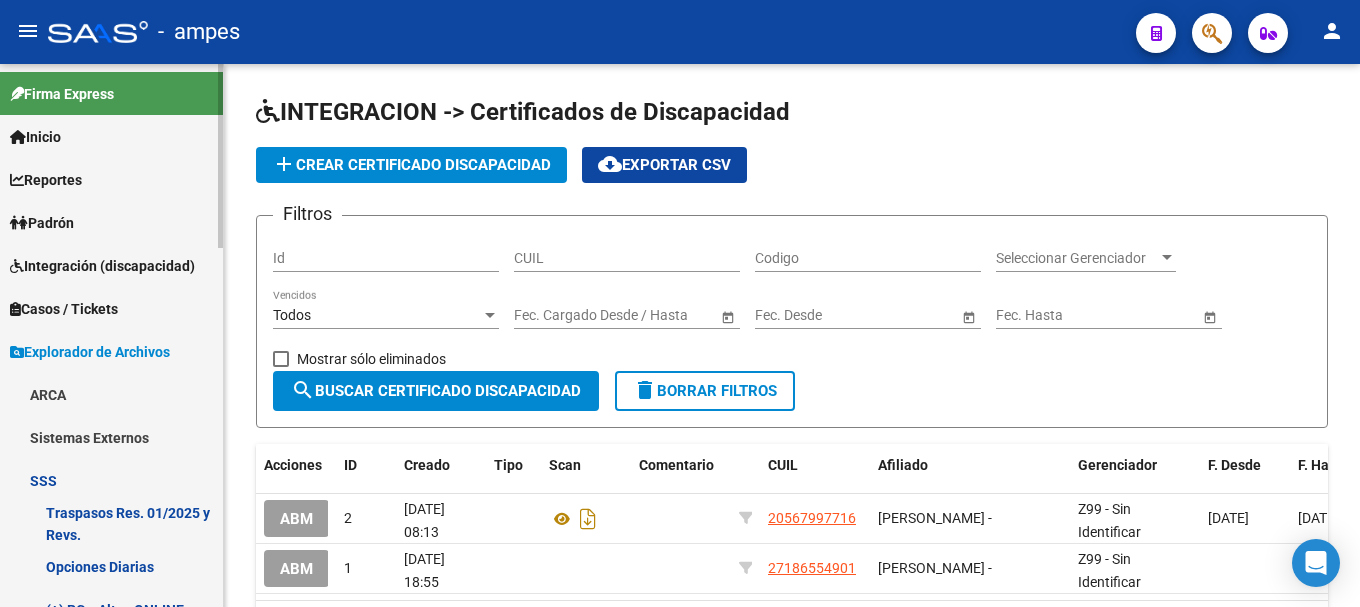
scroll to position [100, 0]
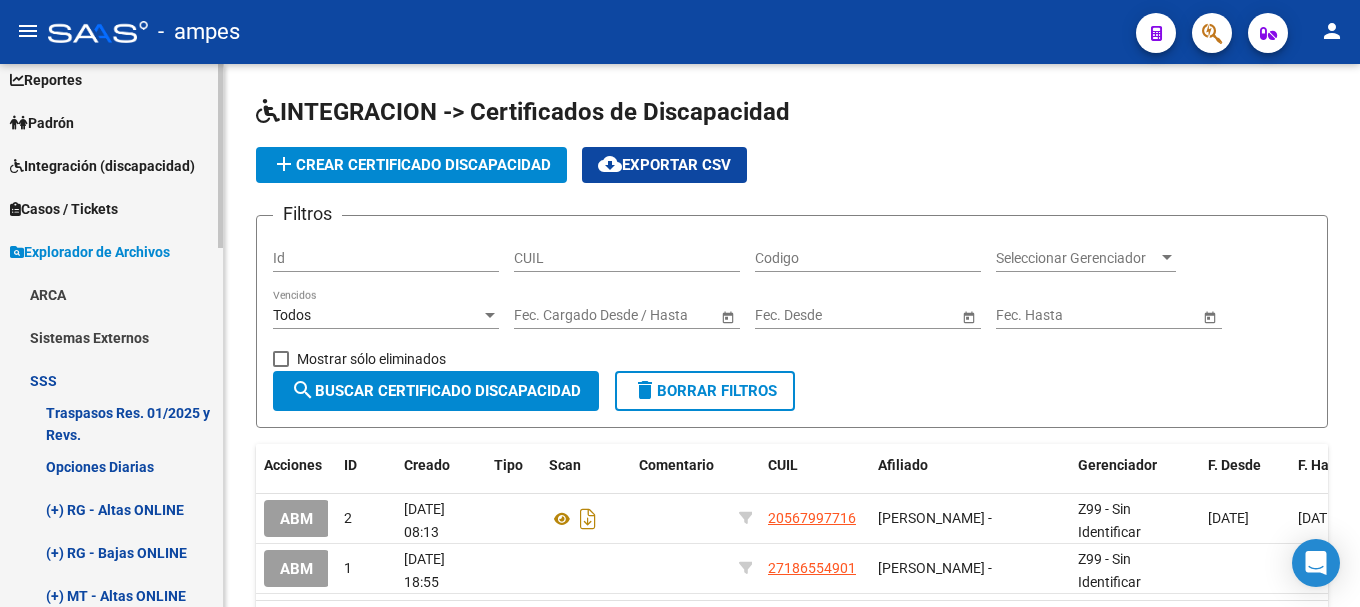
click at [103, 429] on link "Traspasos Res. 01/2025 y Revs." at bounding box center [111, 423] width 223 height 43
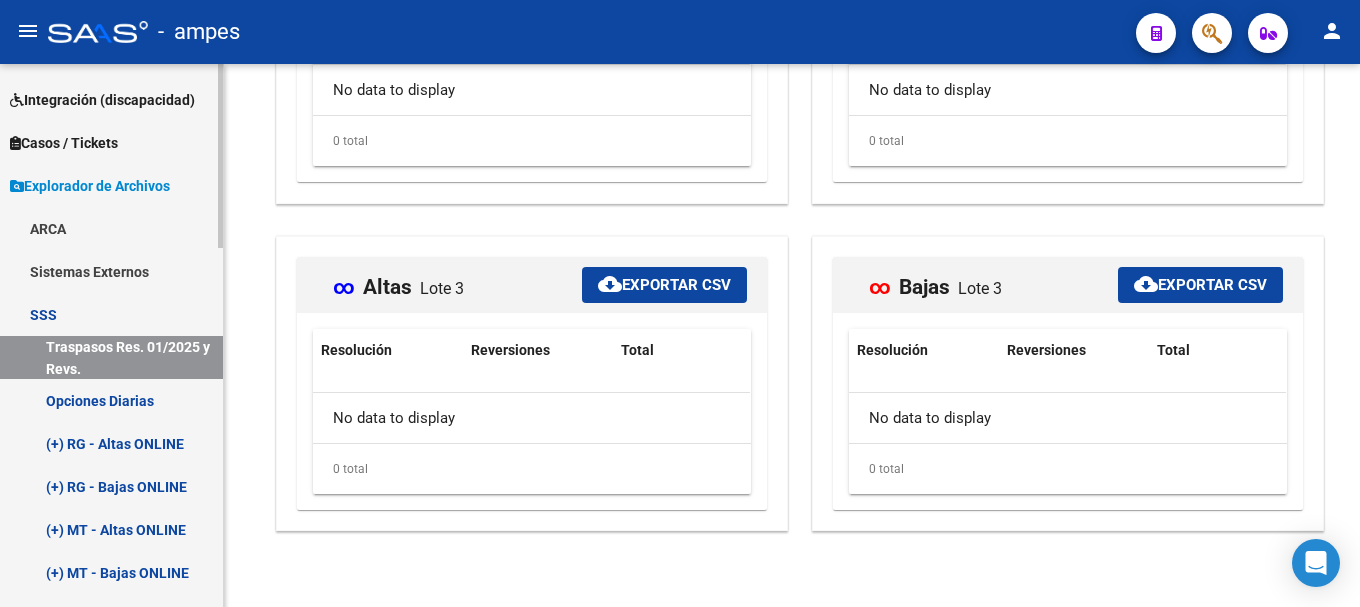
scroll to position [200, 0]
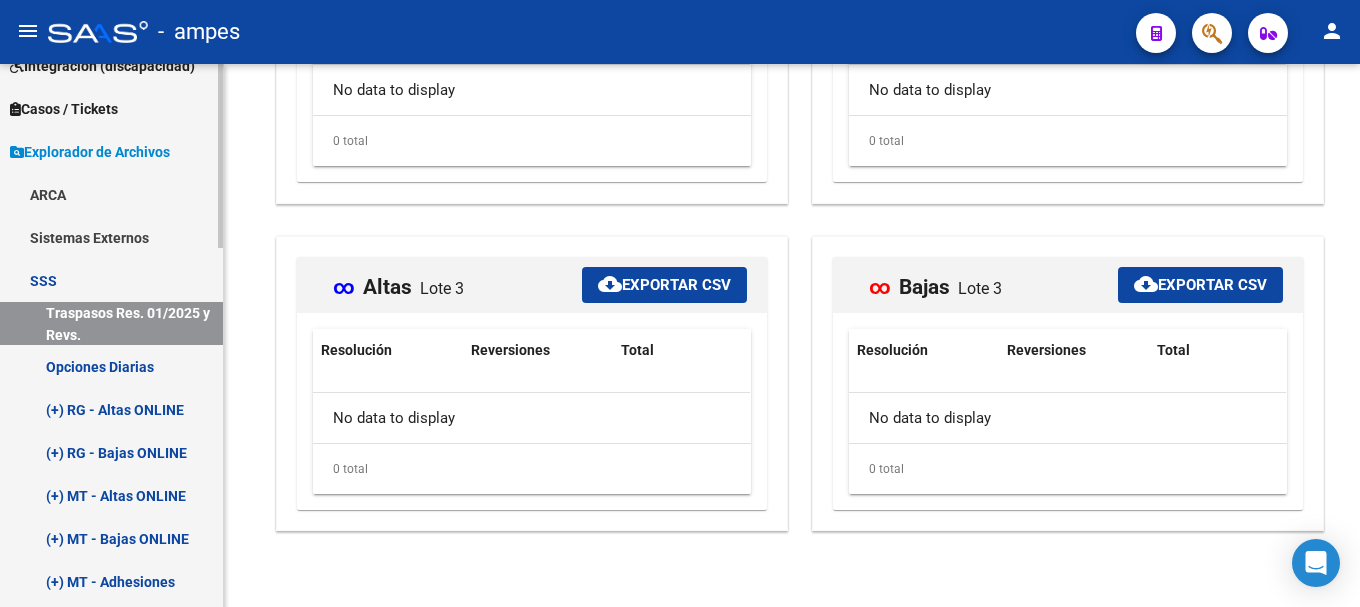
click at [121, 352] on link "Opciones Diarias" at bounding box center [111, 366] width 223 height 43
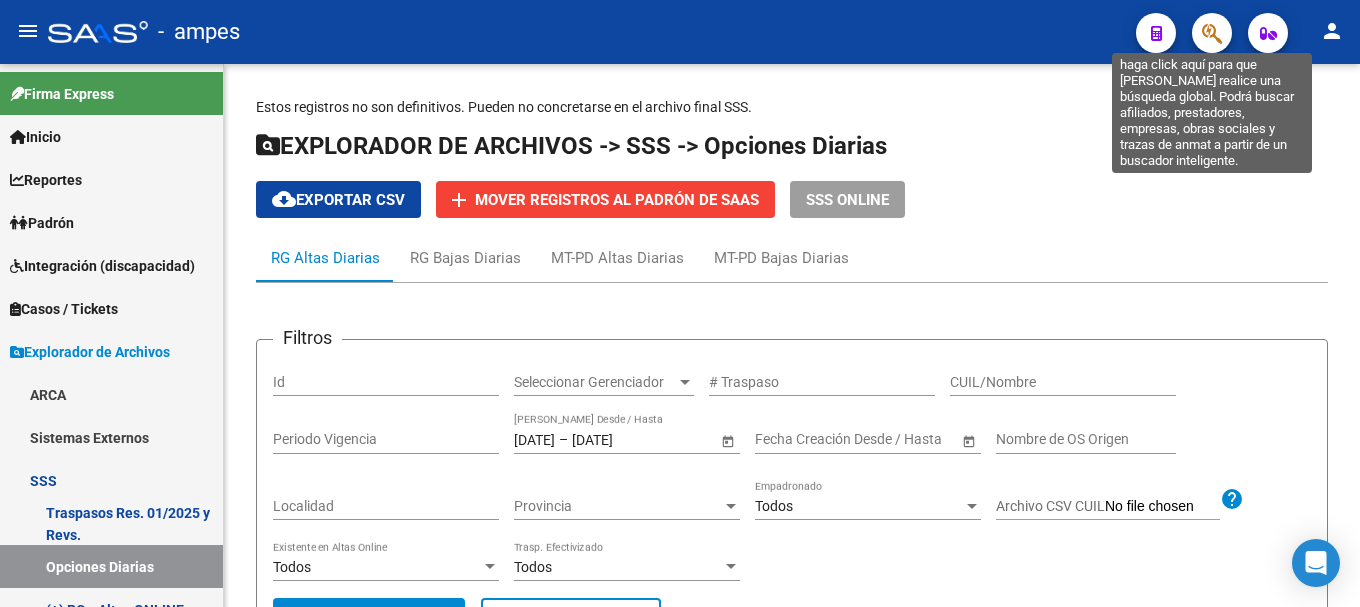
click at [1206, 32] on icon "button" at bounding box center [1212, 33] width 20 height 23
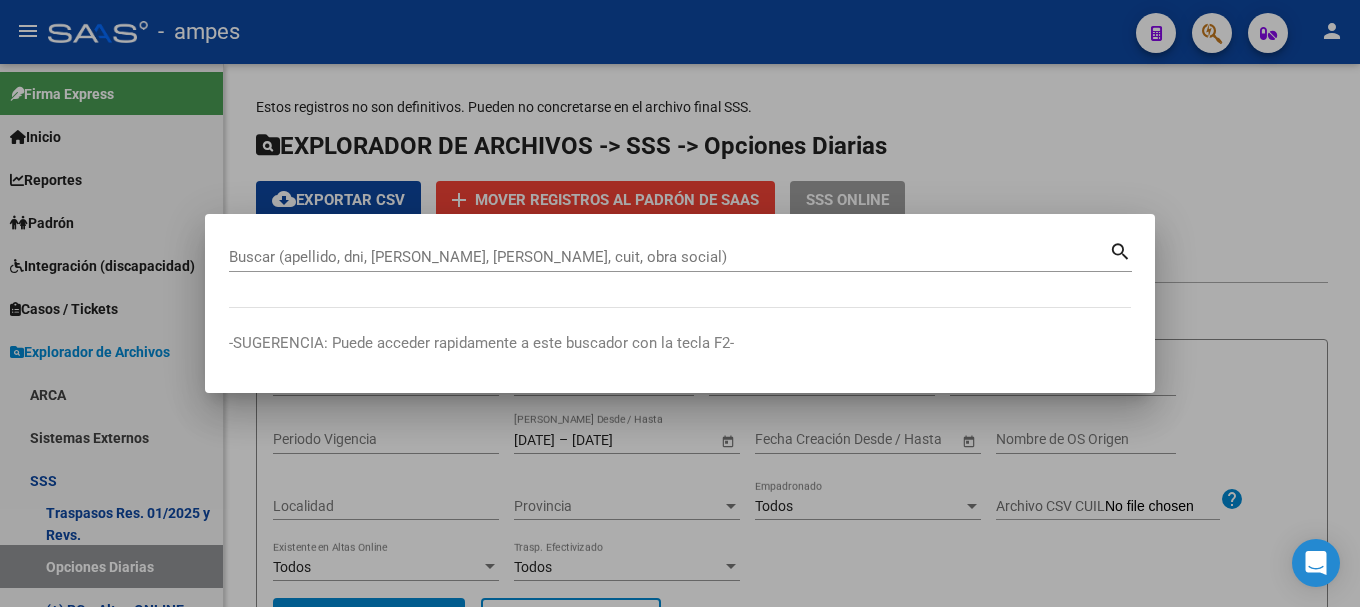
drag, startPoint x: 424, startPoint y: 357, endPoint x: 712, endPoint y: 363, distance: 288.0
click at [712, 363] on mat-dialog-container "Buscar (apellido, dni, [PERSON_NAME], nro traspaso, cuit, obra social) search -…" at bounding box center [680, 303] width 950 height 179
click at [703, 358] on mat-dialog-container "Buscar (apellido, dni, [PERSON_NAME], nro traspaso, cuit, obra social) search -…" at bounding box center [680, 303] width 950 height 179
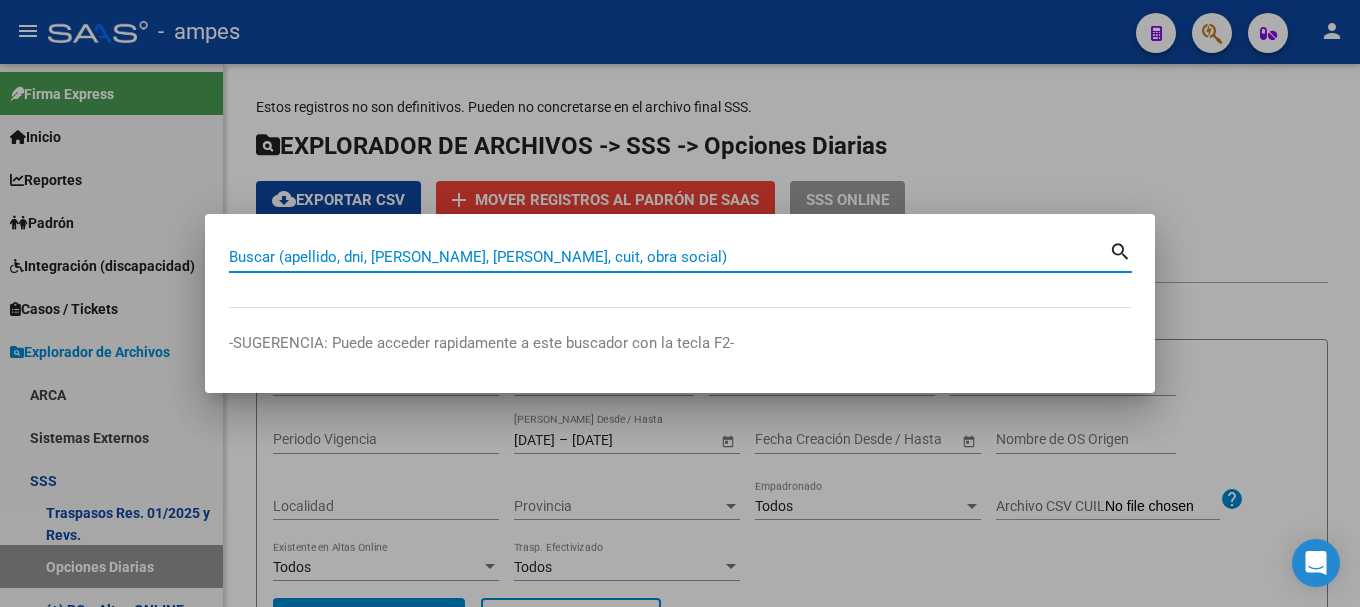
click at [570, 252] on input "Buscar (apellido, dni, [PERSON_NAME], [PERSON_NAME], cuit, obra social)" at bounding box center [669, 257] width 880 height 18
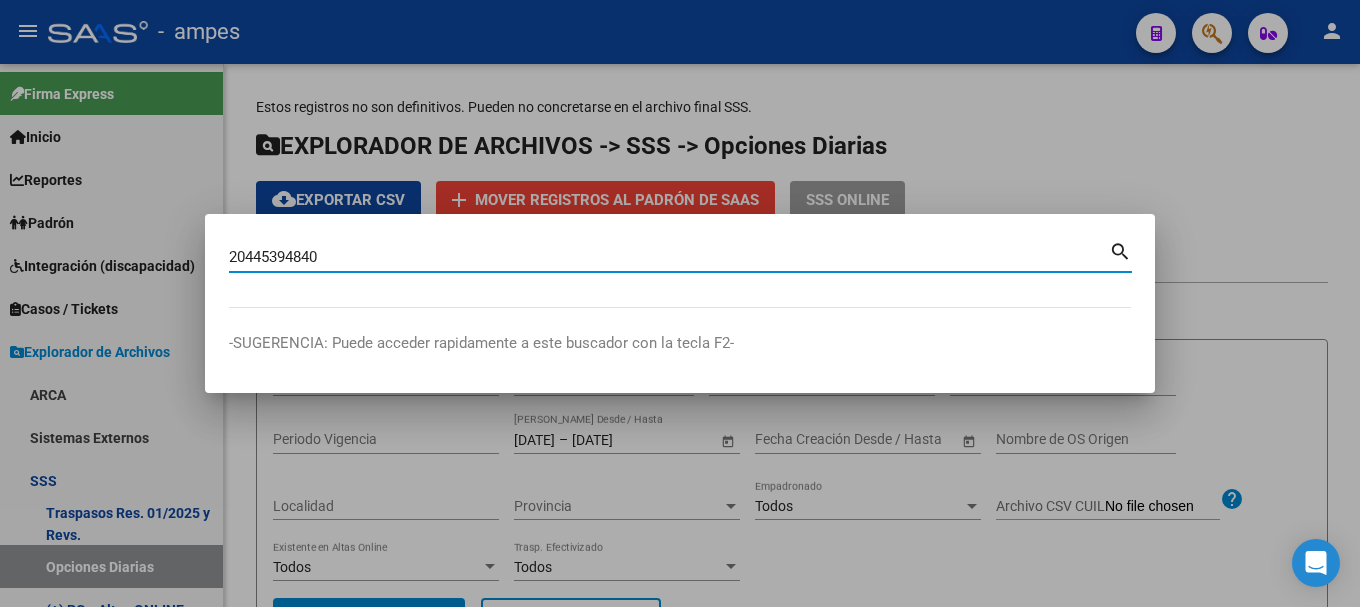
type input "20445394840"
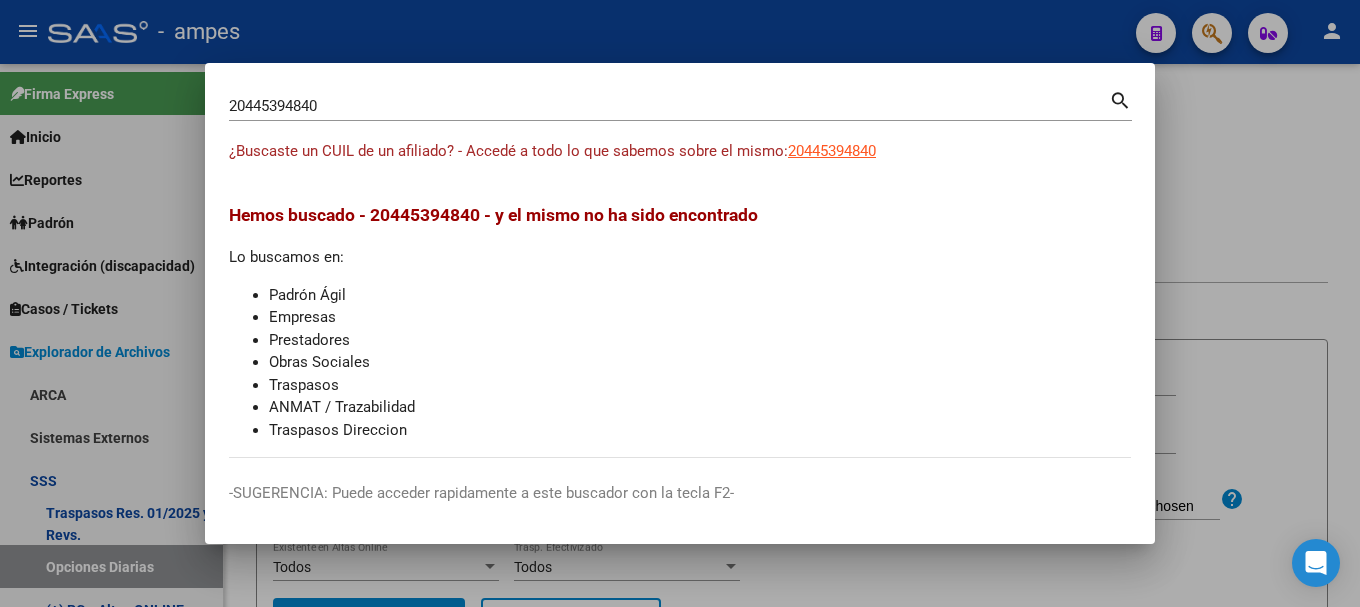
click at [460, 214] on span "Hemos buscado - 20445394840 - y el mismo no ha sido encontrado" at bounding box center [493, 215] width 529 height 20
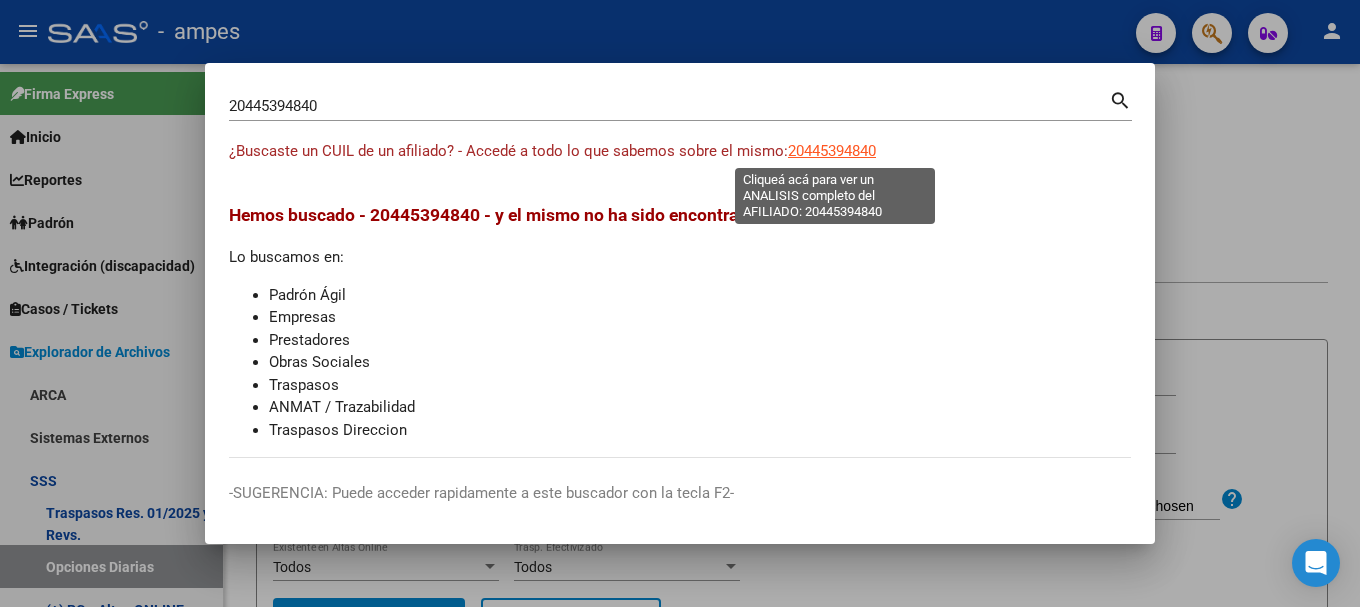
click at [831, 144] on span "20445394840" at bounding box center [832, 151] width 88 height 18
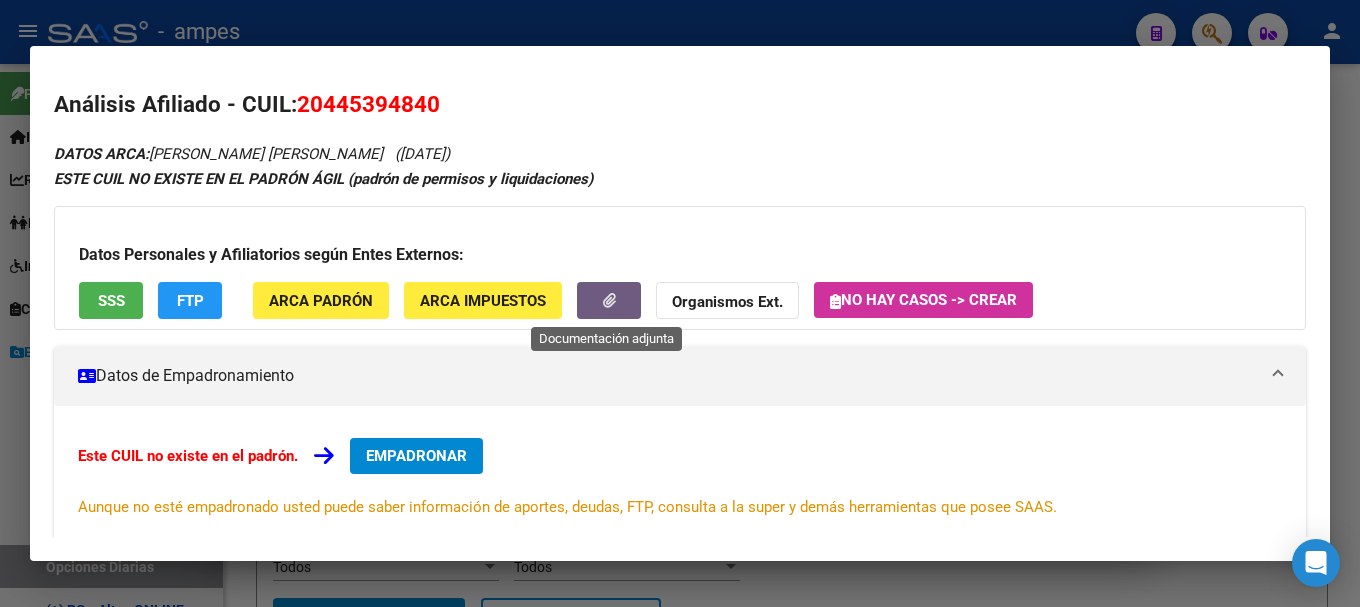
click at [615, 304] on button "button" at bounding box center [609, 300] width 64 height 37
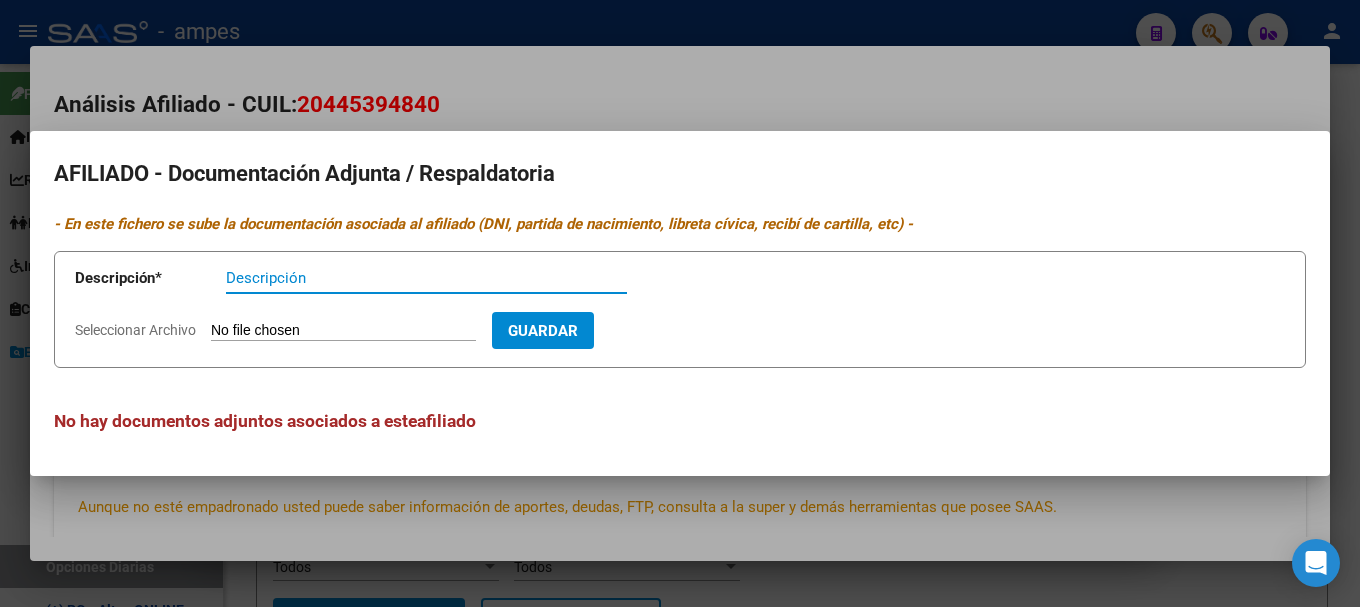
click at [473, 524] on div at bounding box center [680, 303] width 1360 height 607
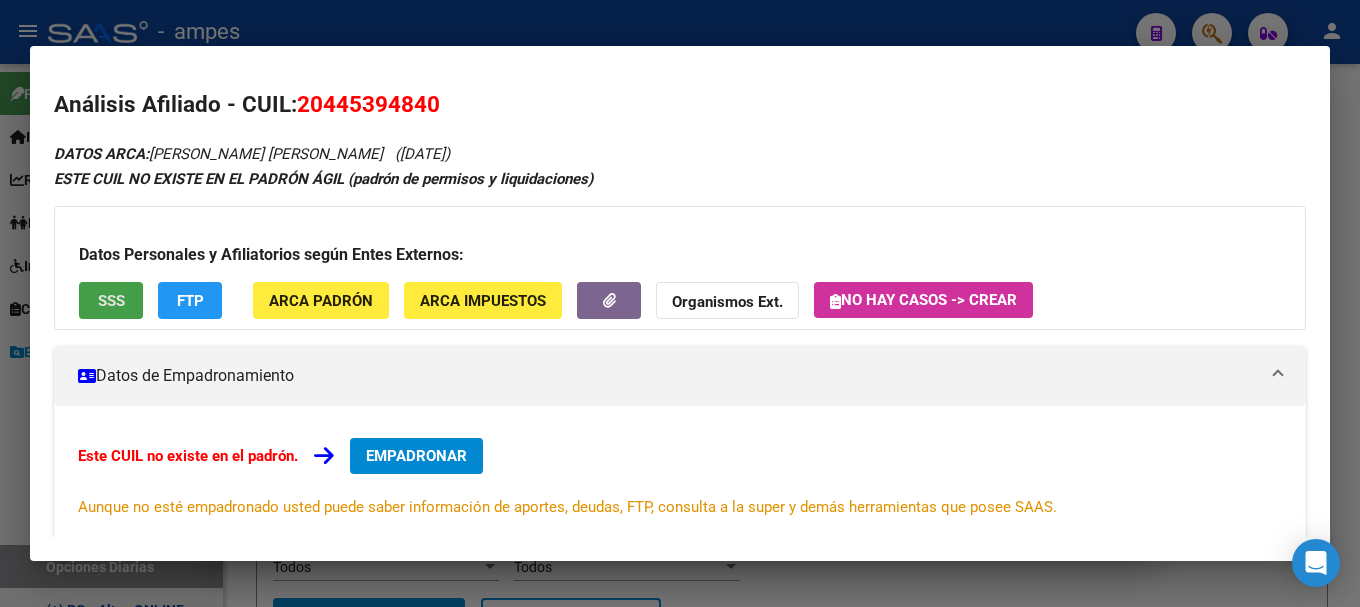
click at [123, 317] on button "SSS" at bounding box center [111, 300] width 64 height 37
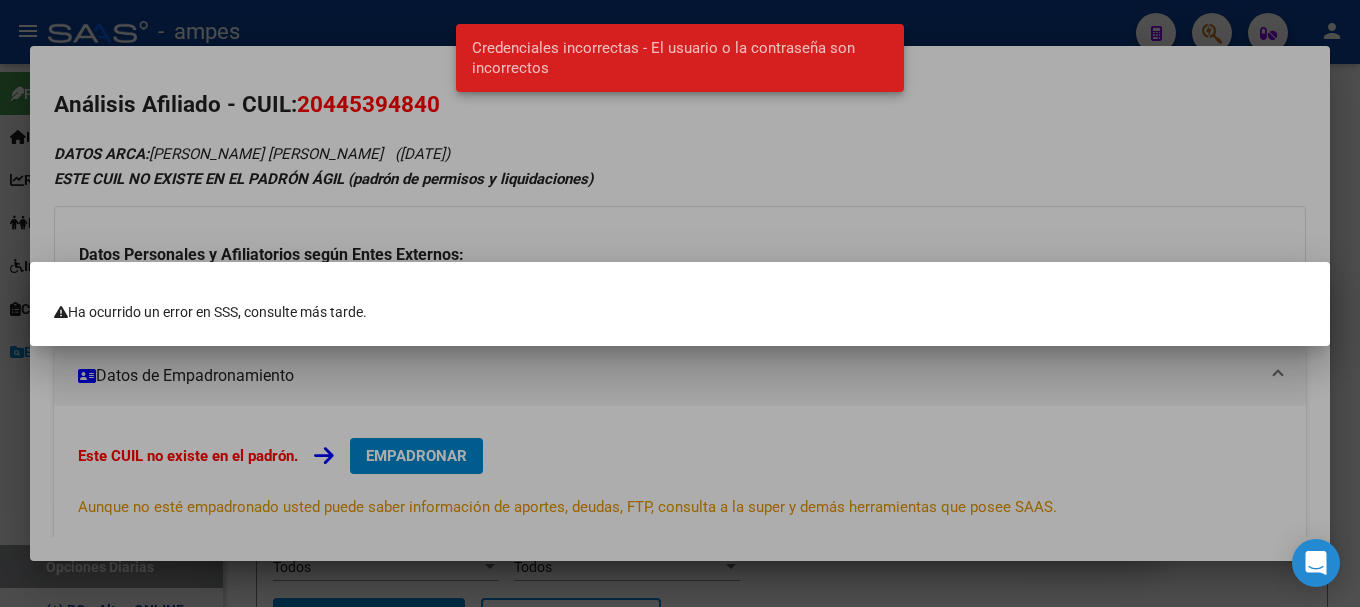
click at [398, 215] on div at bounding box center [680, 303] width 1360 height 607
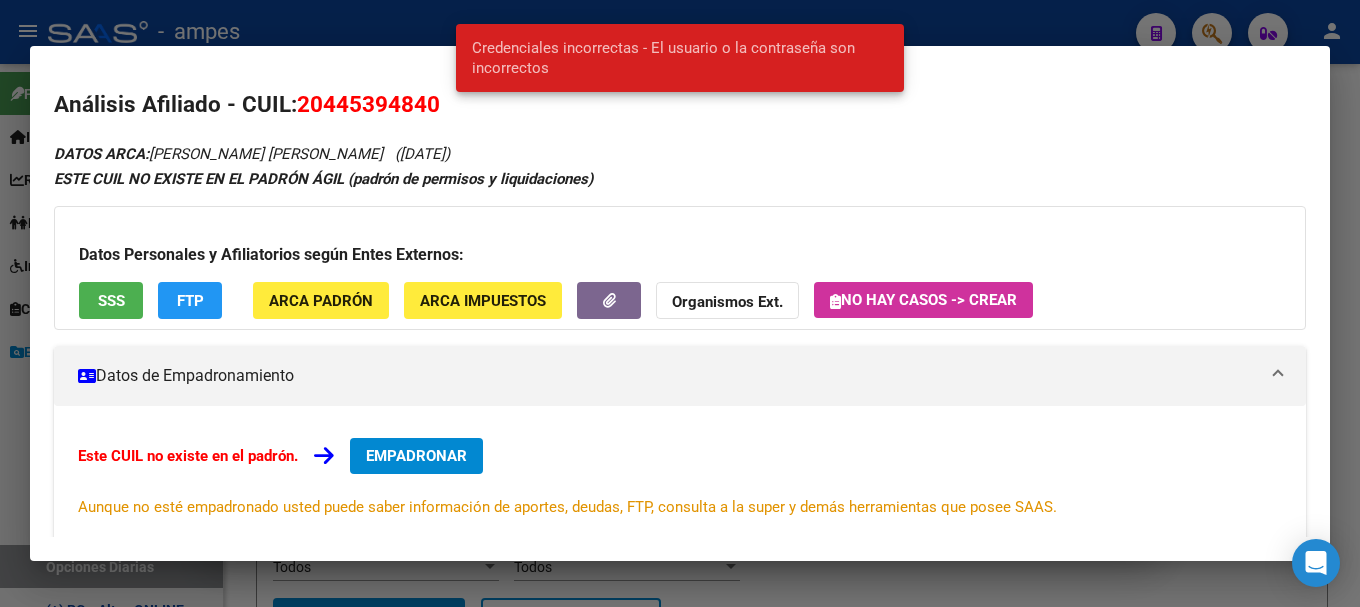
click at [203, 294] on span "FTP" at bounding box center [190, 301] width 27 height 18
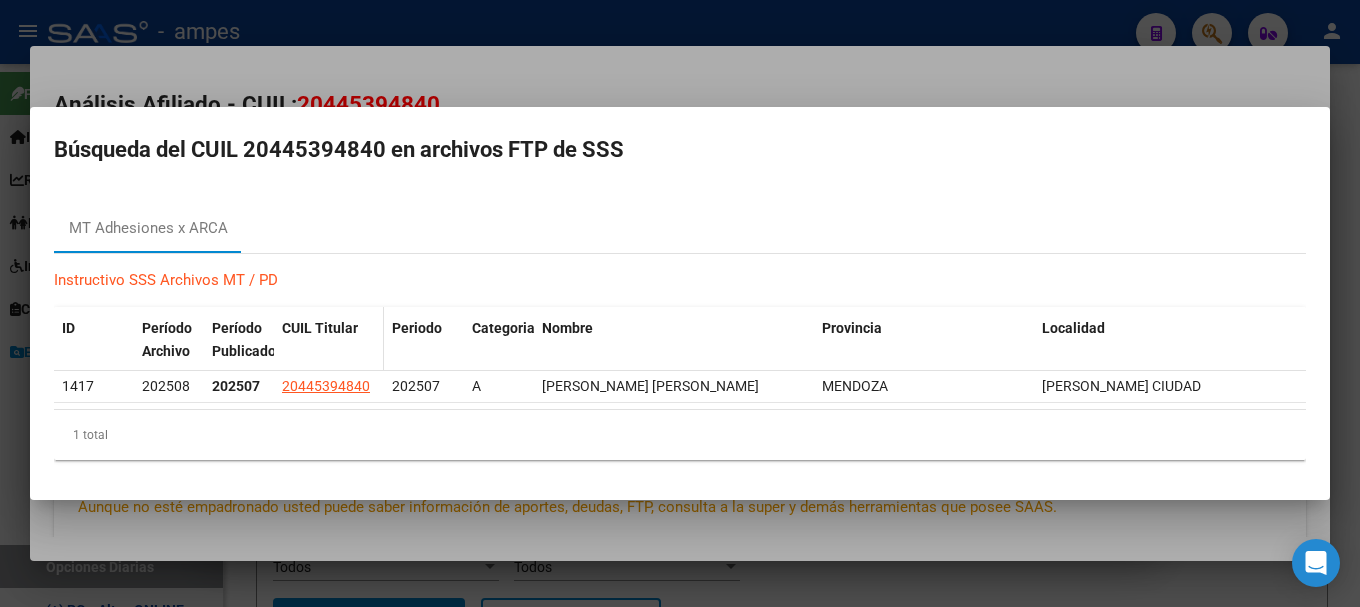
drag, startPoint x: 386, startPoint y: 334, endPoint x: 352, endPoint y: 346, distance: 36.0
click at [352, 346] on div "ID Período Archivo Período Publicado CUIL Titular Periodo Categoria Nombre Prov…" at bounding box center [680, 340] width 1252 height 66
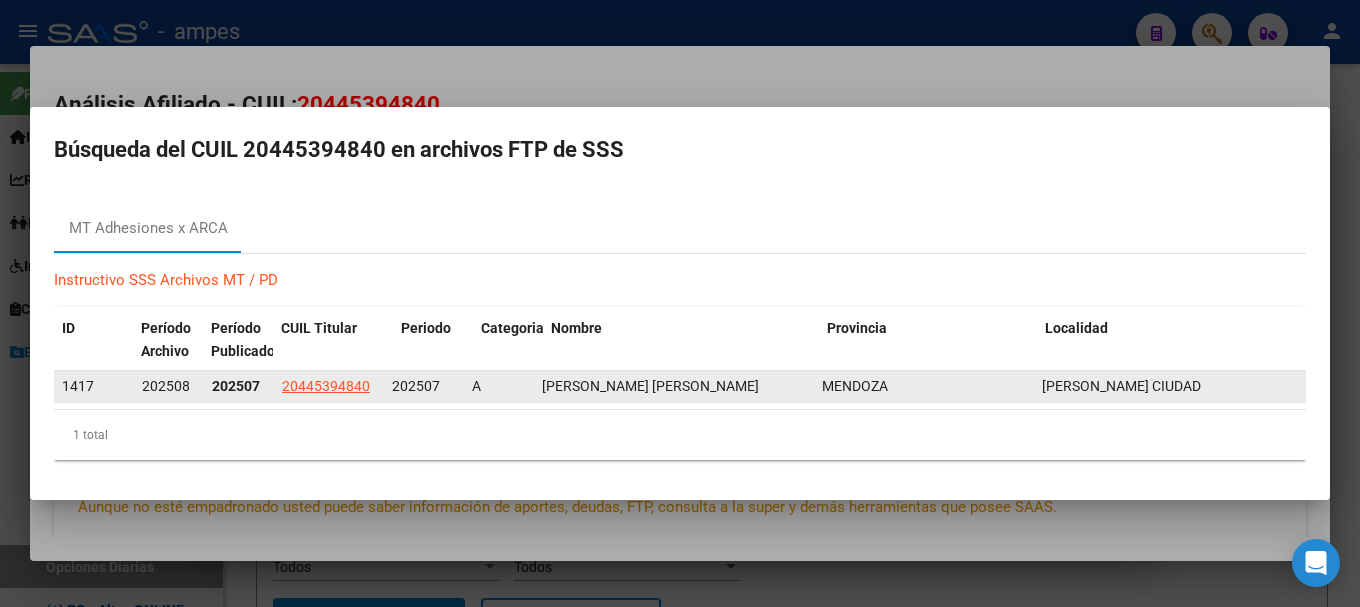
click at [388, 386] on datatable-body-cell "202507" at bounding box center [424, 386] width 80 height 31
drag, startPoint x: 483, startPoint y: 391, endPoint x: 583, endPoint y: 391, distance: 100.0
click at [535, 391] on div "A" at bounding box center [510, 386] width 54 height 23
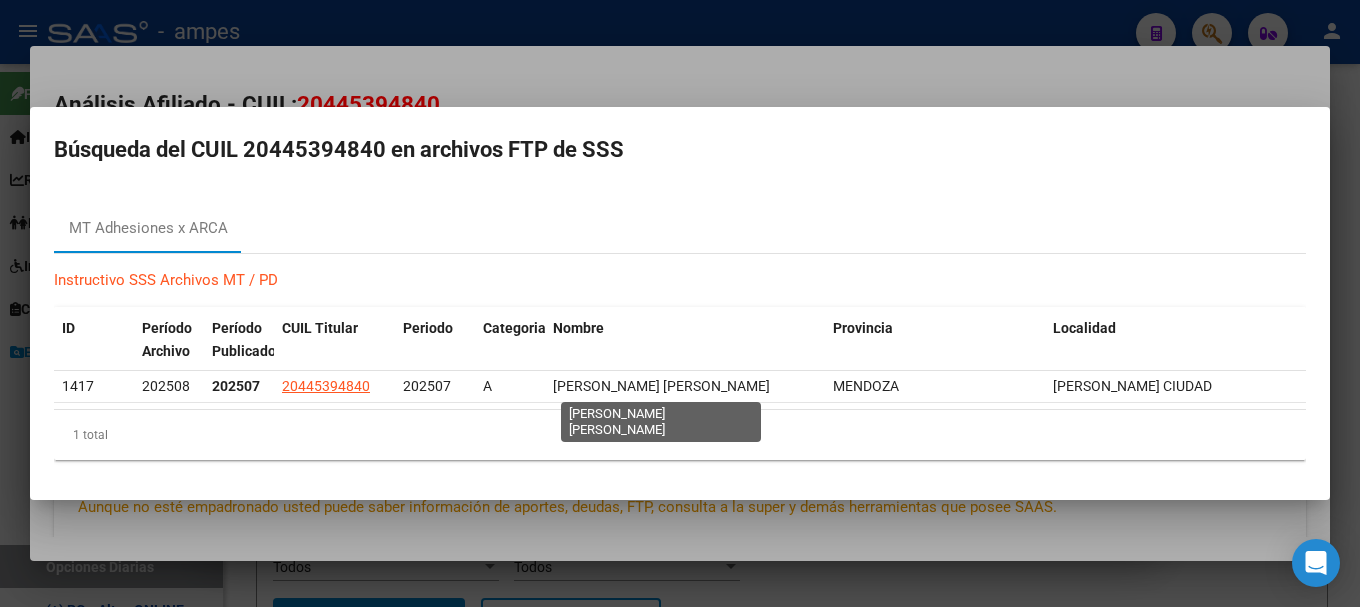
drag, startPoint x: 626, startPoint y: 393, endPoint x: 1359, endPoint y: 443, distance: 734.5
click at [1178, 425] on div "ID Período Archivo Período Publicado CUIL Titular Periodo Categoria Nombre Prov…" at bounding box center [680, 383] width 1252 height 153
click at [1095, 426] on div "1 total" at bounding box center [680, 435] width 1252 height 50
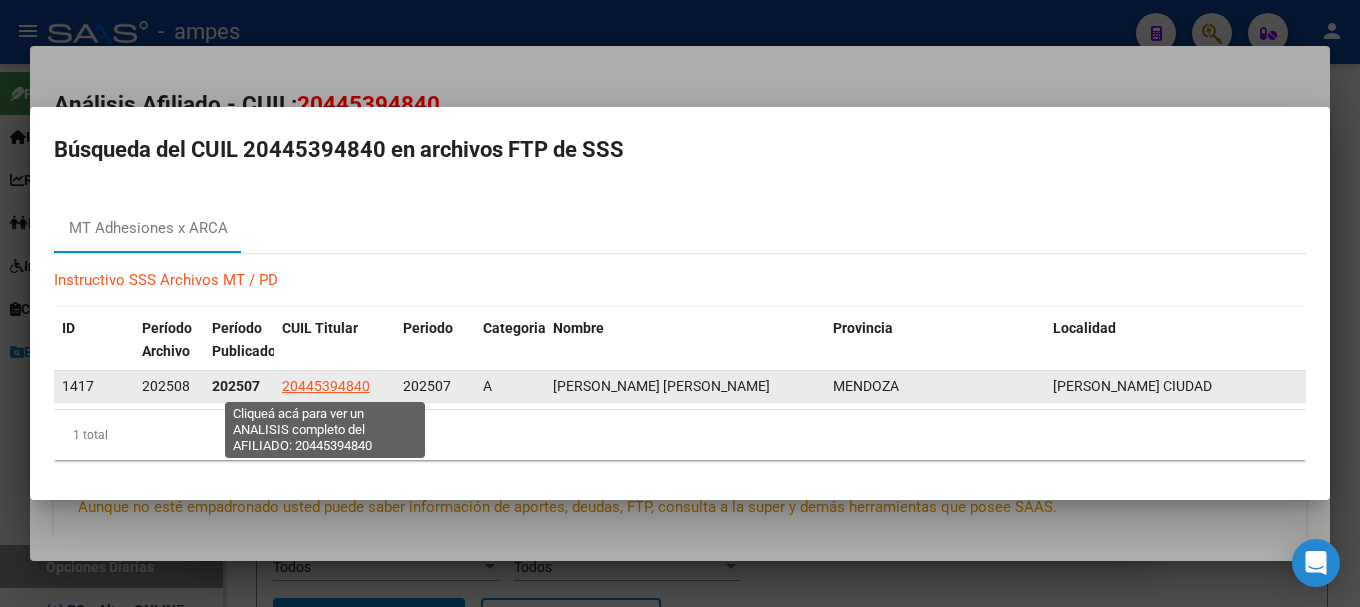
click at [311, 389] on span "20445394840" at bounding box center [326, 386] width 88 height 16
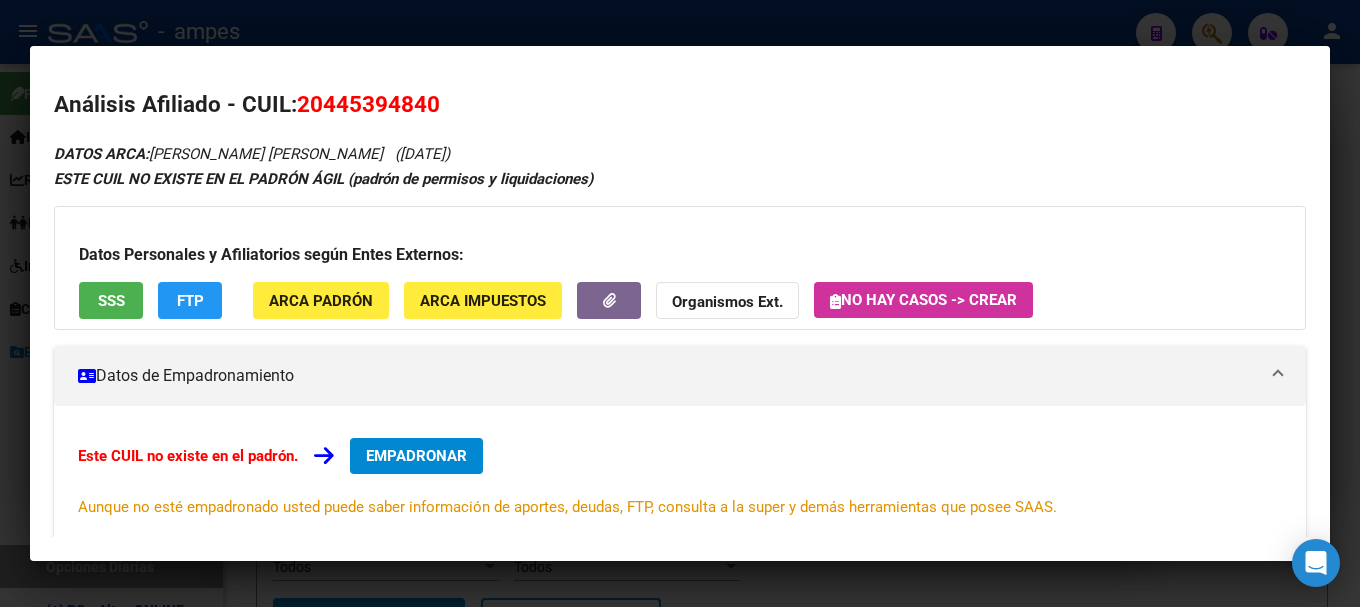
click at [603, 577] on div at bounding box center [680, 303] width 1360 height 607
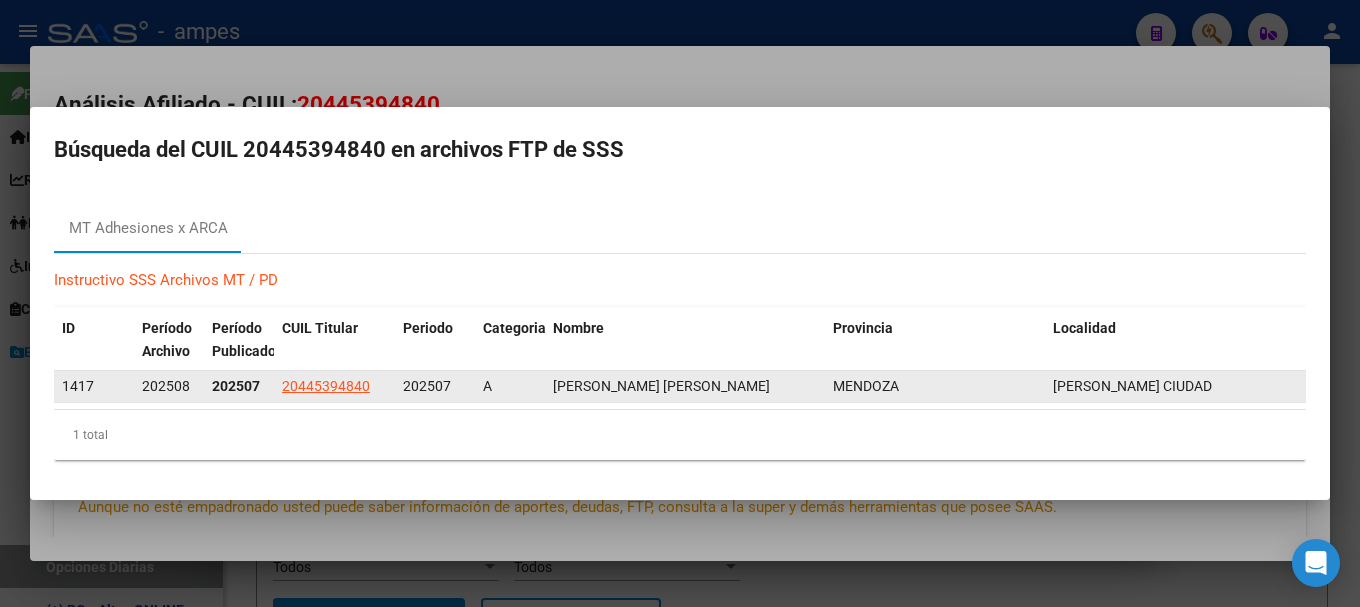
click at [79, 388] on span "1417" at bounding box center [78, 386] width 32 height 16
click at [148, 392] on span "202508" at bounding box center [166, 386] width 48 height 16
click at [157, 392] on span "202508" at bounding box center [166, 386] width 48 height 16
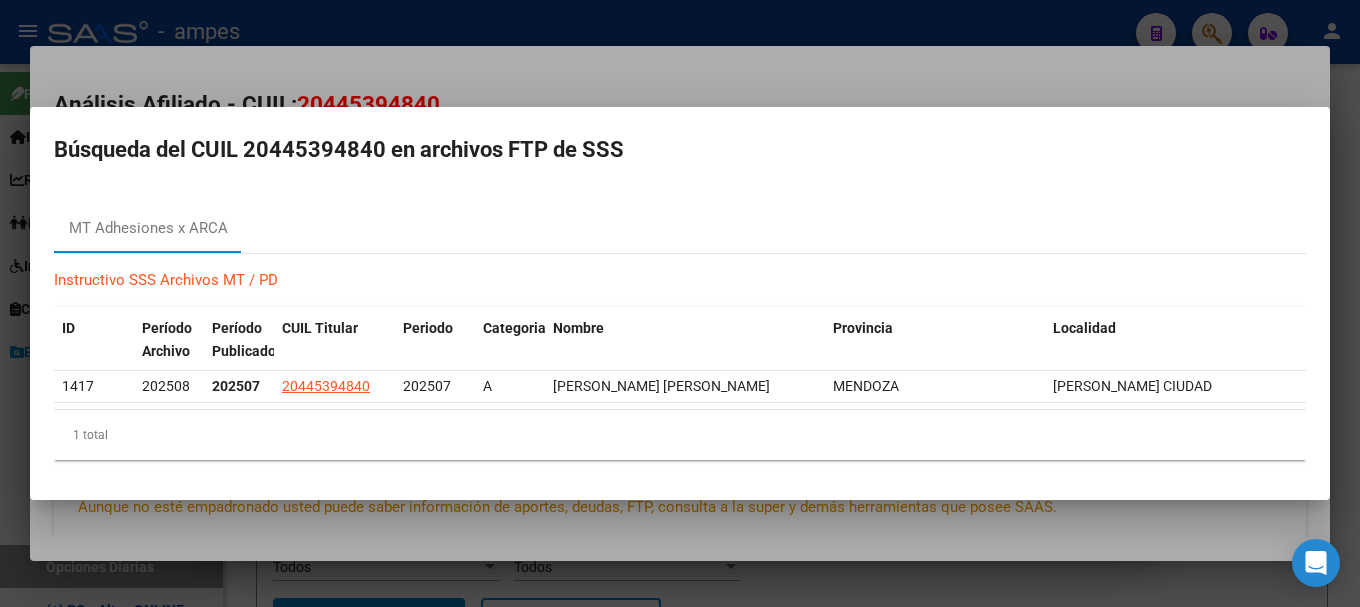
click at [425, 85] on div at bounding box center [680, 303] width 1360 height 607
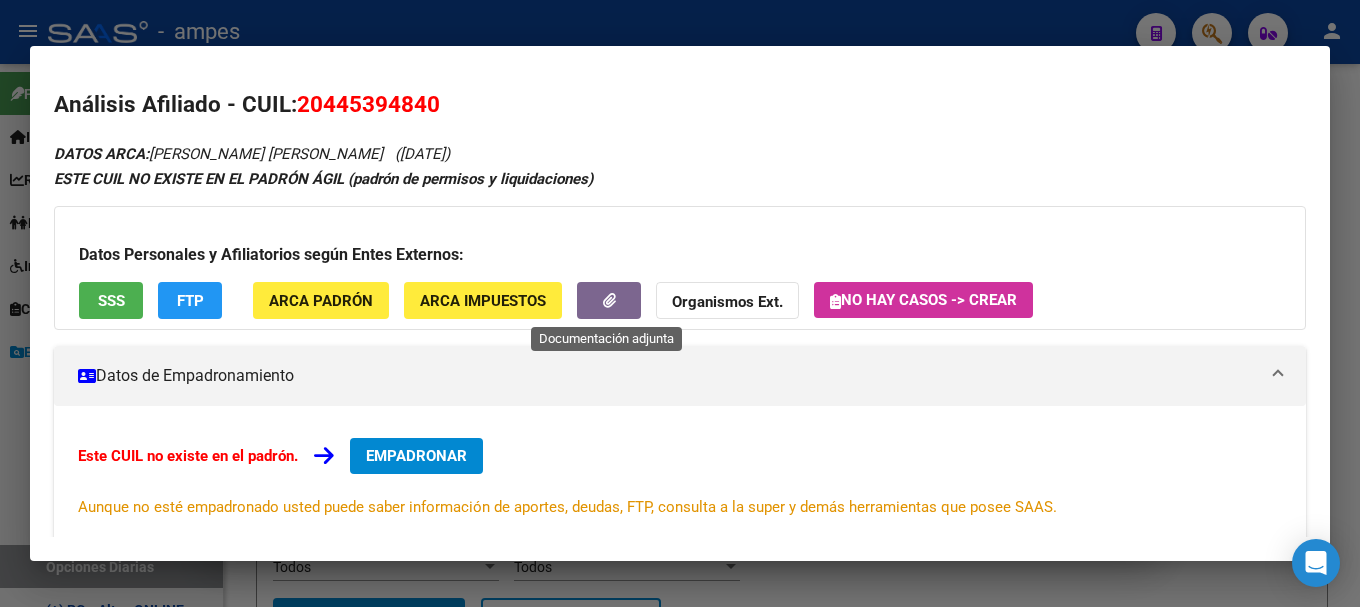
click at [594, 313] on button "button" at bounding box center [609, 300] width 64 height 37
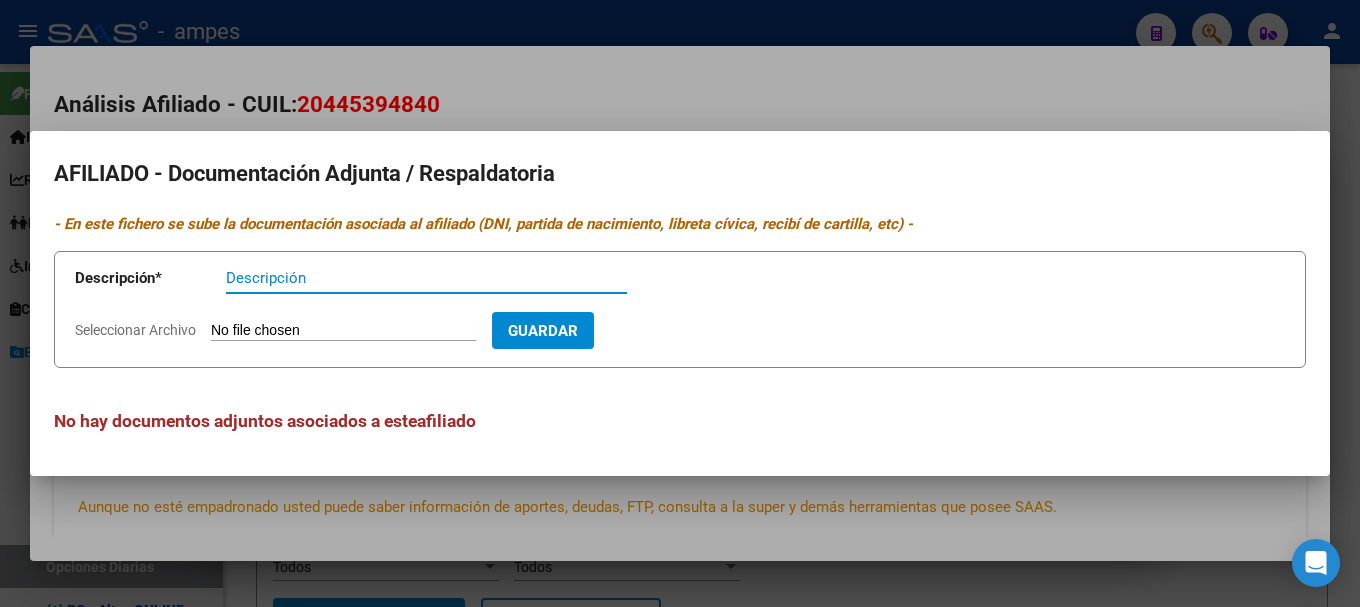
click at [663, 533] on div at bounding box center [680, 303] width 1360 height 607
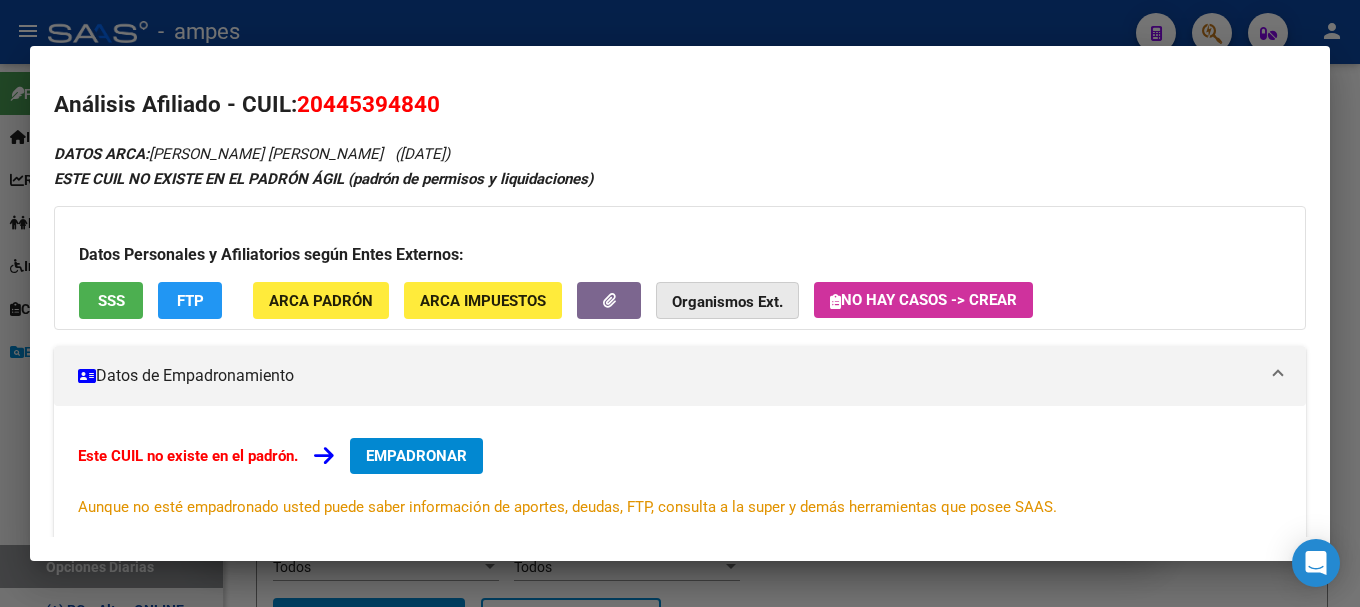
click at [709, 312] on button "Organismos Ext." at bounding box center [727, 300] width 143 height 37
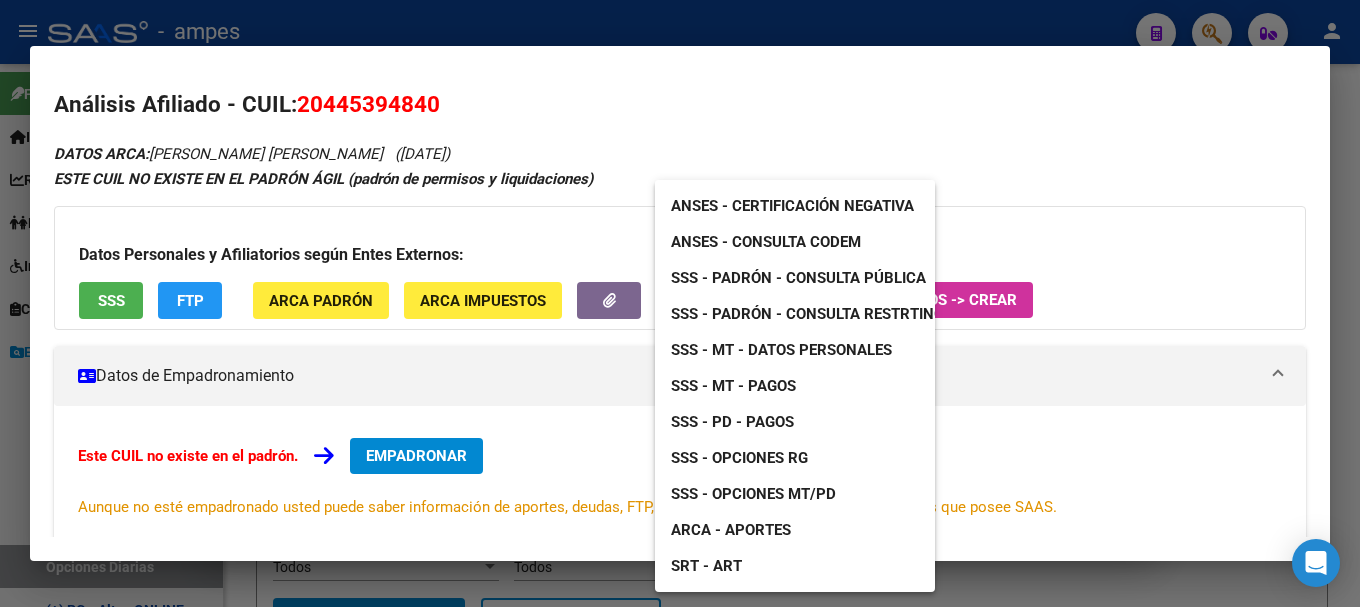
drag, startPoint x: 782, startPoint y: 590, endPoint x: 820, endPoint y: 598, distance: 38.8
click at [820, 592] on div "ANSES - Certificación Negativa ANSES - Consulta CODEM SSS - Padrón - Consulta P…" at bounding box center [795, 386] width 280 height 412
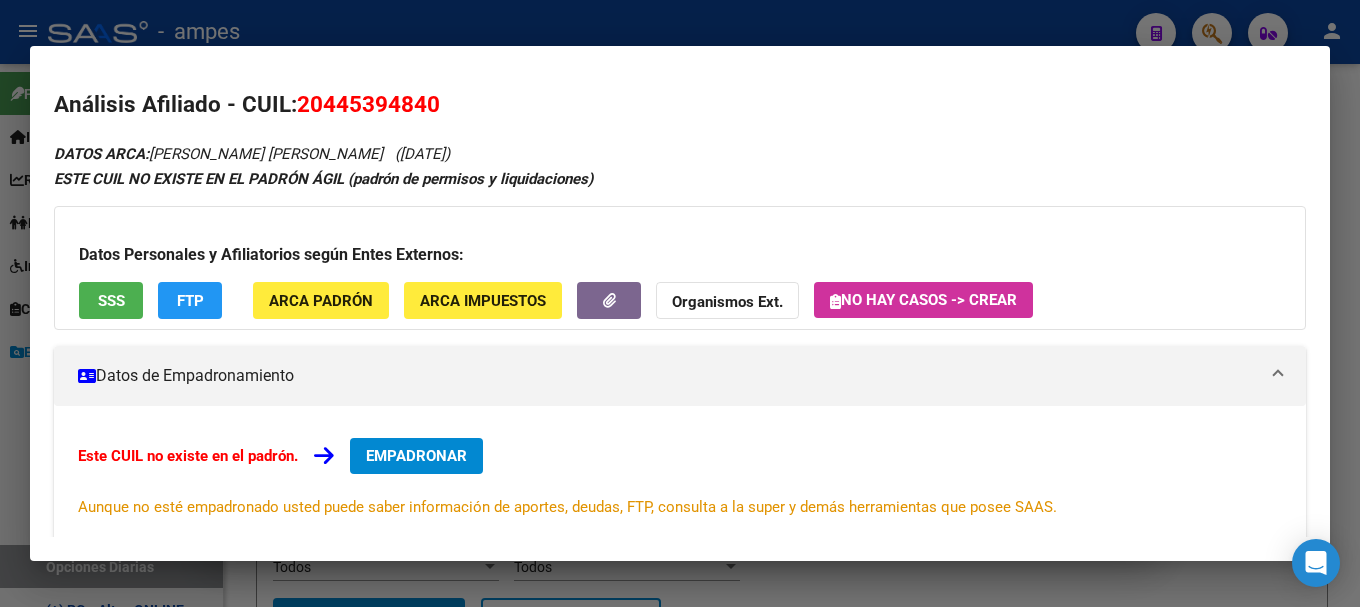
drag, startPoint x: 820, startPoint y: 598, endPoint x: 925, endPoint y: 590, distance: 105.3
click at [925, 591] on div at bounding box center [680, 303] width 1360 height 607
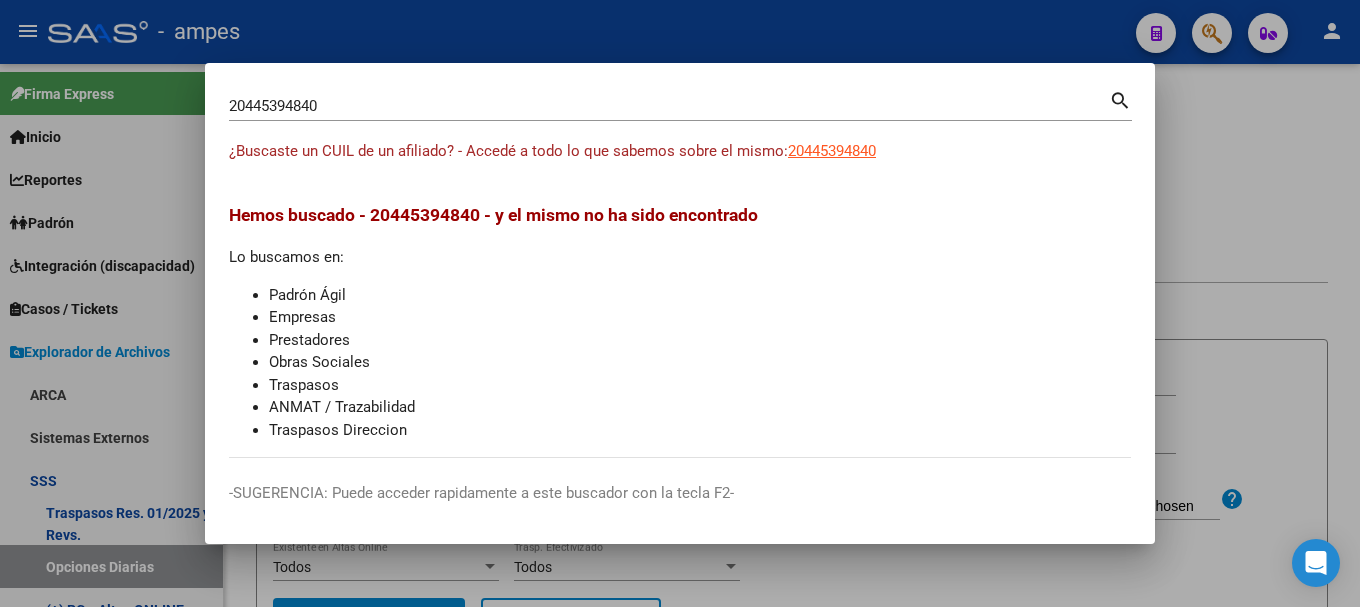
click at [1256, 319] on div at bounding box center [680, 303] width 1360 height 607
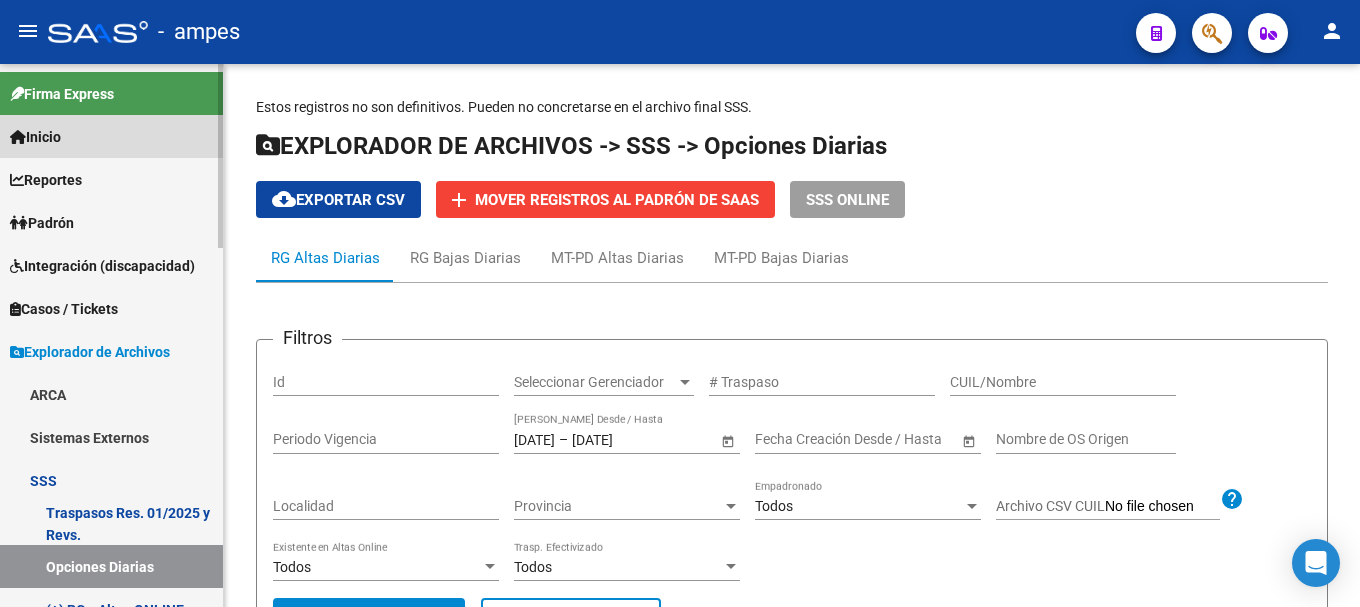
click at [97, 127] on link "Inicio" at bounding box center [111, 136] width 223 height 43
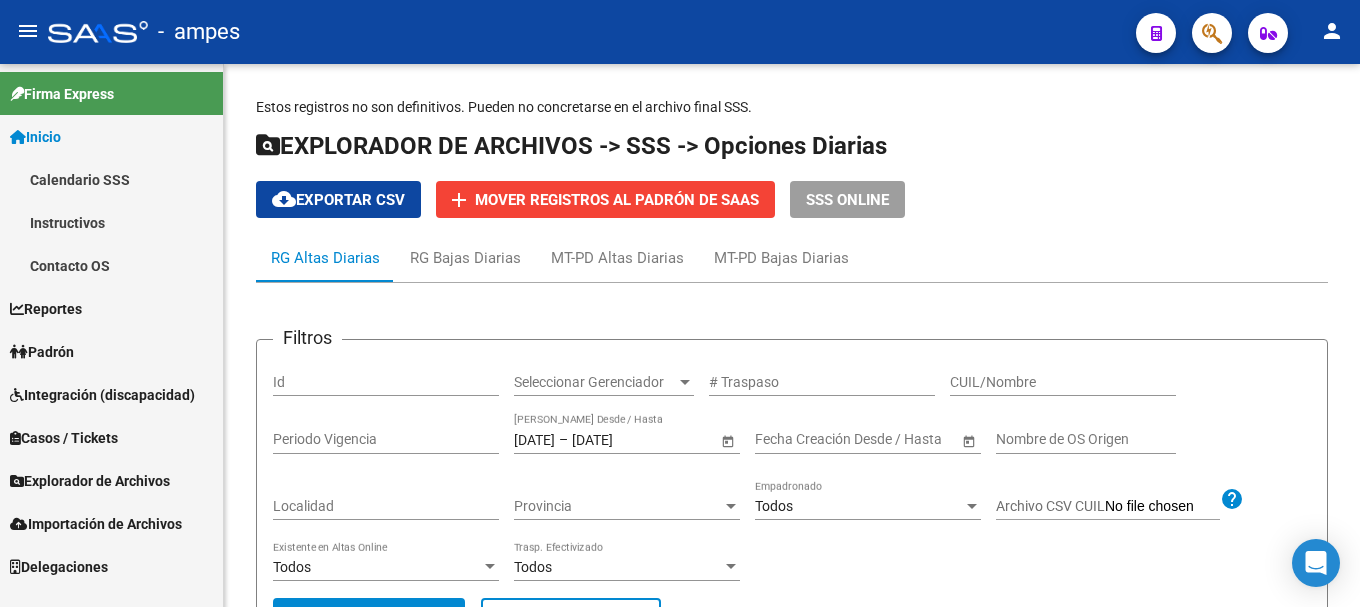
click at [89, 183] on link "Calendario SSS" at bounding box center [111, 179] width 223 height 43
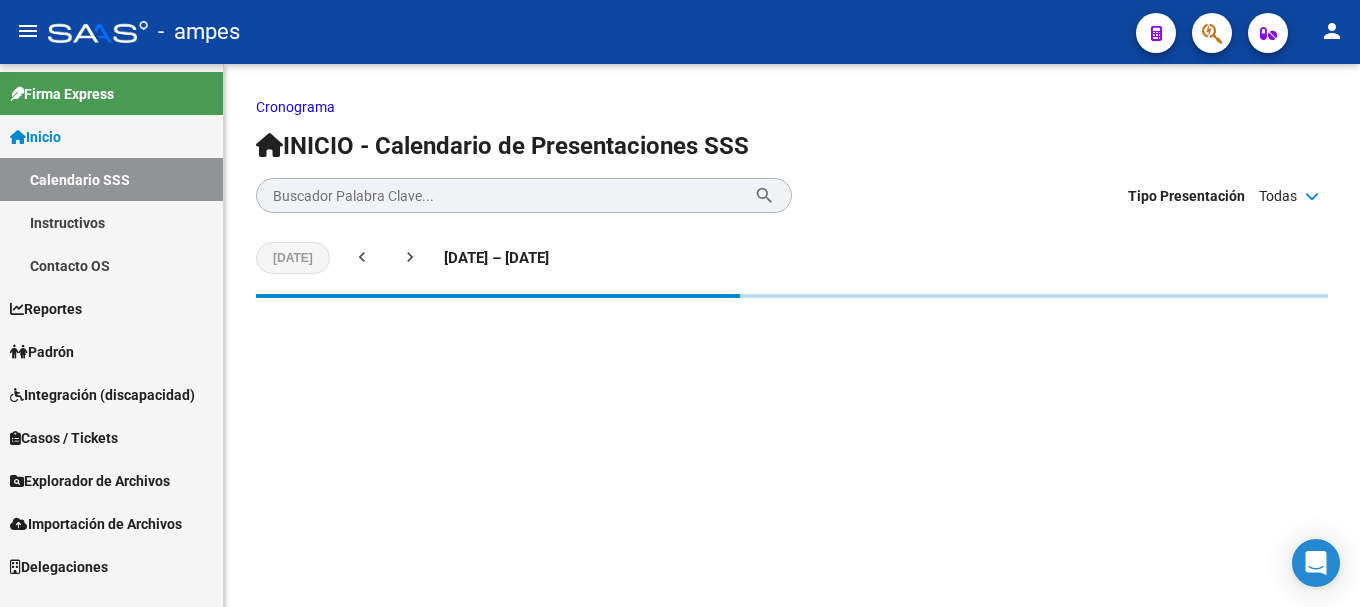
click at [86, 212] on link "Instructivos" at bounding box center [111, 222] width 223 height 43
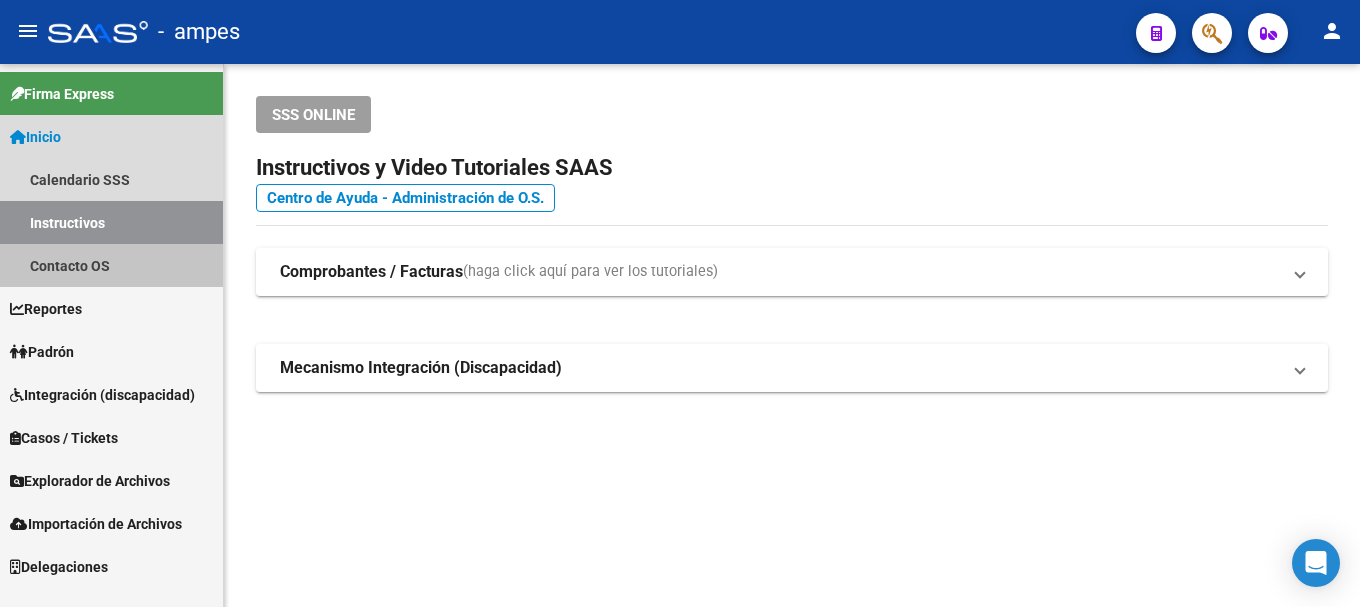
click at [117, 257] on link "Contacto OS" at bounding box center [111, 265] width 223 height 43
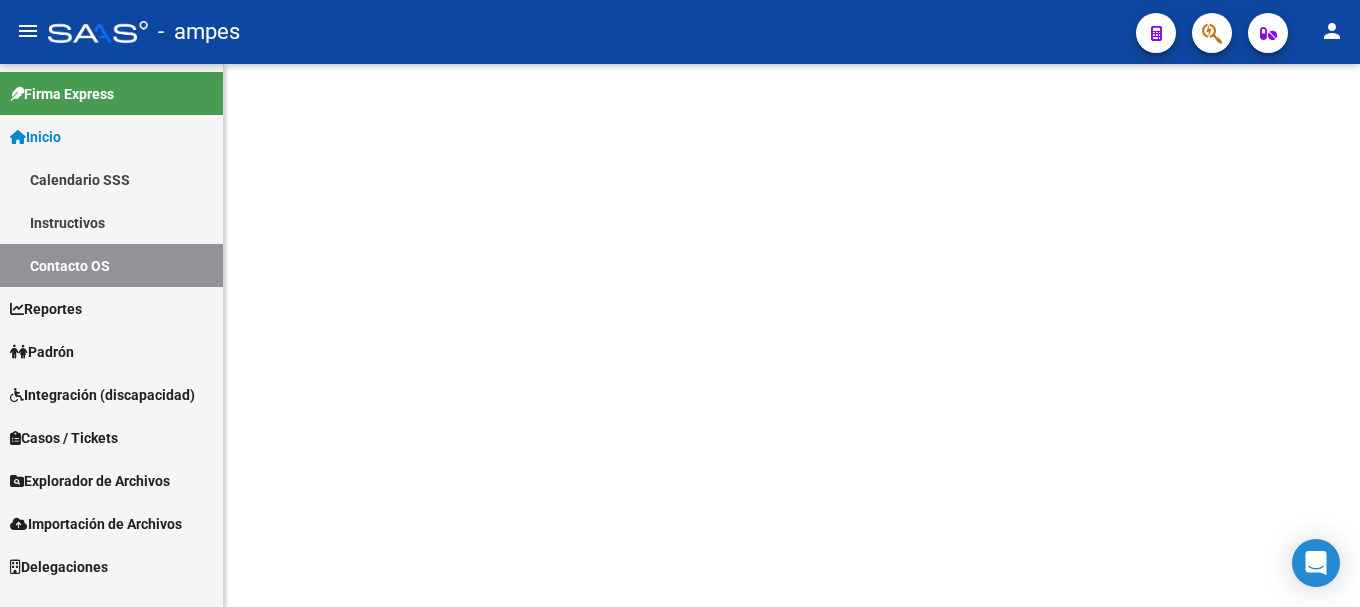
click at [111, 300] on link "Reportes" at bounding box center [111, 308] width 223 height 43
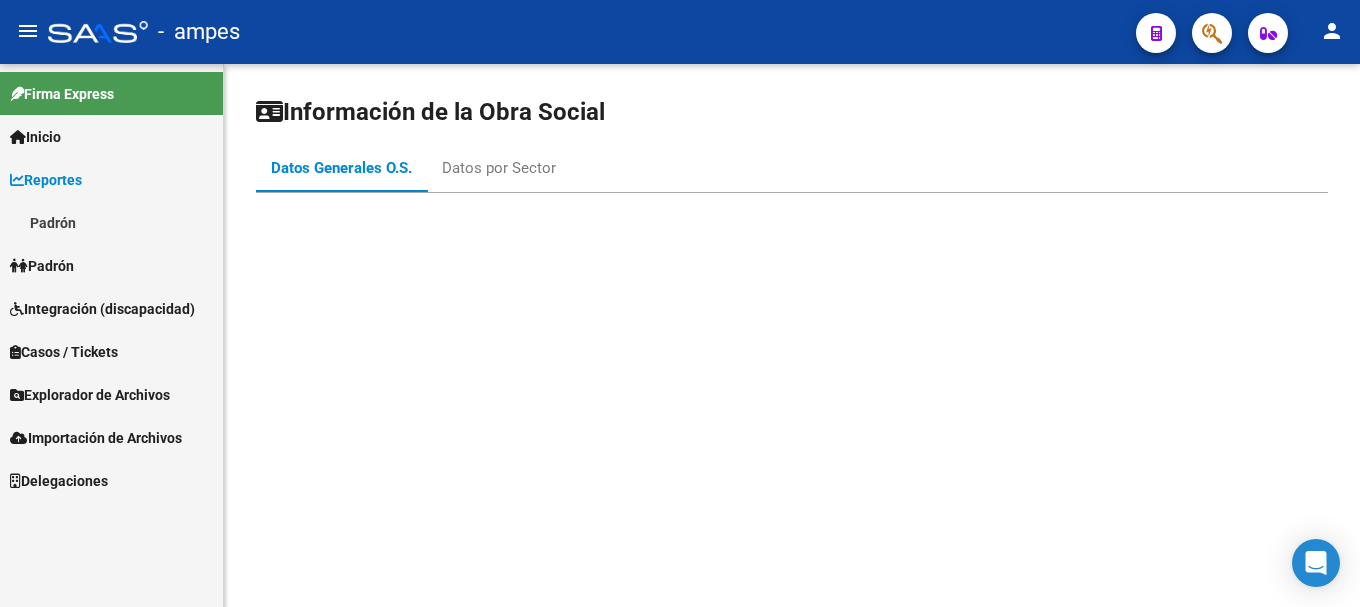
click at [103, 226] on link "Padrón" at bounding box center [111, 222] width 223 height 43
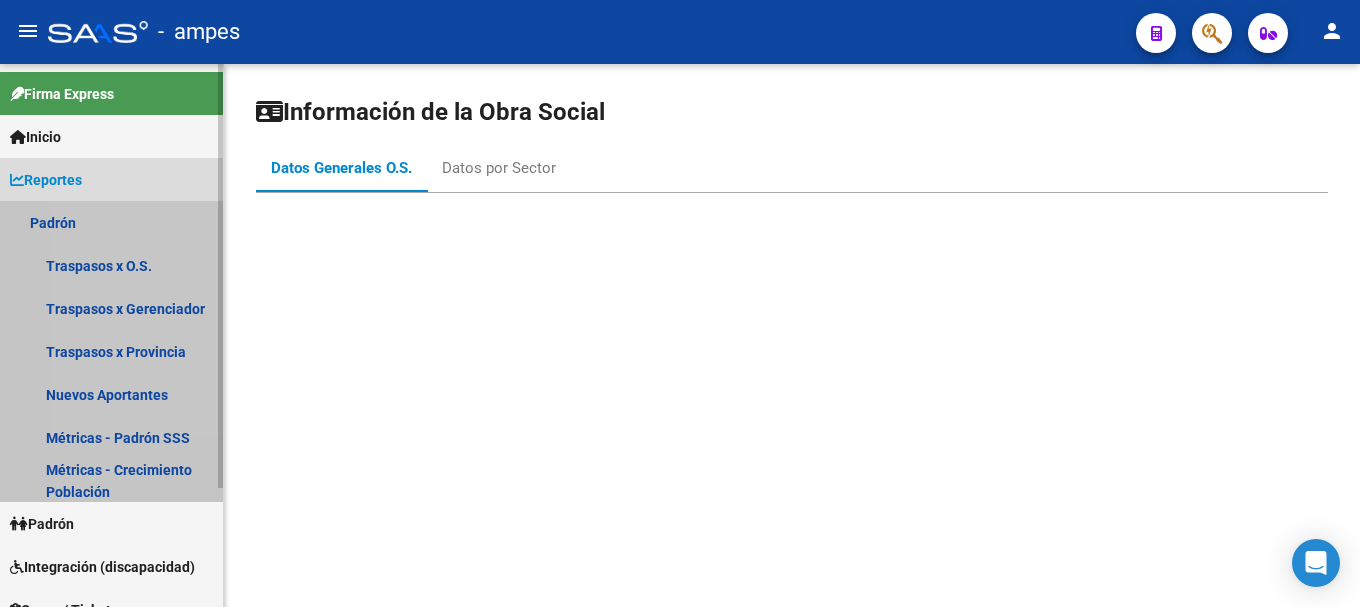
click at [96, 229] on link "Padrón" at bounding box center [111, 222] width 223 height 43
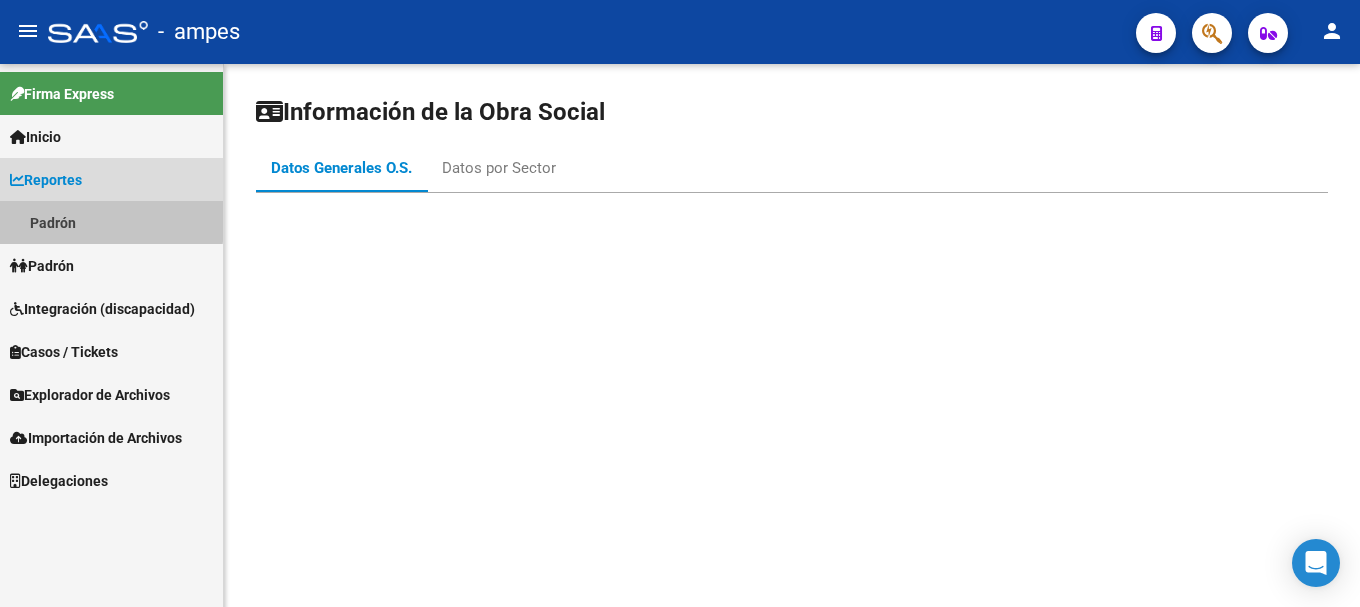
click at [86, 213] on link "Padrón" at bounding box center [111, 222] width 223 height 43
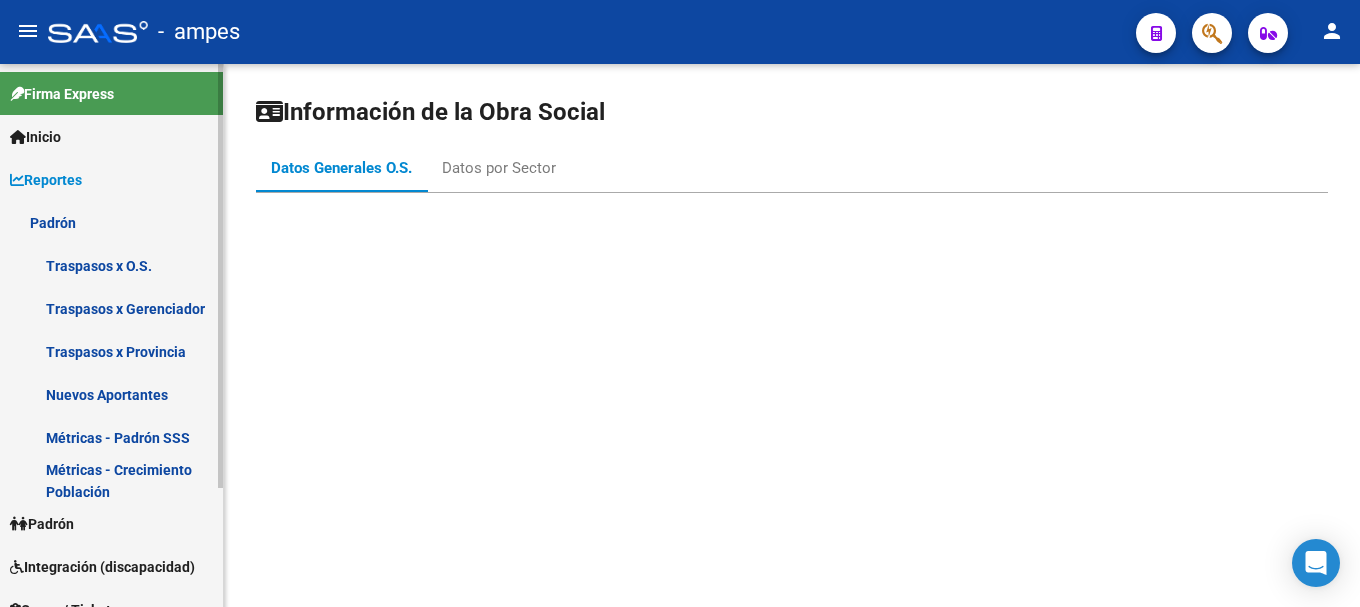
click at [86, 213] on link "Padrón" at bounding box center [111, 222] width 223 height 43
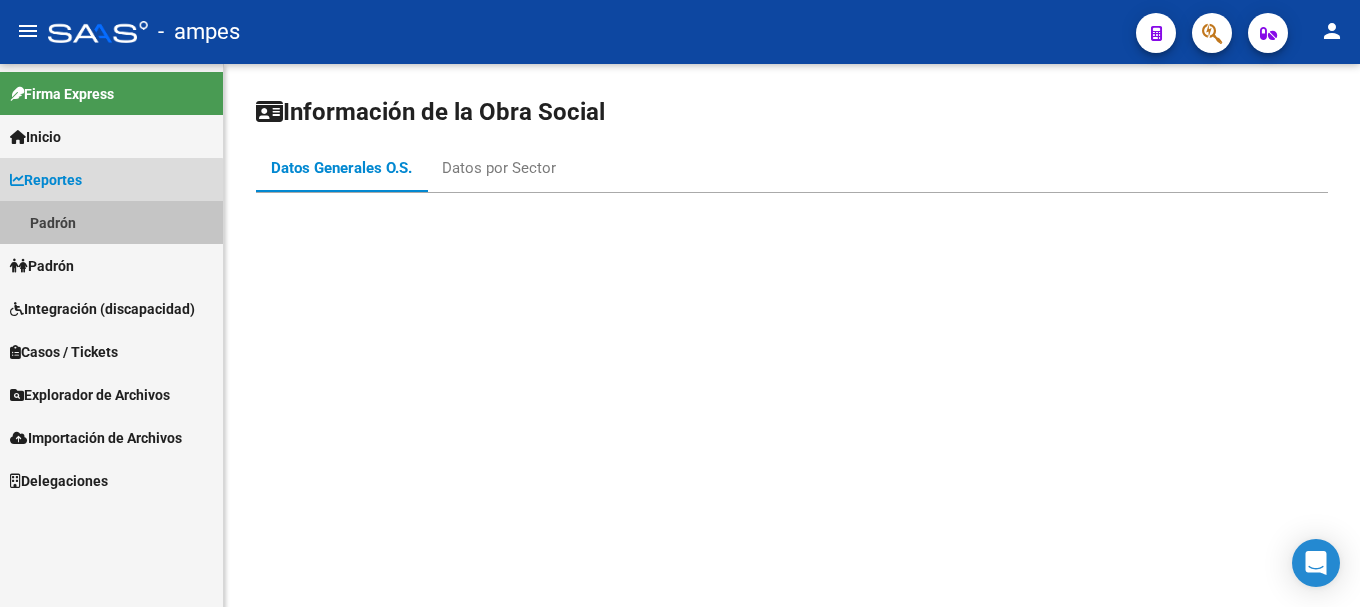
click at [86, 212] on link "Padrón" at bounding box center [111, 222] width 223 height 43
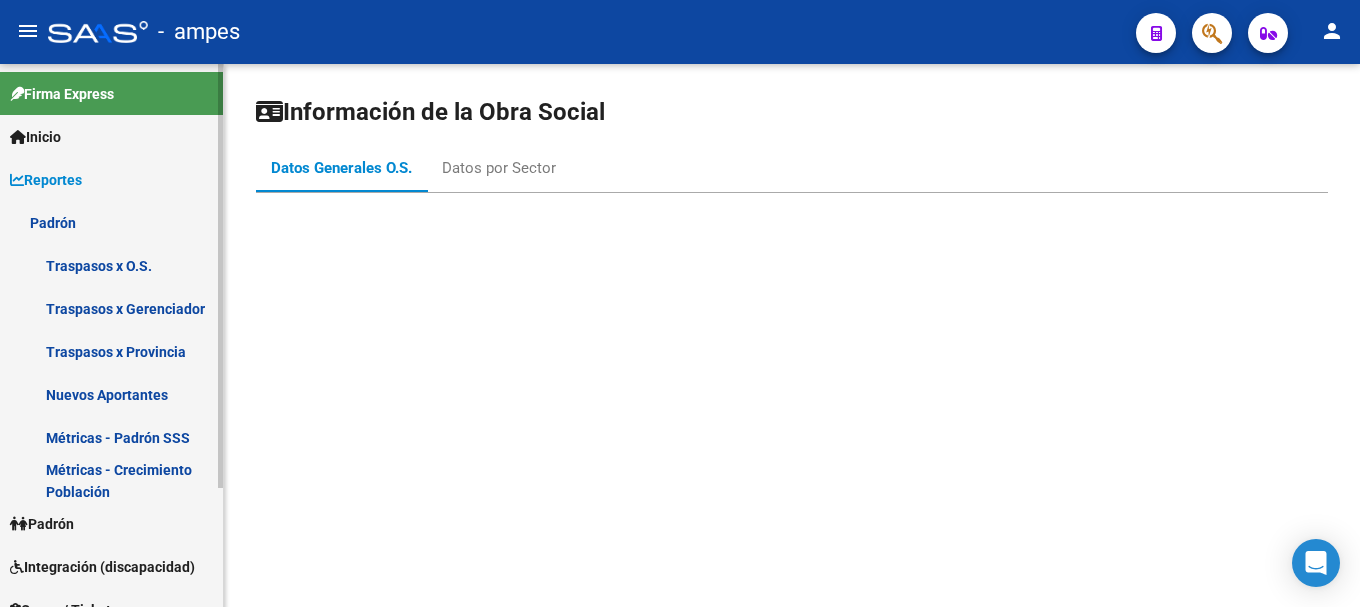
click at [93, 270] on link "Traspasos x O.S." at bounding box center [111, 265] width 223 height 43
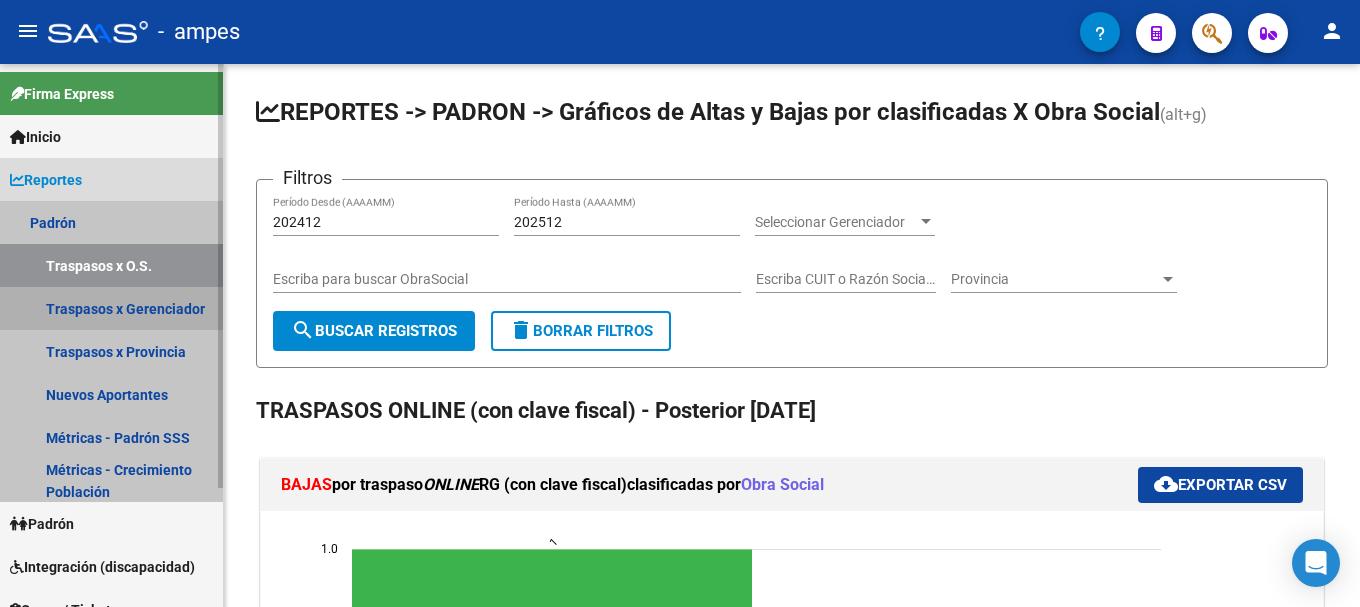
click at [166, 305] on link "Traspasos x Gerenciador" at bounding box center [111, 308] width 223 height 43
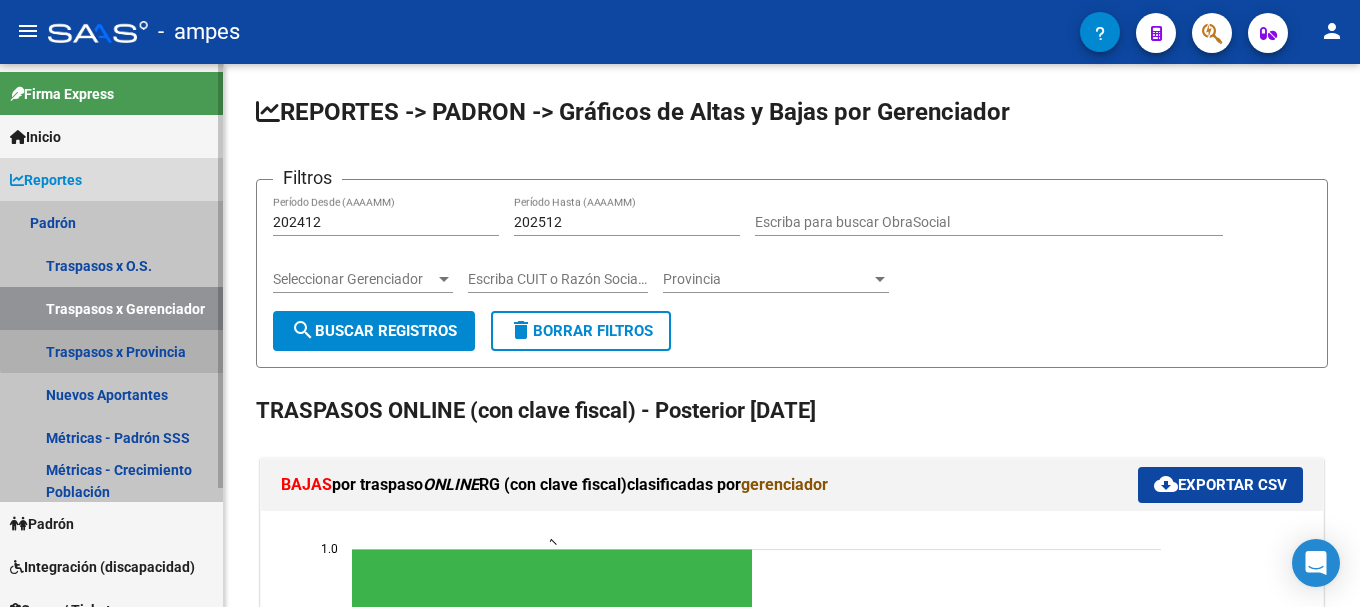
click at [193, 342] on link "Traspasos x Provincia" at bounding box center [111, 351] width 223 height 43
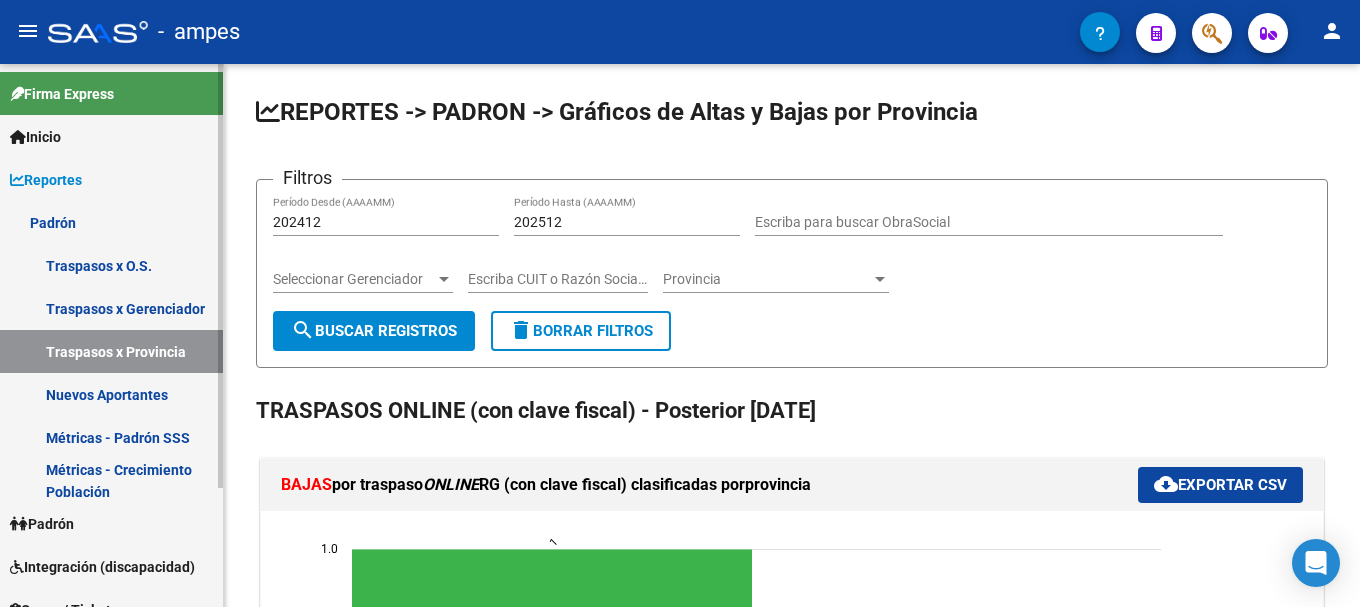
click at [163, 403] on link "Nuevos Aportantes" at bounding box center [111, 394] width 223 height 43
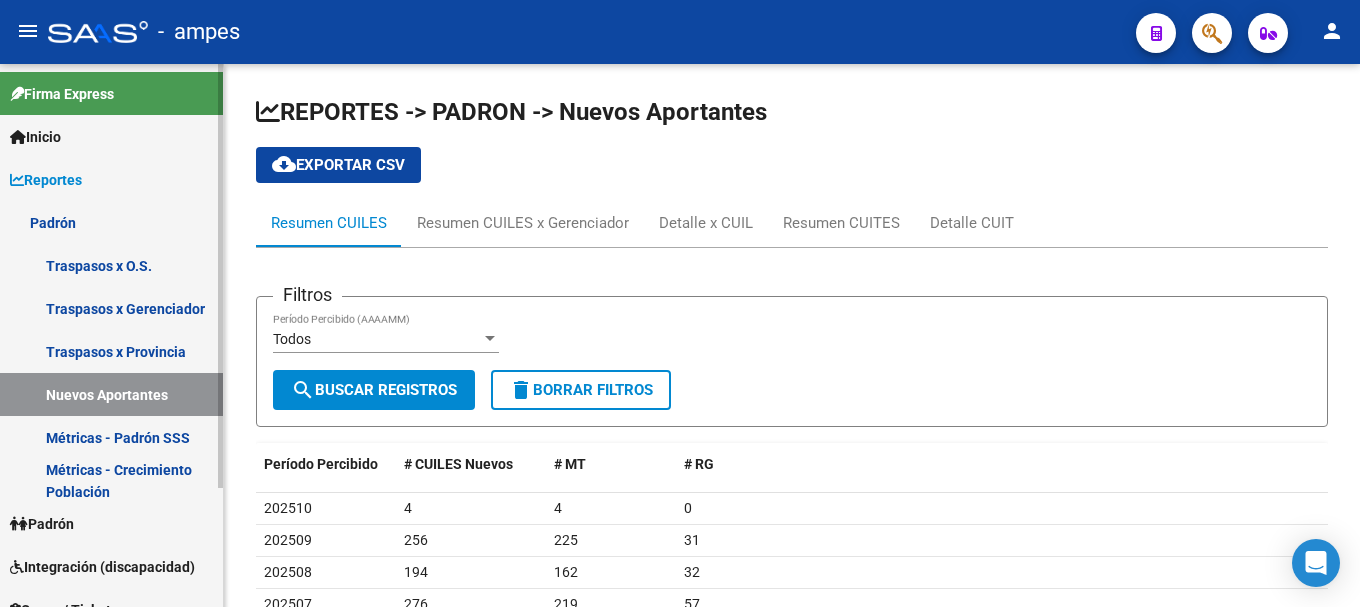
click at [186, 431] on link "Métricas - Padrón SSS" at bounding box center [111, 437] width 223 height 43
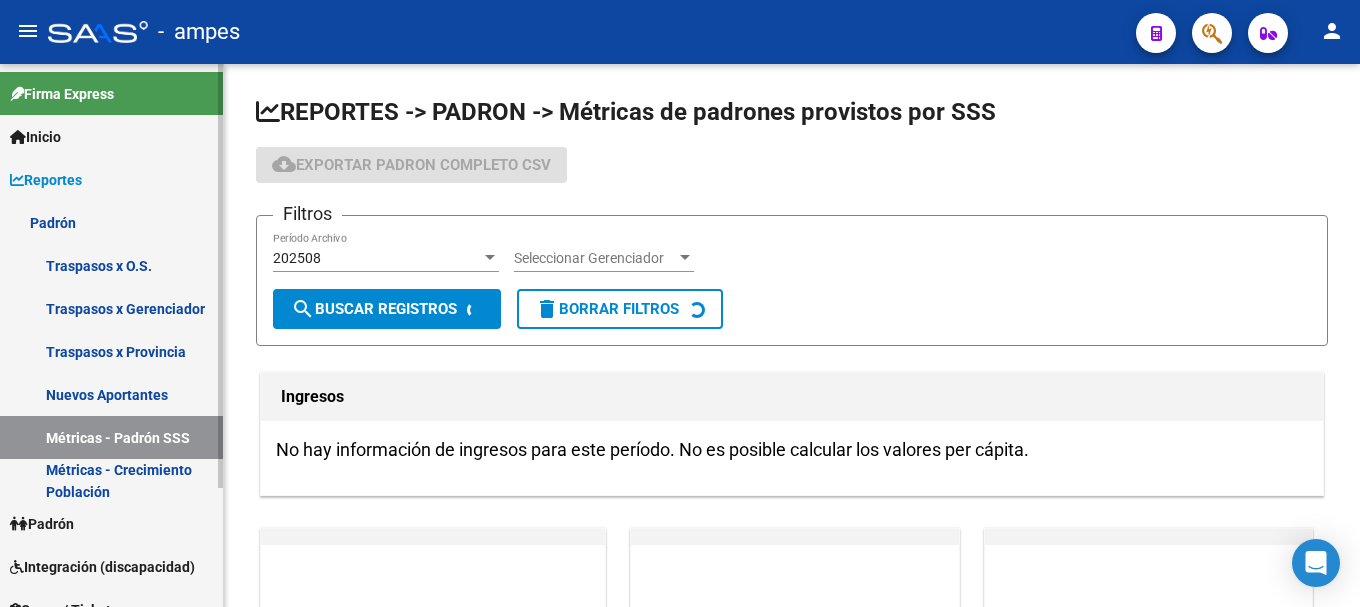
click at [176, 480] on link "Métricas - Crecimiento Población" at bounding box center [111, 480] width 223 height 43
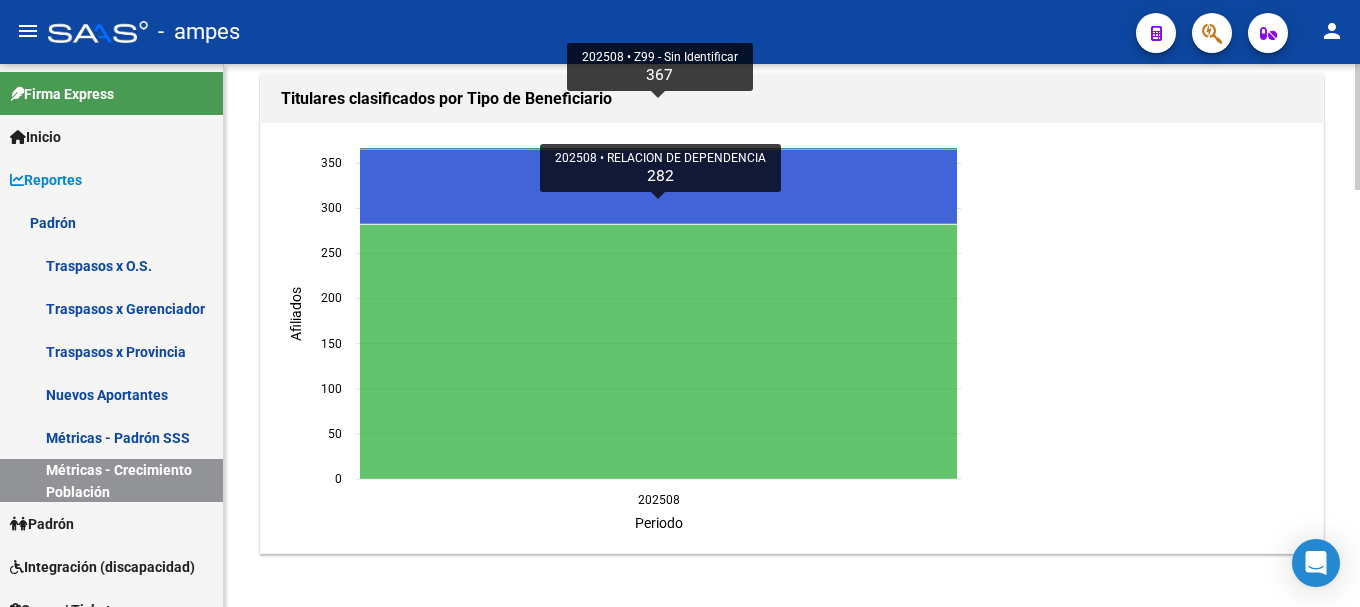
scroll to position [1788, 0]
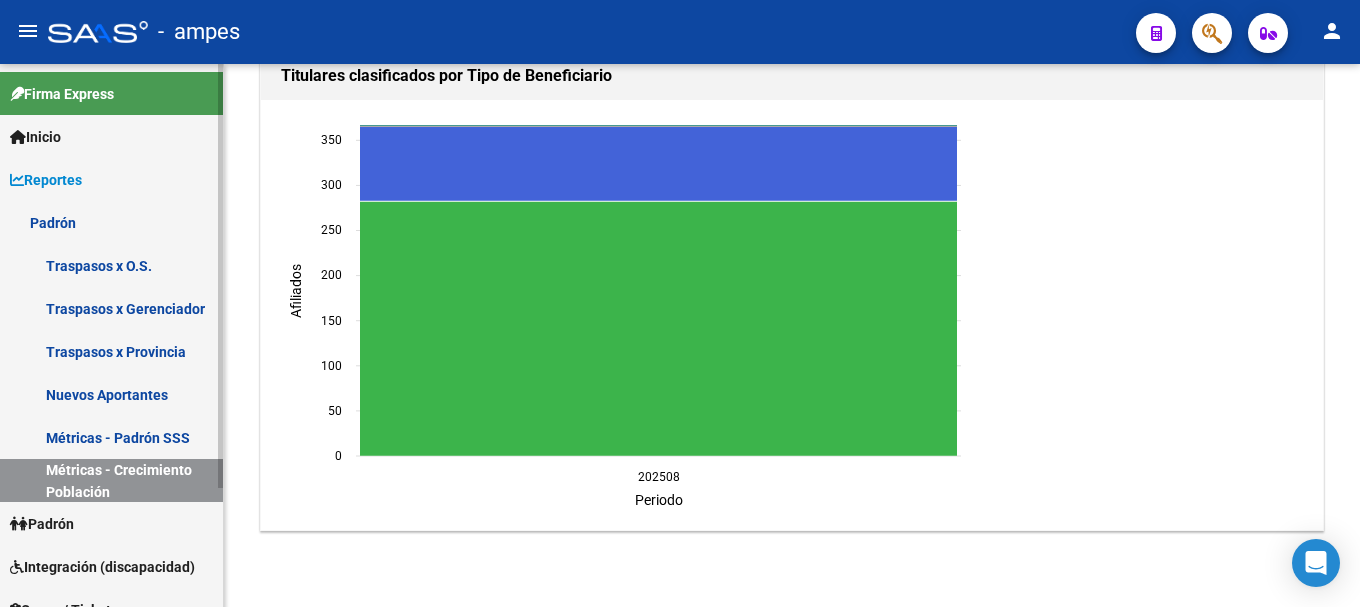
click at [120, 256] on link "Traspasos x O.S." at bounding box center [111, 265] width 223 height 43
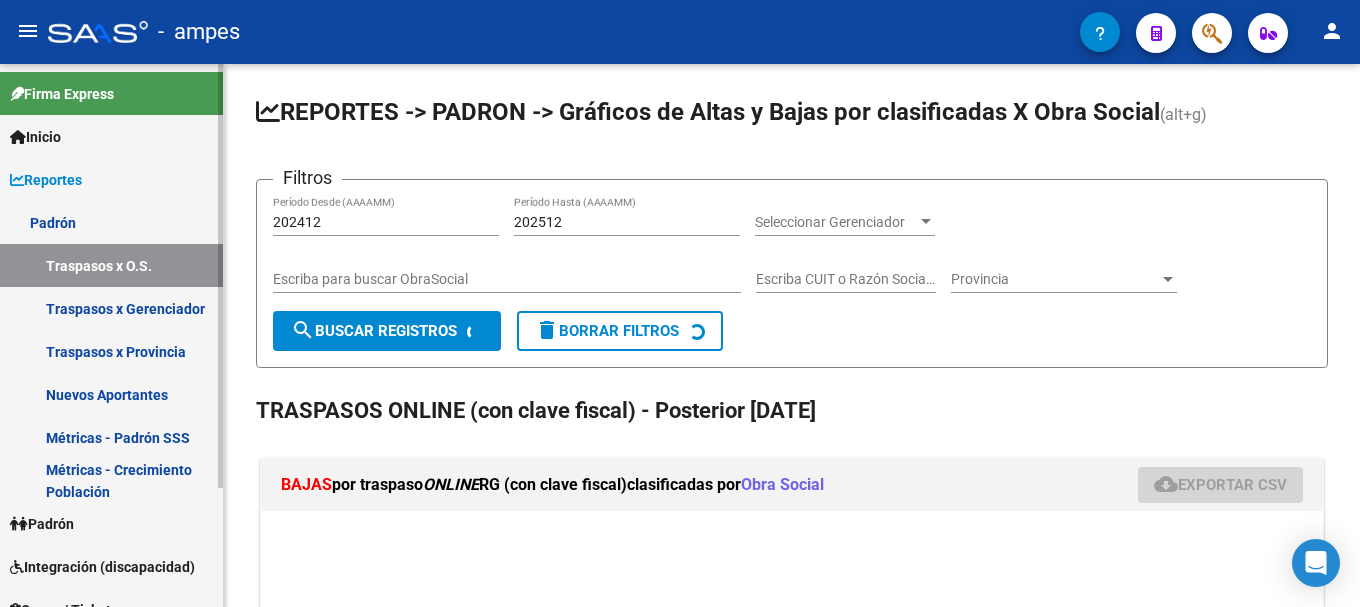
click at [132, 223] on link "Padrón" at bounding box center [111, 222] width 223 height 43
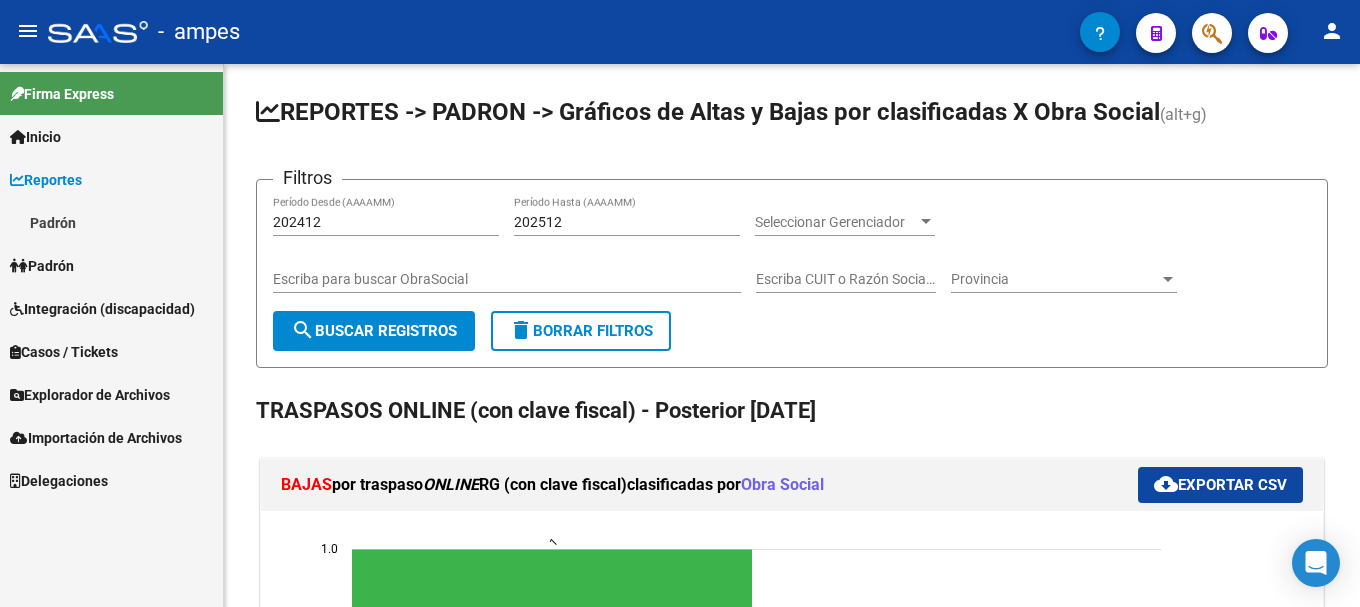
click at [116, 258] on link "Padrón" at bounding box center [111, 265] width 223 height 43
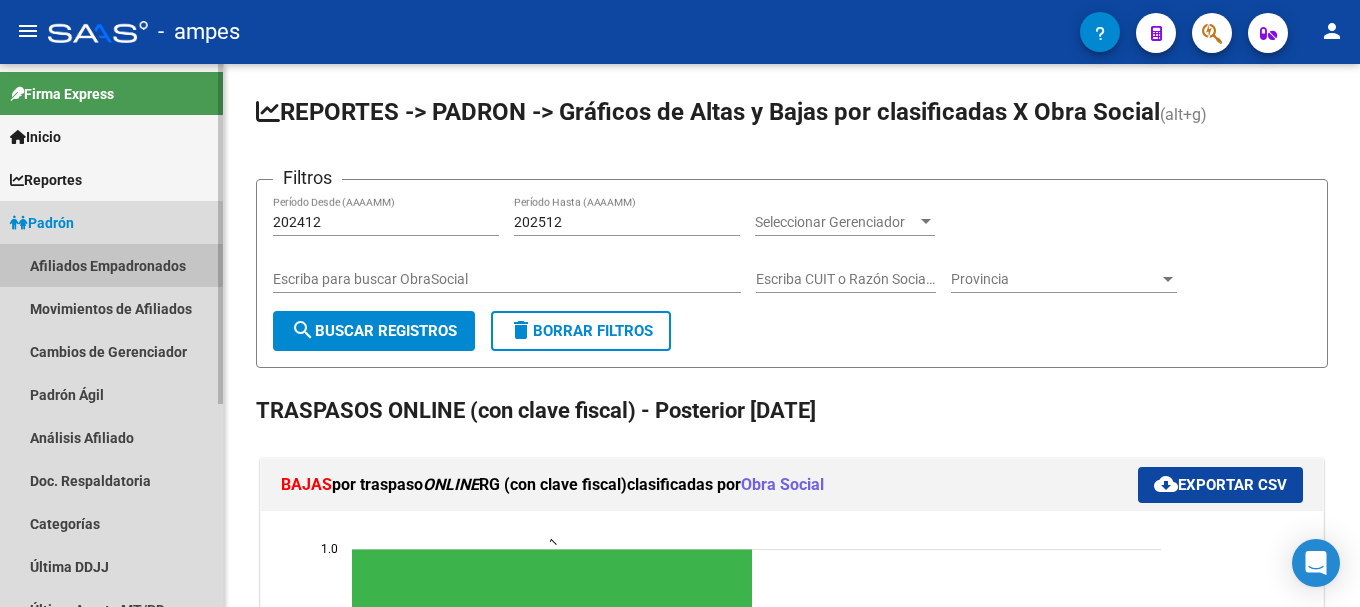
click at [131, 248] on link "Afiliados Empadronados" at bounding box center [111, 265] width 223 height 43
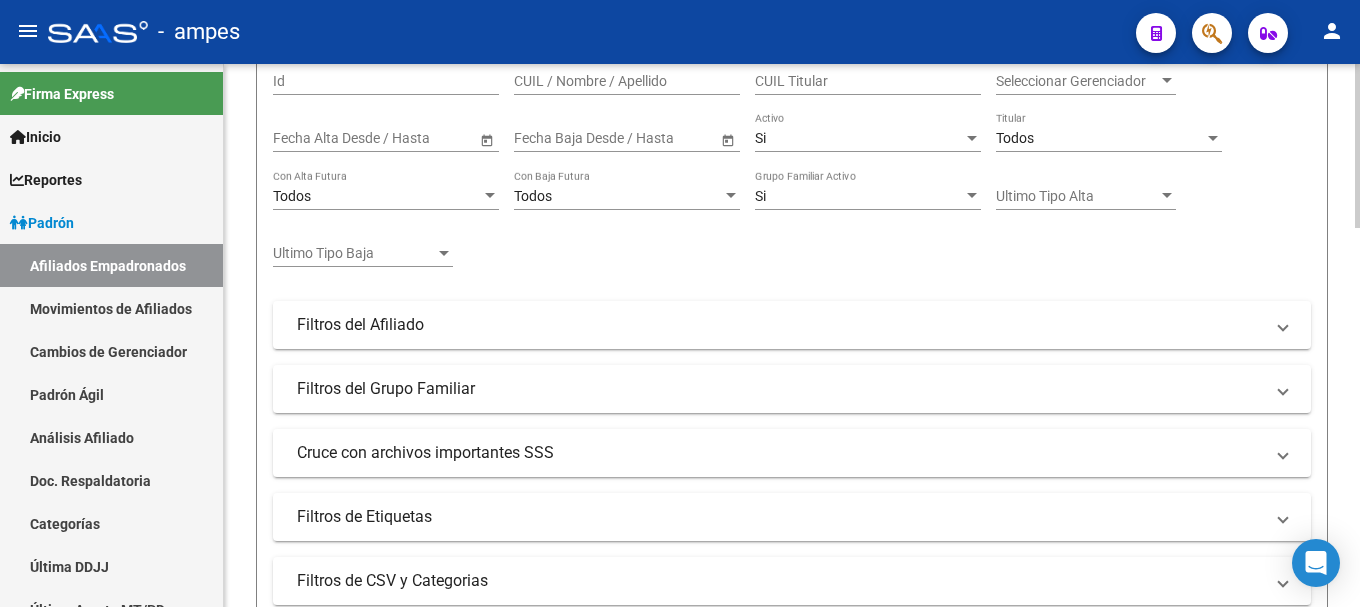
scroll to position [300, 0]
